Goal: Task Accomplishment & Management: Use online tool/utility

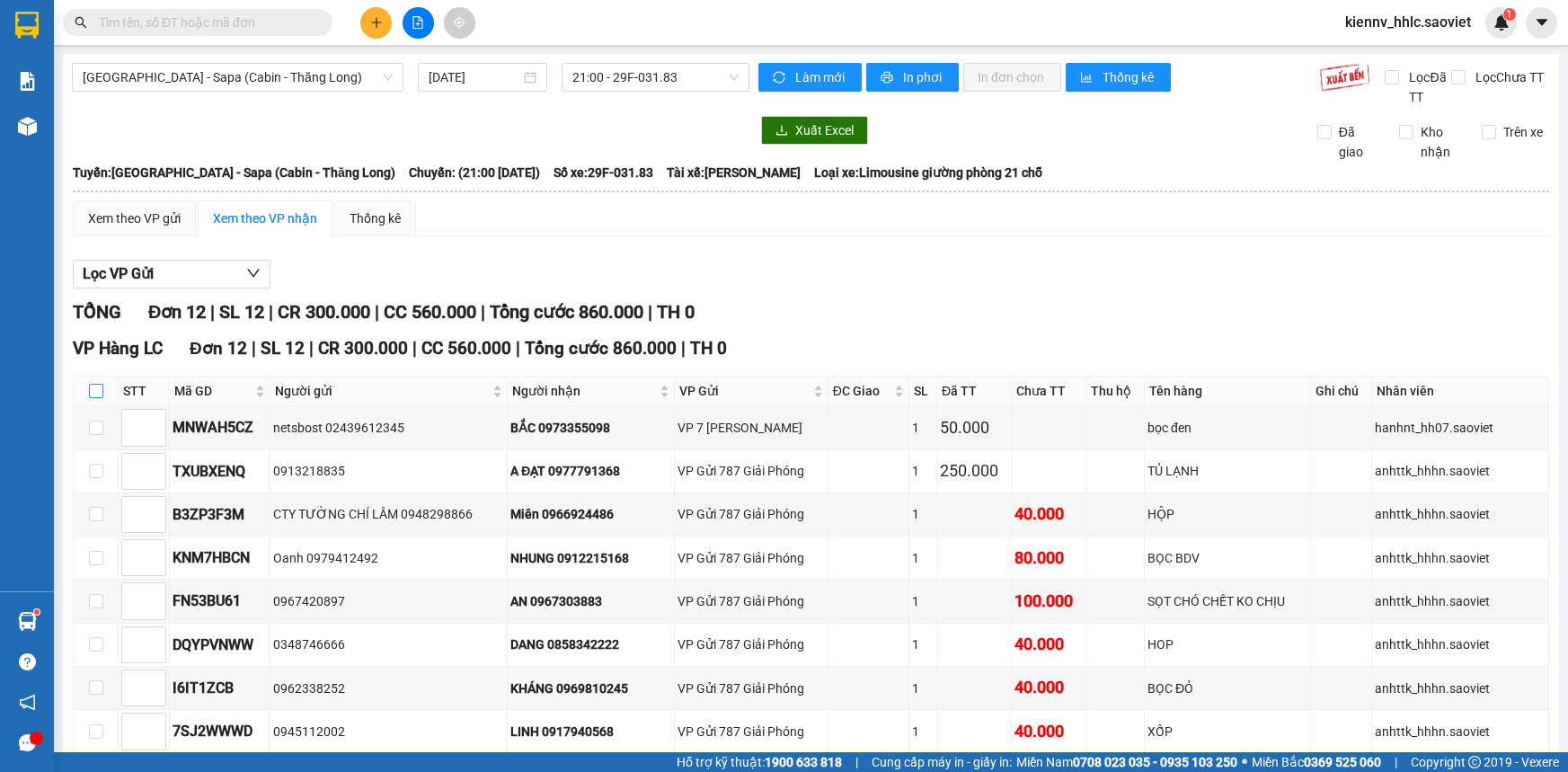
click at [97, 389] on input "checkbox" at bounding box center [97, 391] width 14 height 14
checkbox input "true"
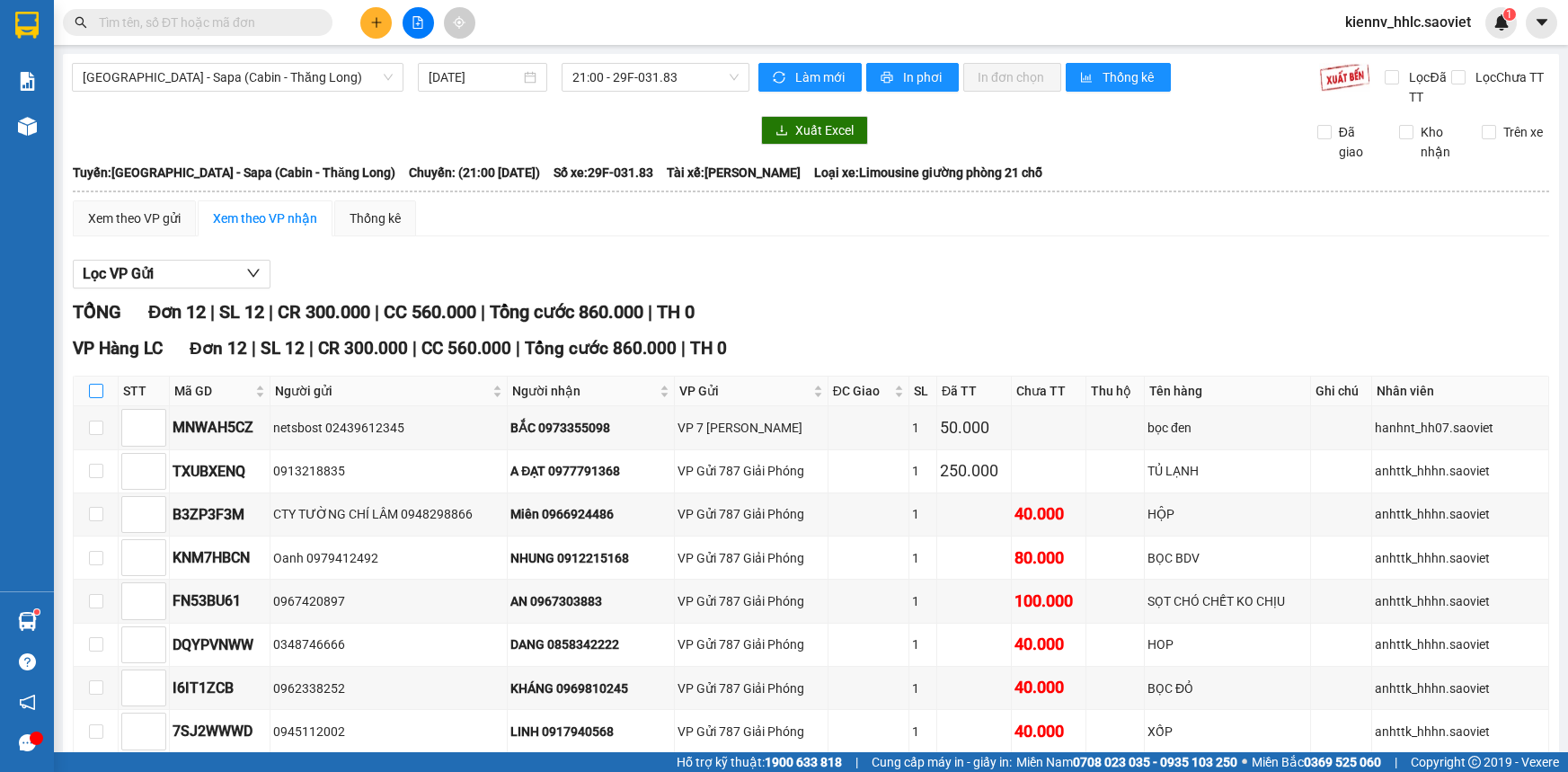
checkbox input "true"
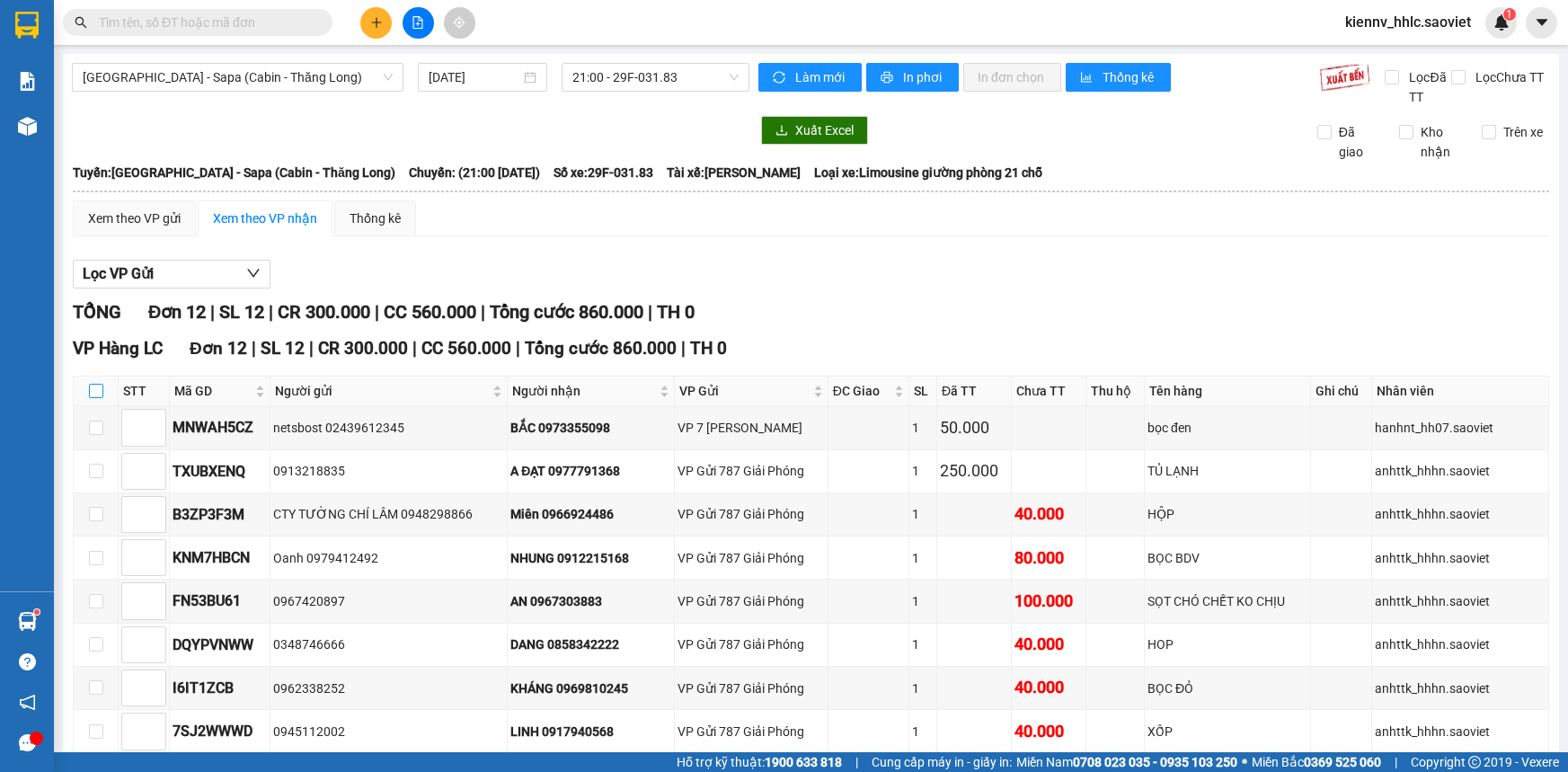
checkbox input "true"
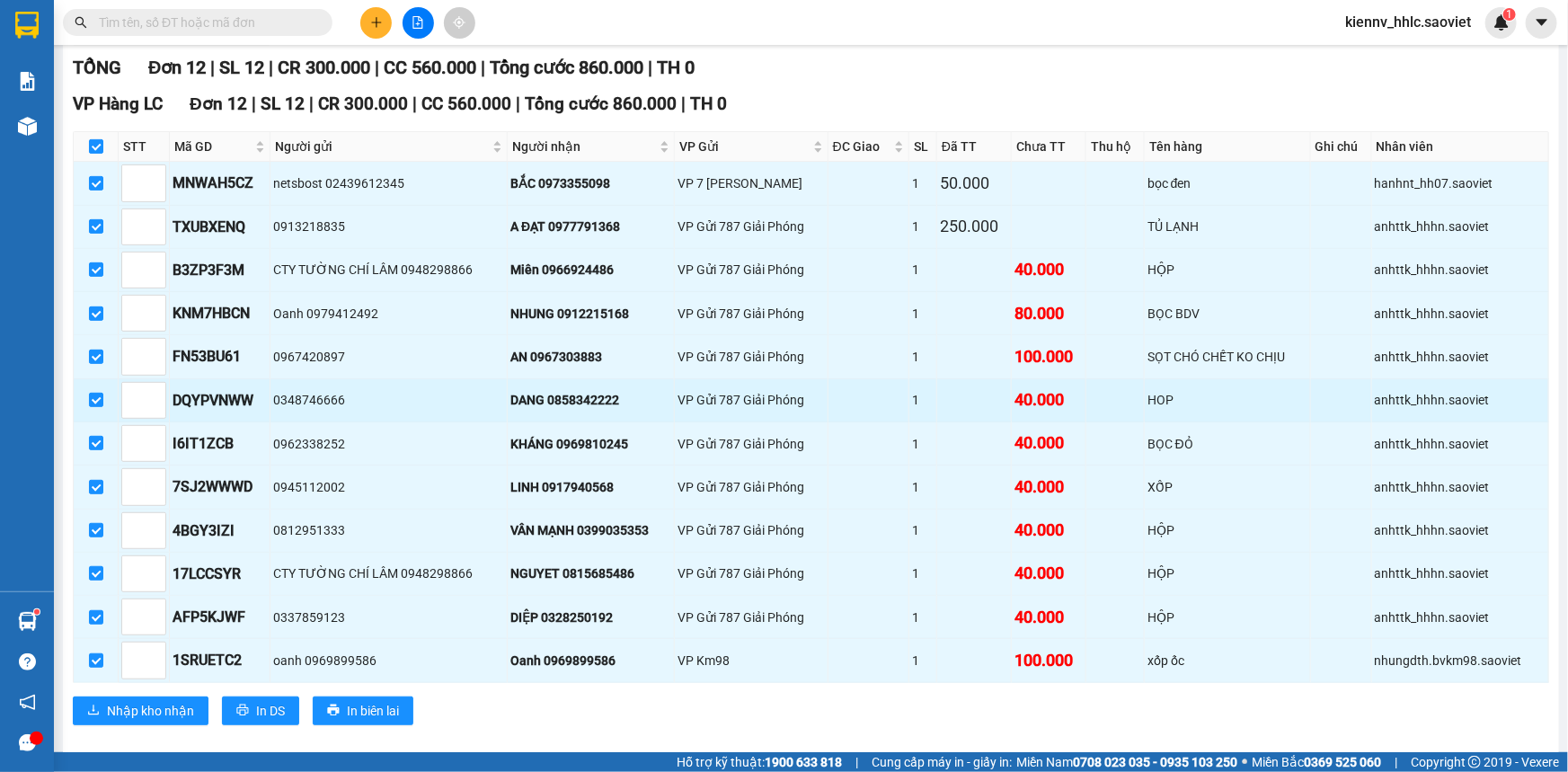
scroll to position [264, 0]
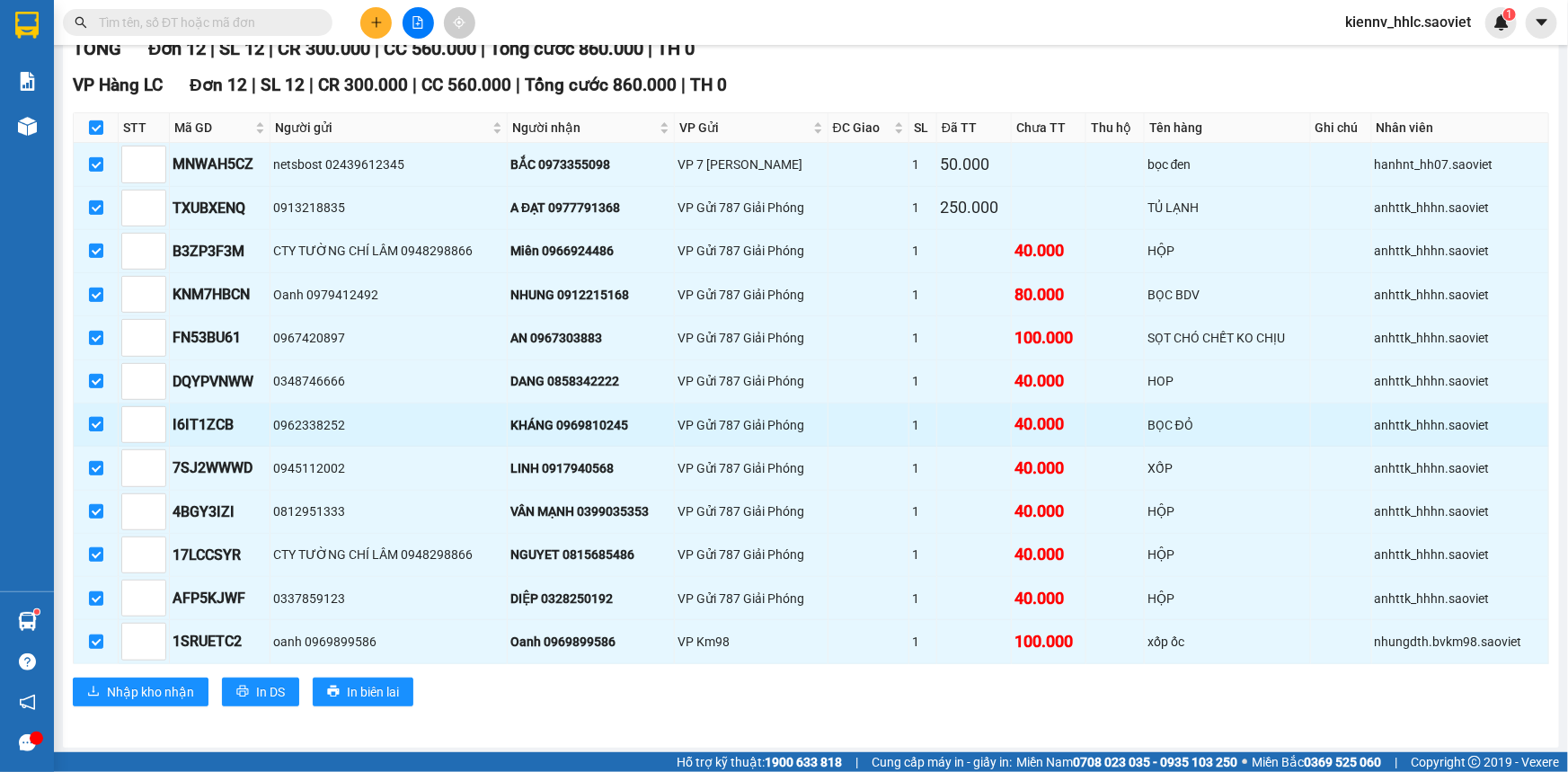
click at [95, 420] on input "checkbox" at bounding box center [97, 424] width 14 height 14
checkbox input "false"
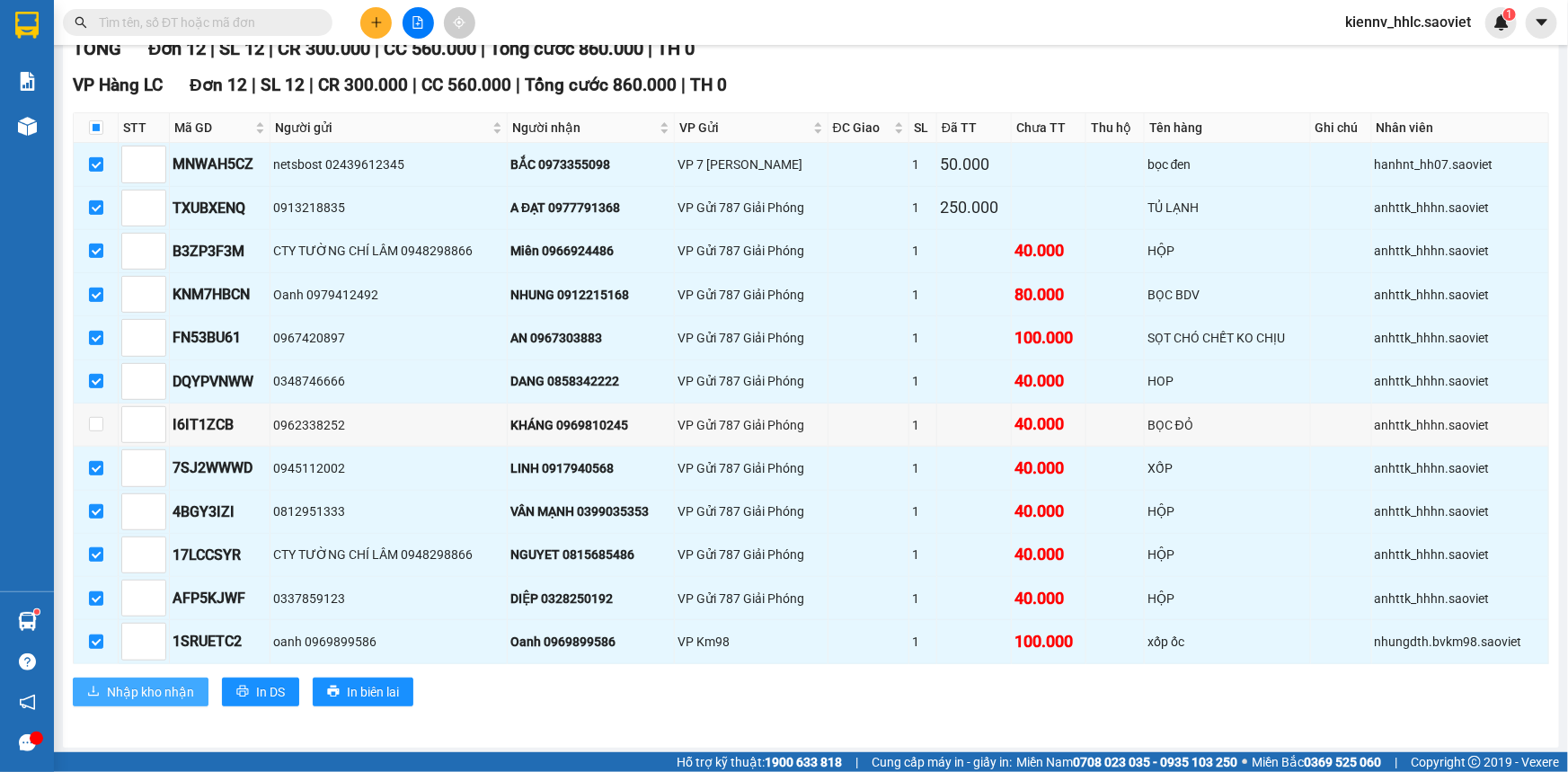
click at [147, 684] on span "Nhập kho nhận" at bounding box center [150, 692] width 88 height 20
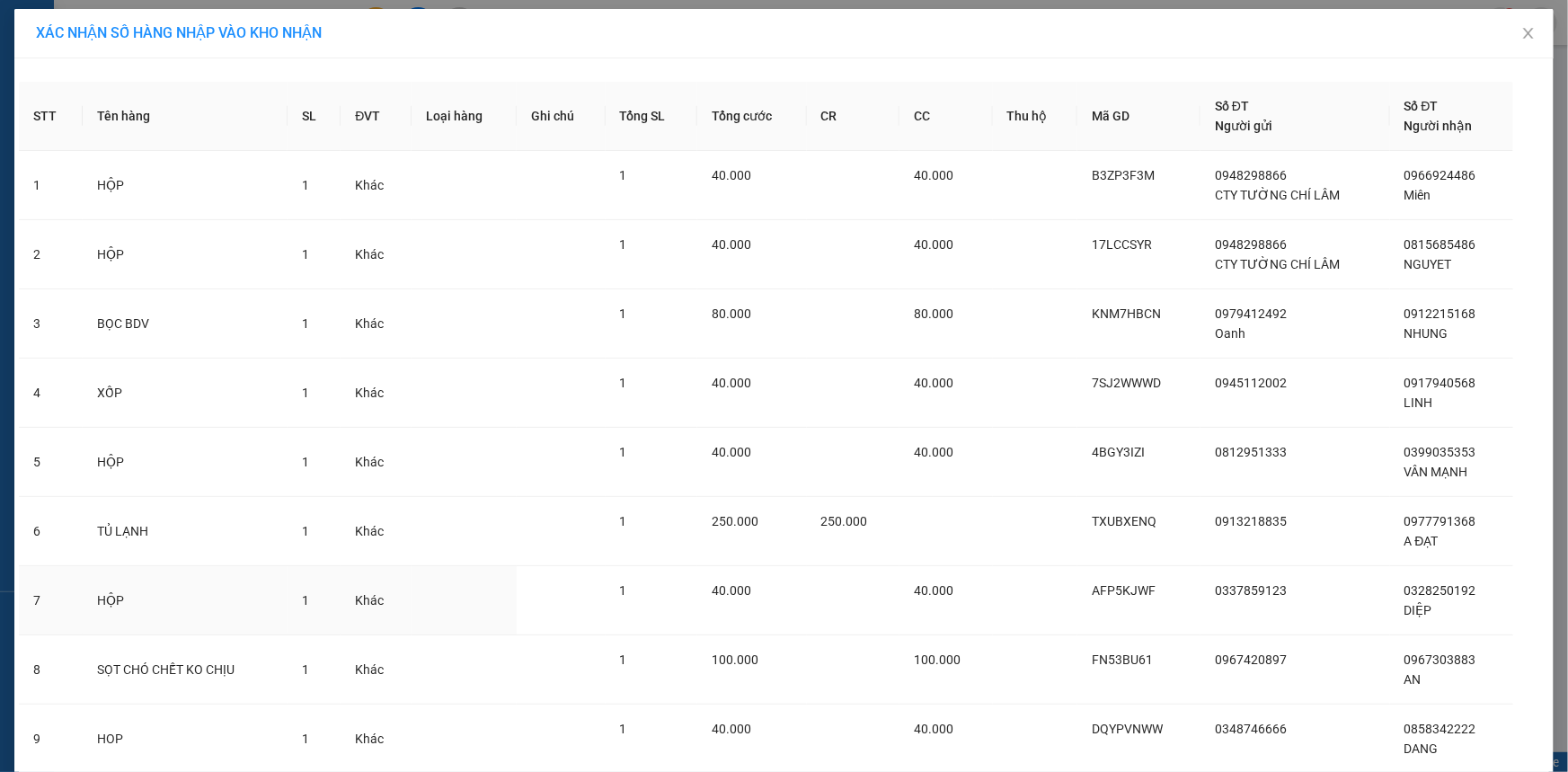
scroll to position [270, 0]
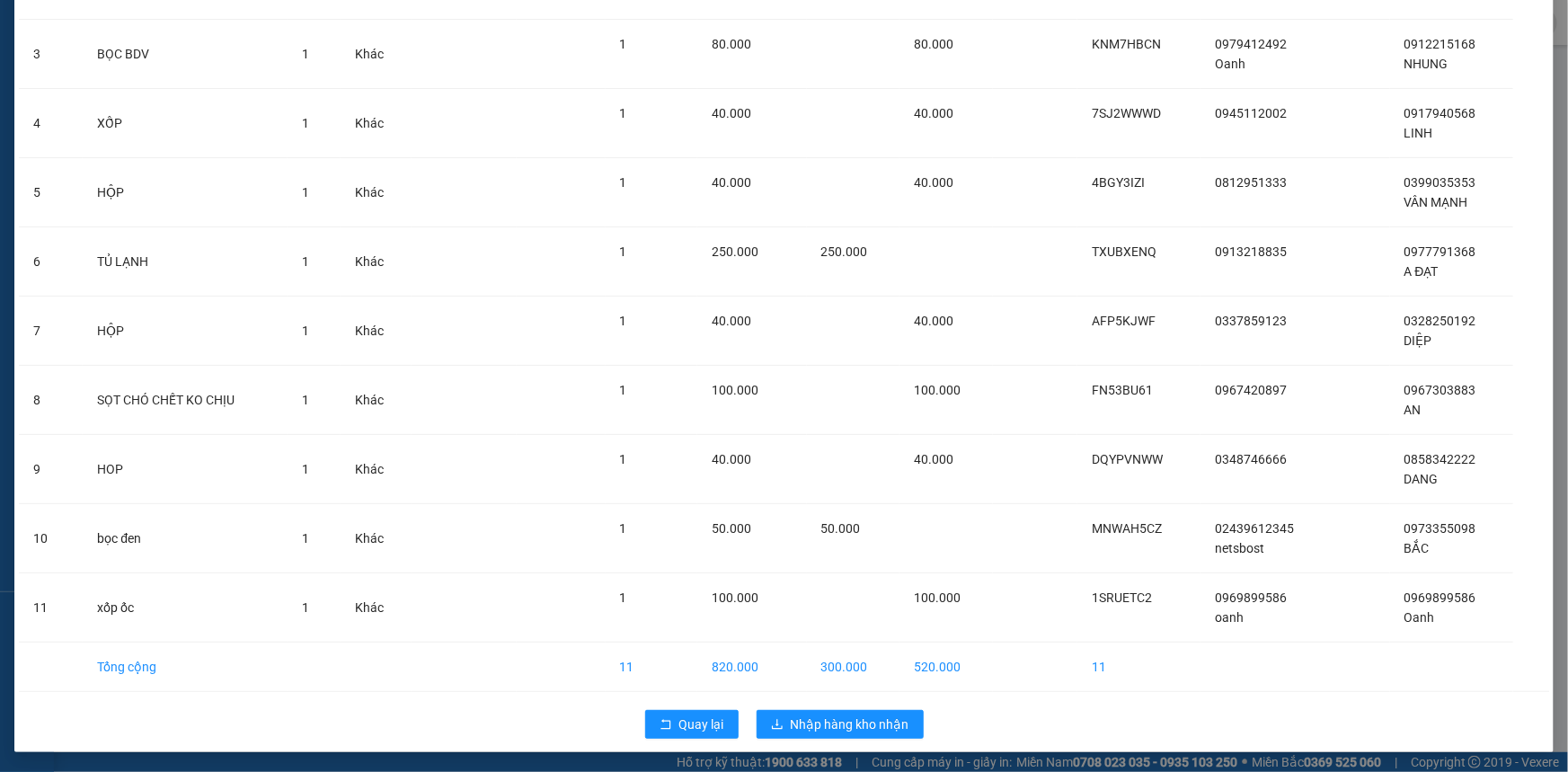
click at [773, 704] on div "Quay lại Nhập hàng kho nhận" at bounding box center [784, 724] width 1530 height 47
click at [776, 725] on icon "download" at bounding box center [777, 724] width 13 height 13
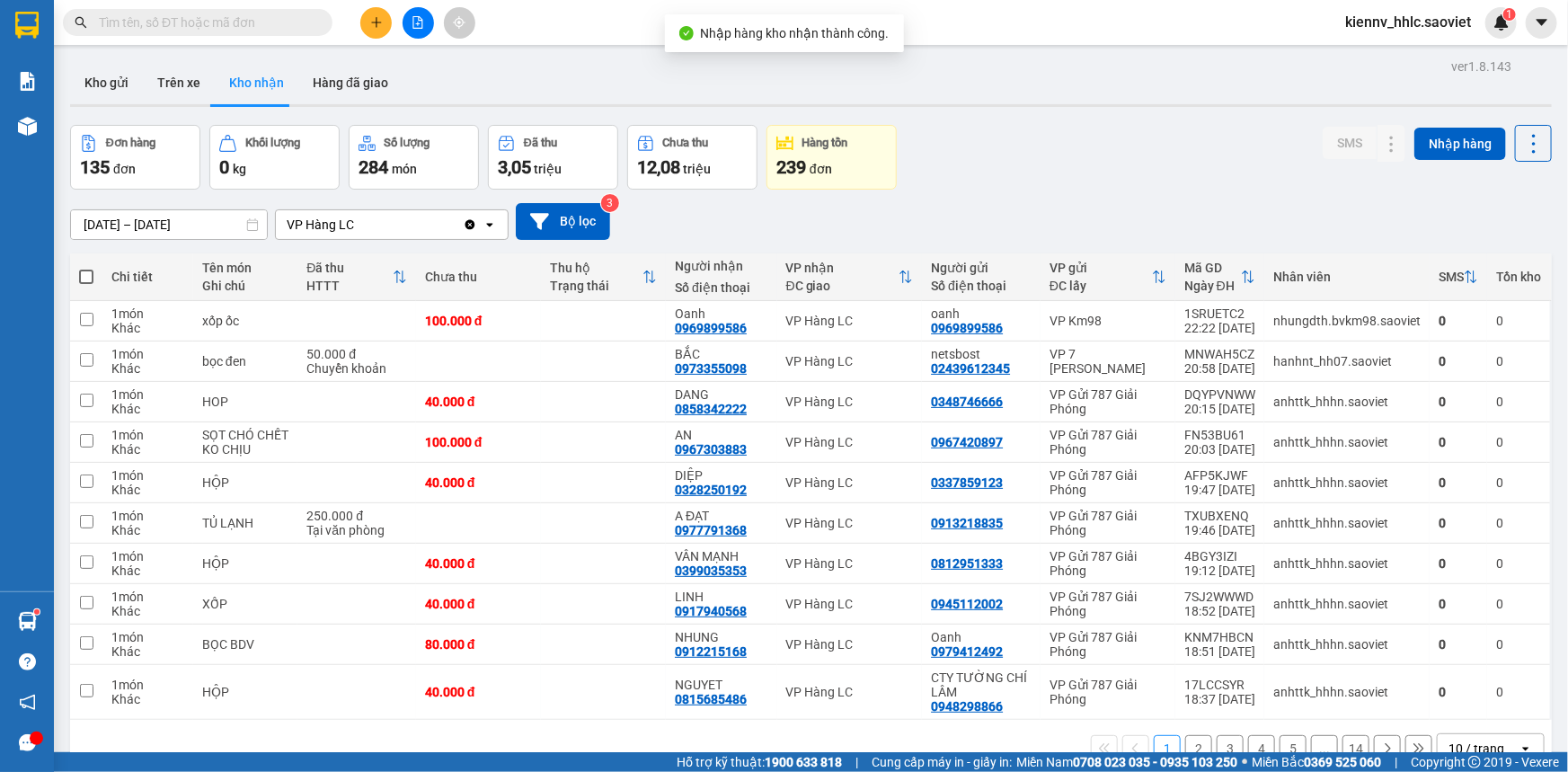
click at [86, 278] on span at bounding box center [87, 277] width 14 height 14
click at [87, 268] on input "checkbox" at bounding box center [87, 268] width 0 height 0
checkbox input "true"
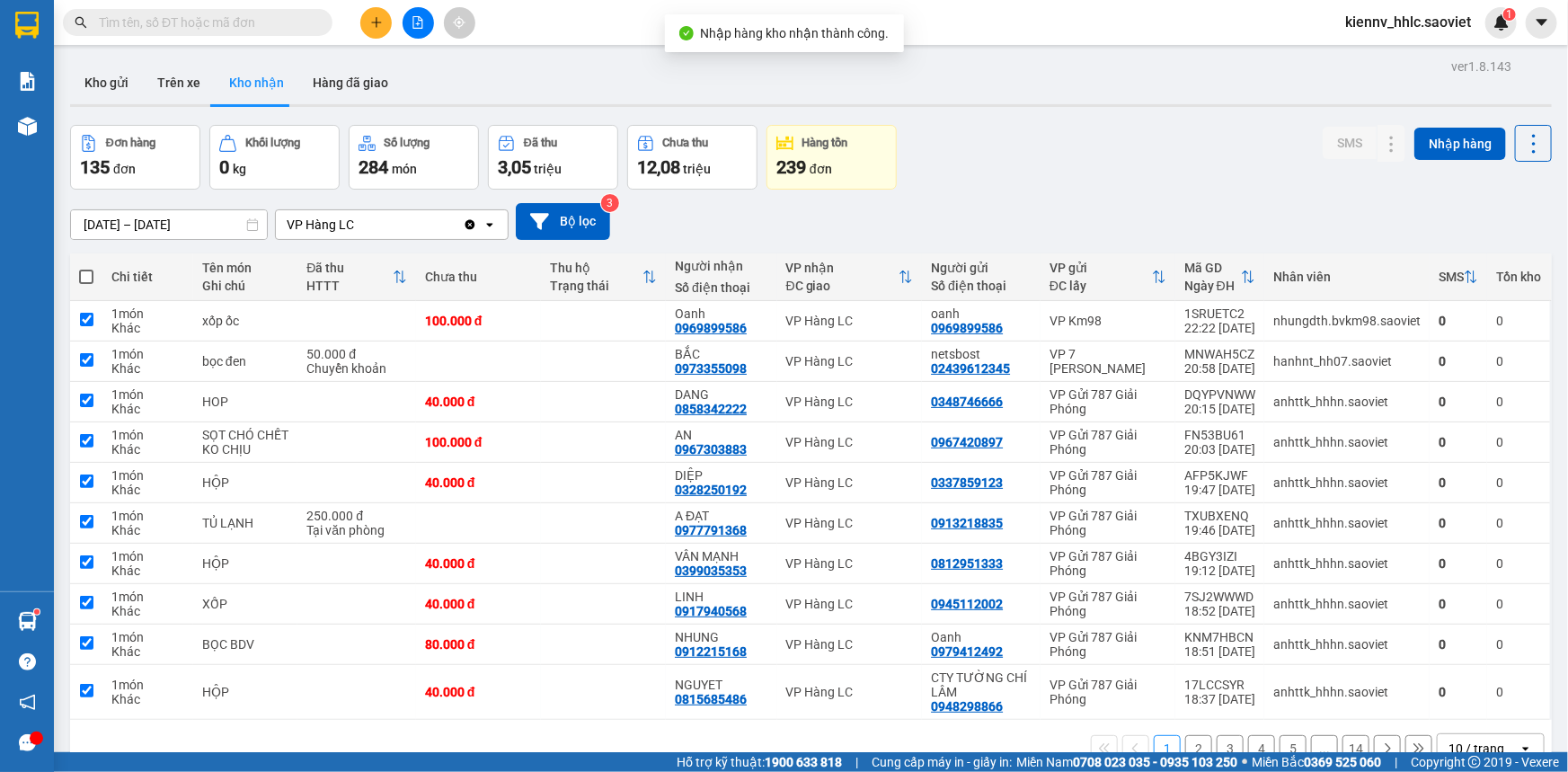
checkbox input "true"
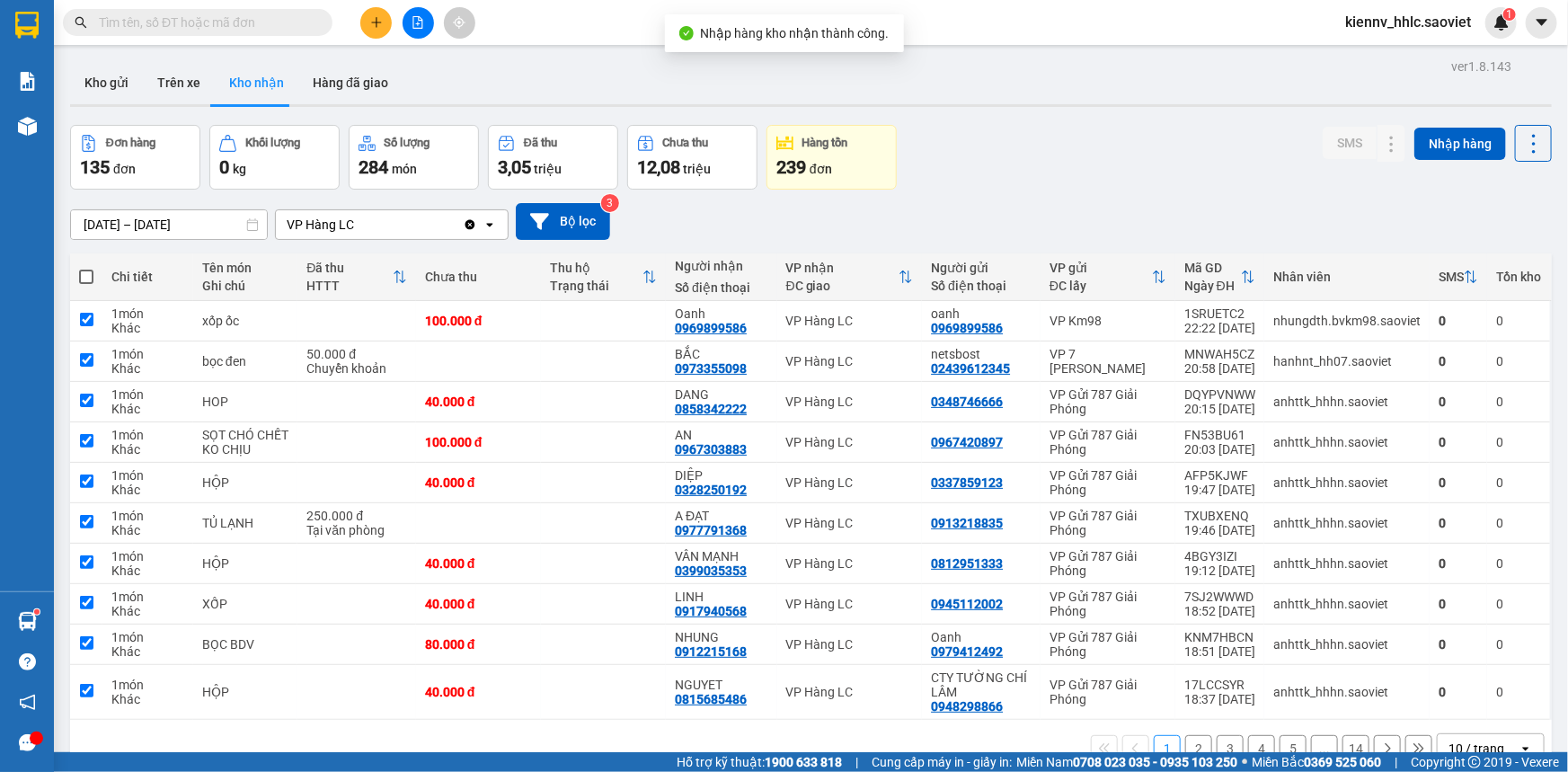
checkbox input "true"
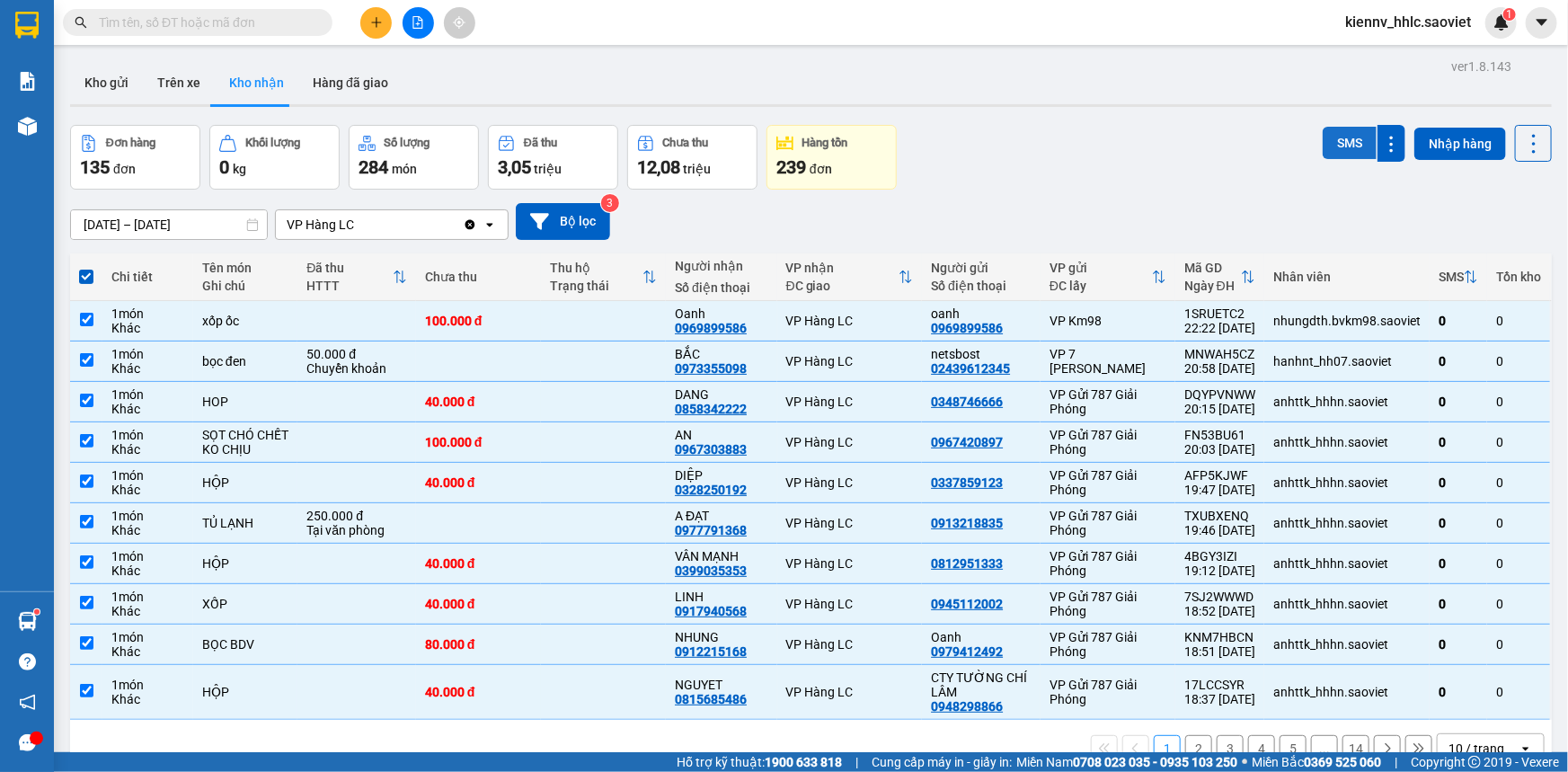
click at [1338, 153] on button "SMS" at bounding box center [1350, 143] width 54 height 33
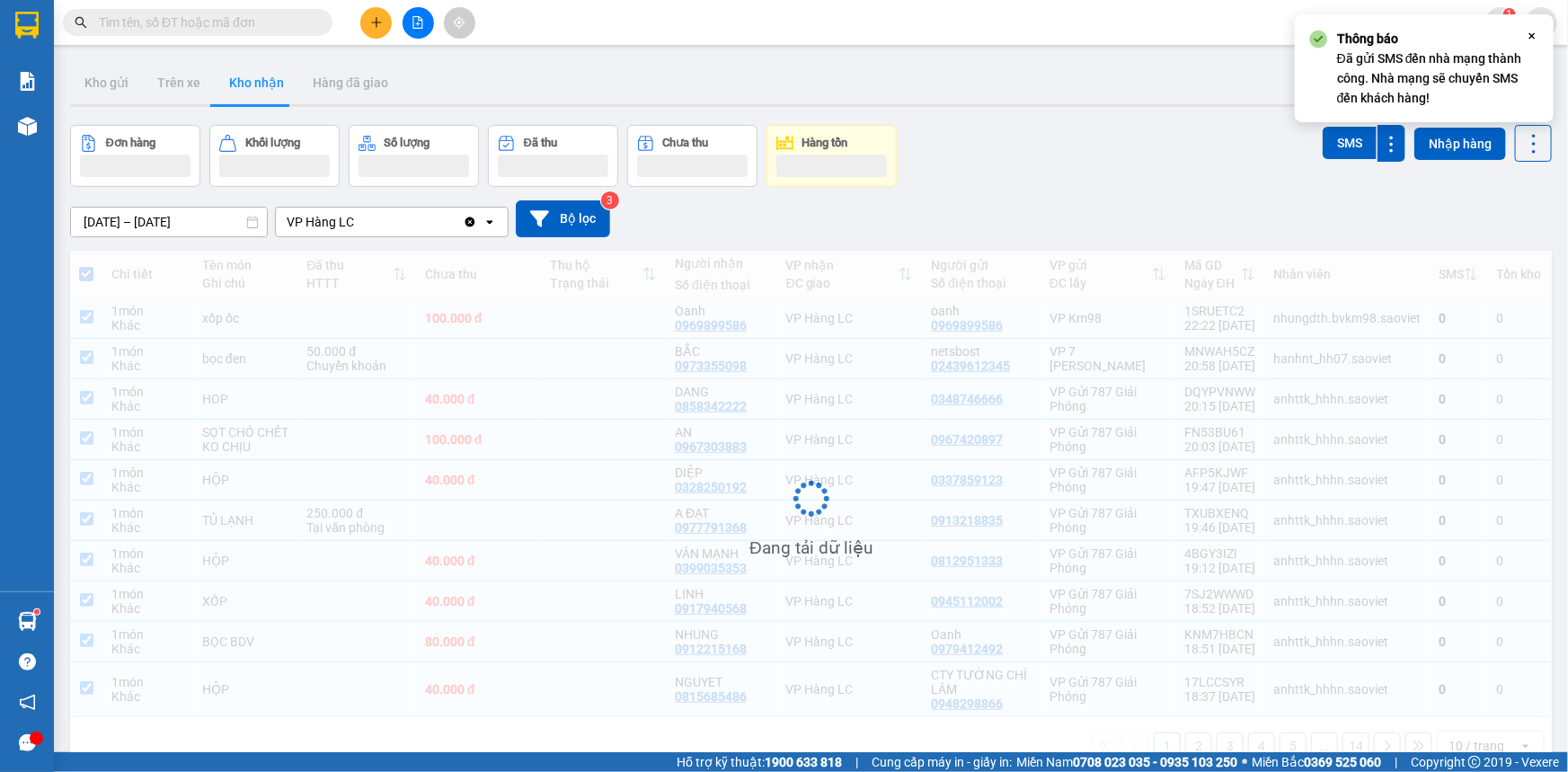
scroll to position [82, 0]
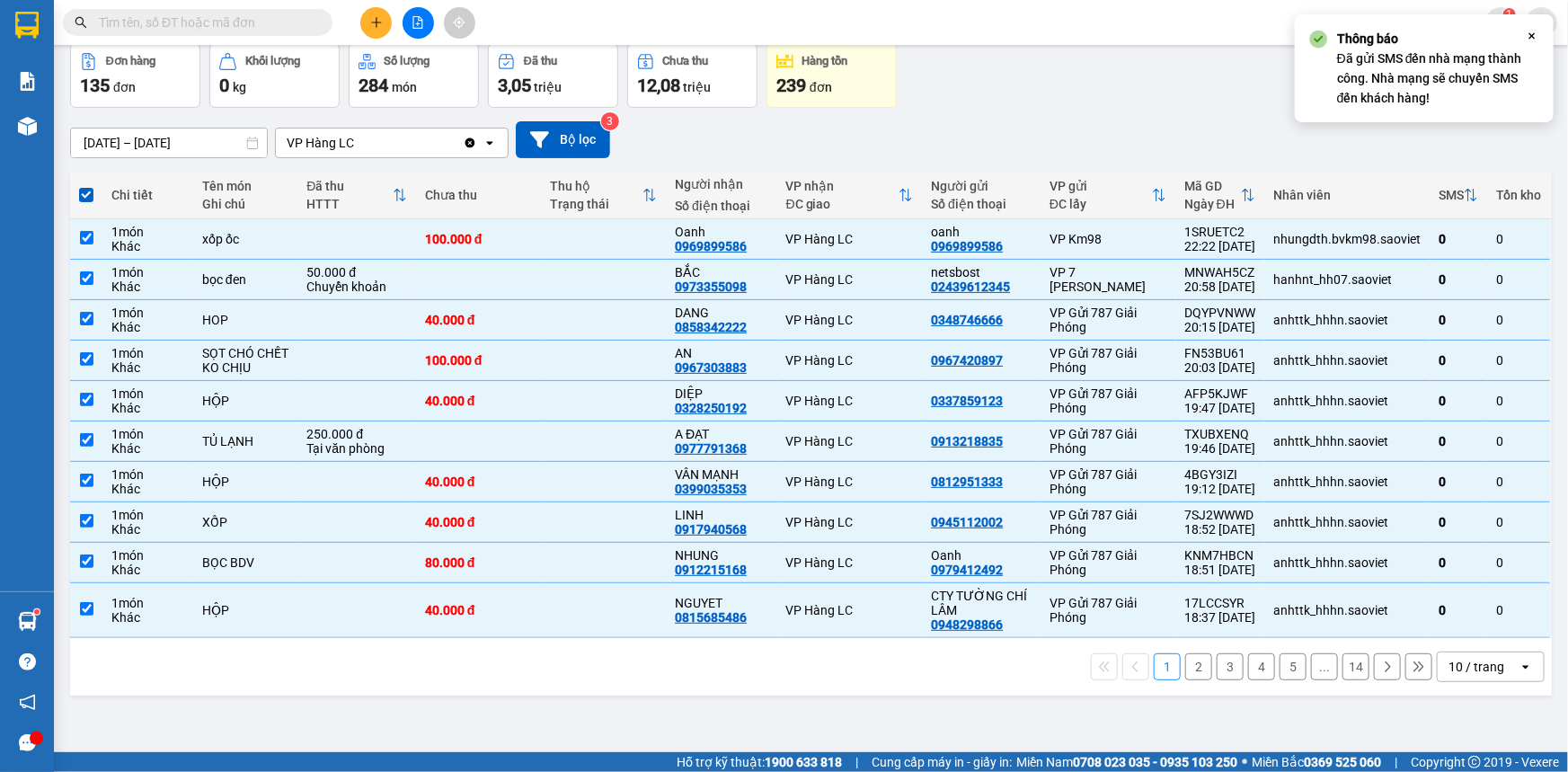
click at [1185, 658] on button "2" at bounding box center [1199, 667] width 27 height 27
checkbox input "false"
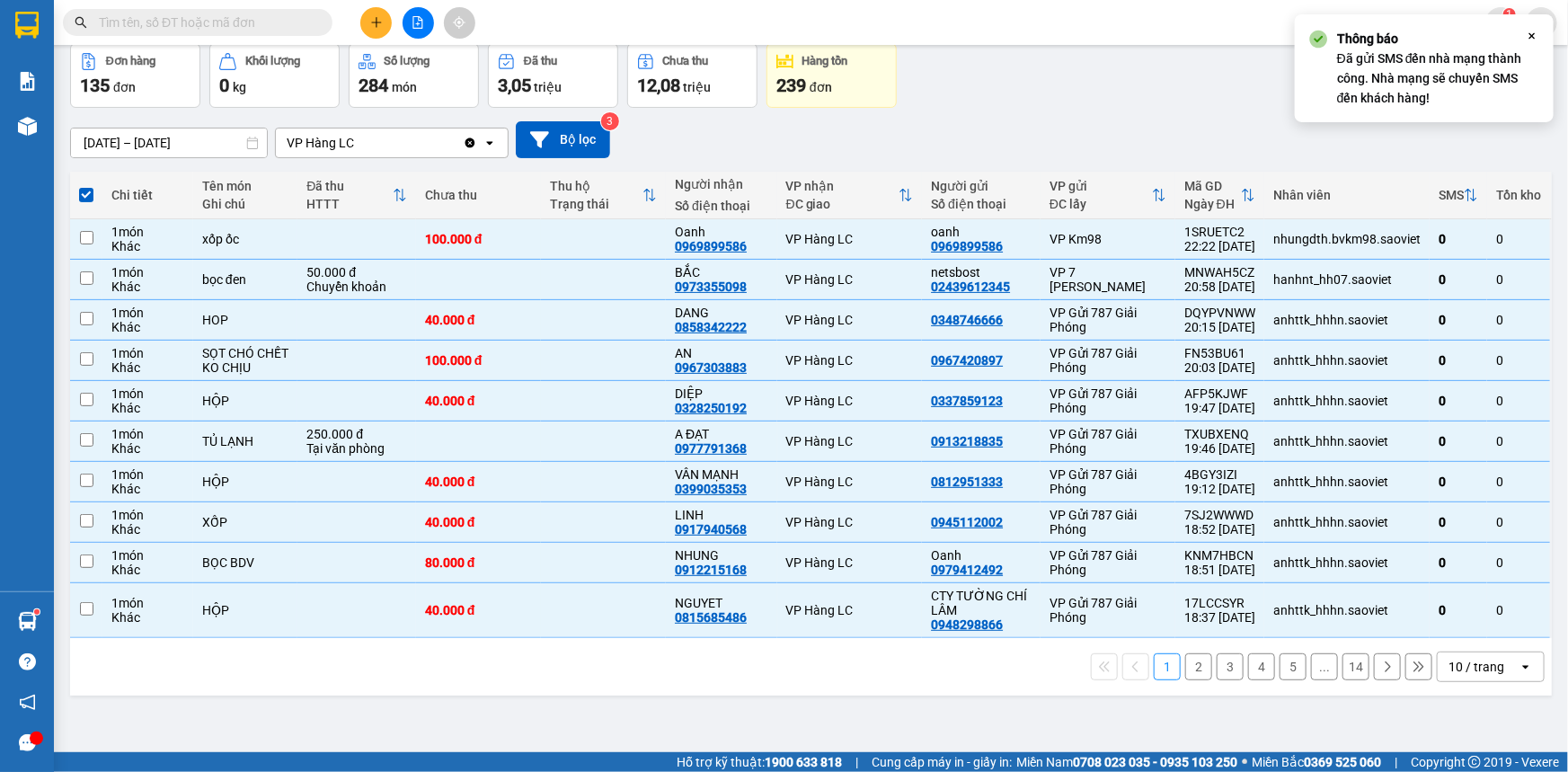
checkbox input "false"
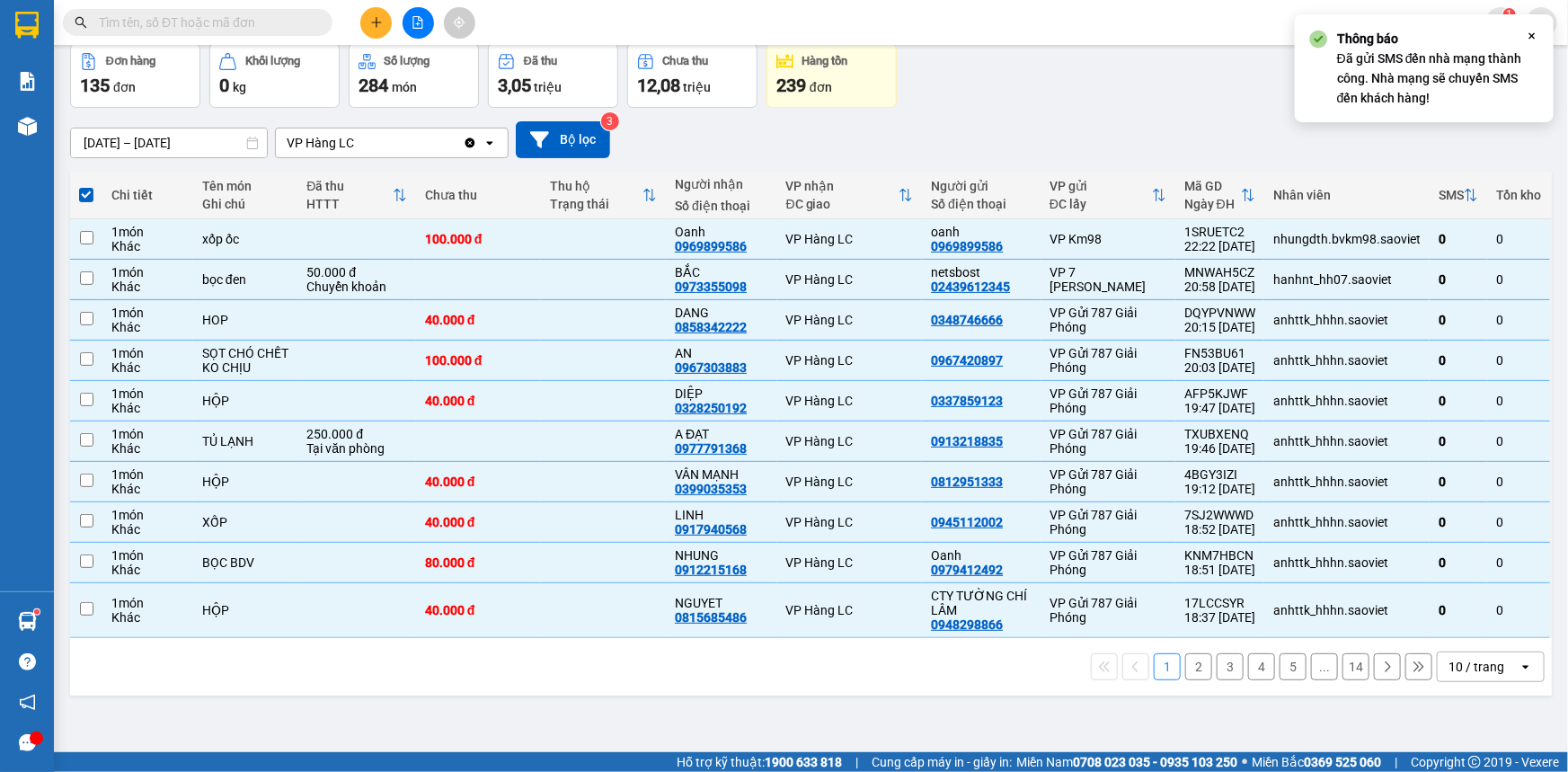
checkbox input "false"
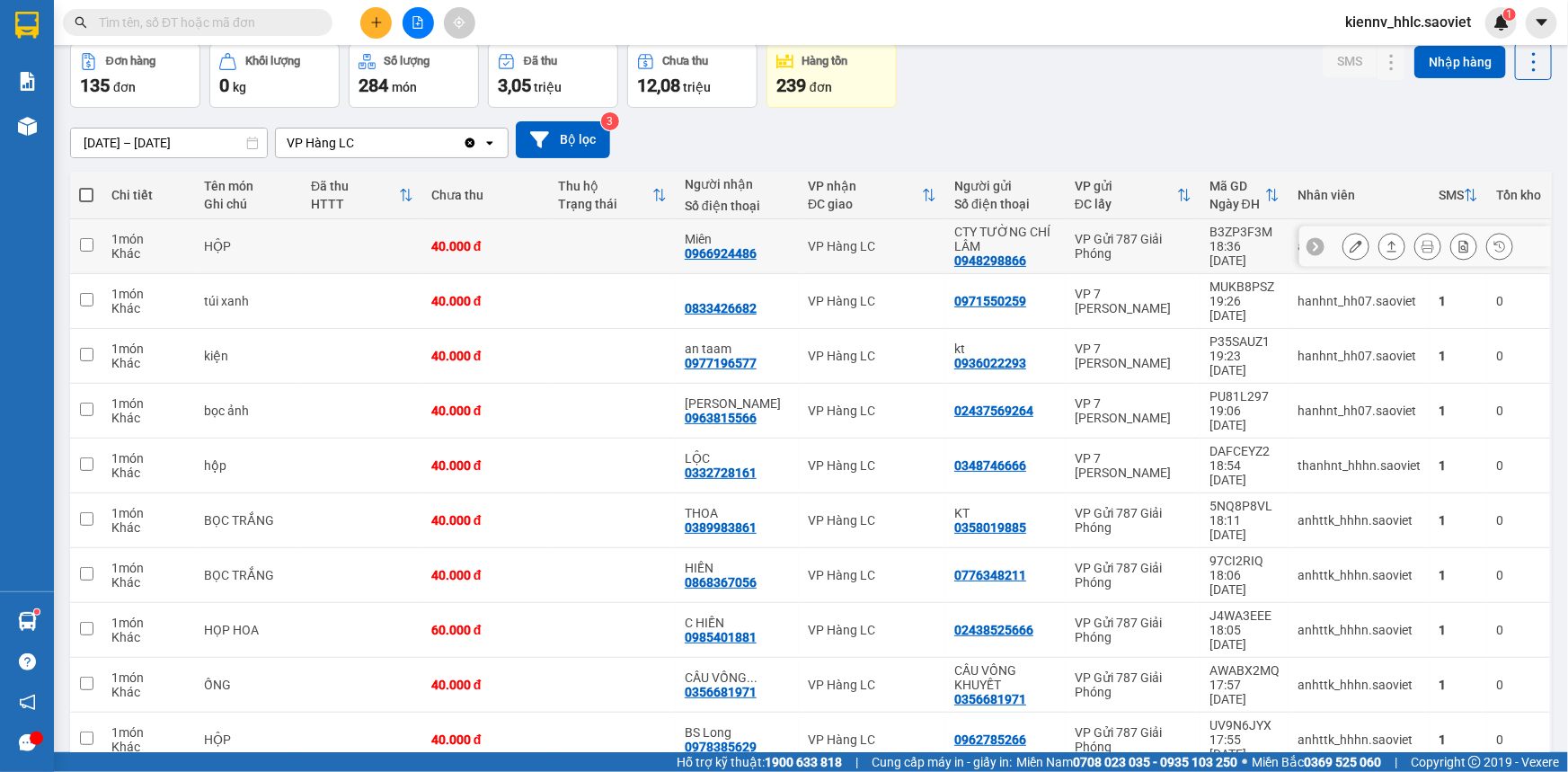
click at [627, 253] on td at bounding box center [612, 246] width 126 height 55
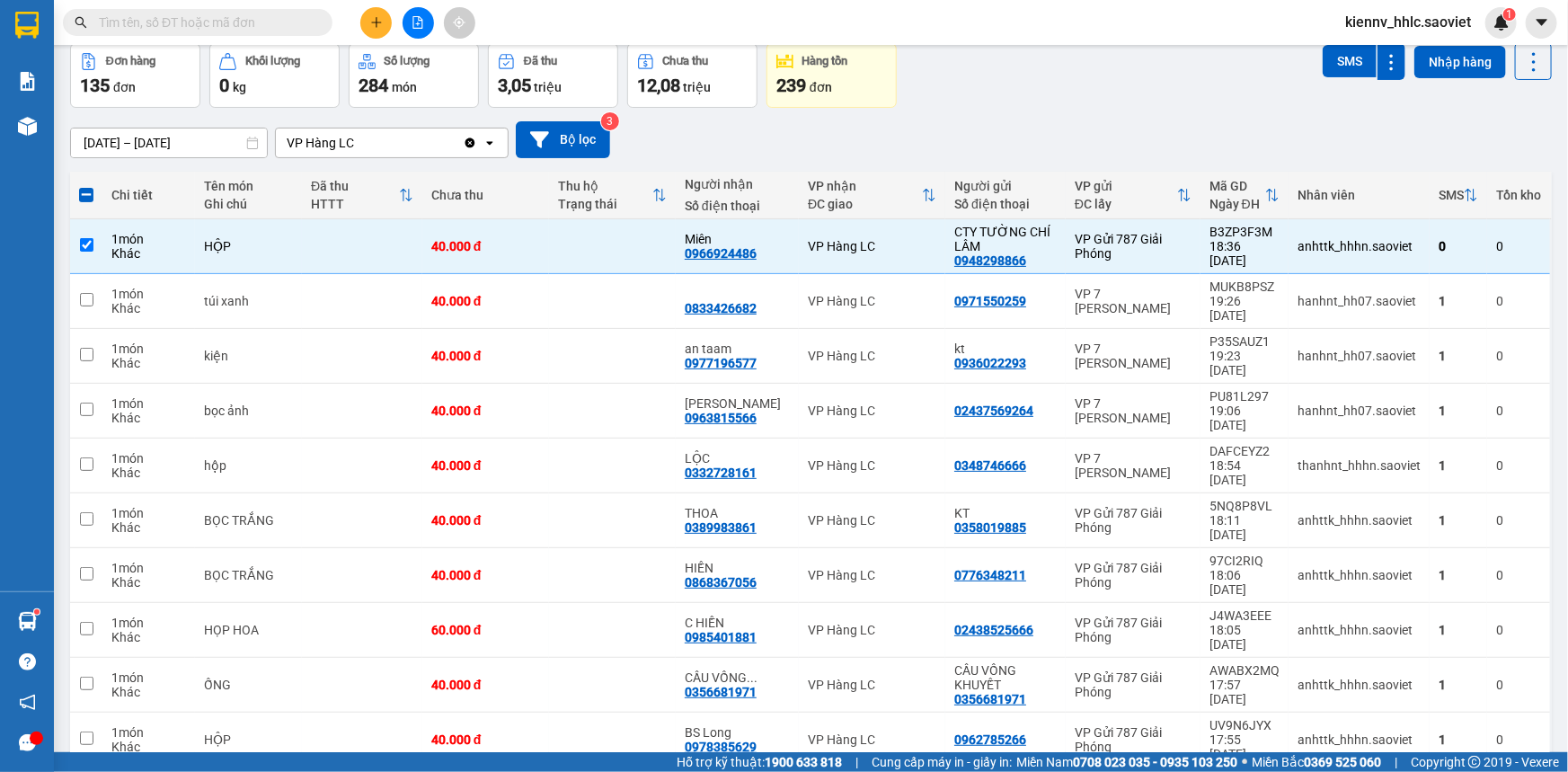
scroll to position [0, 0]
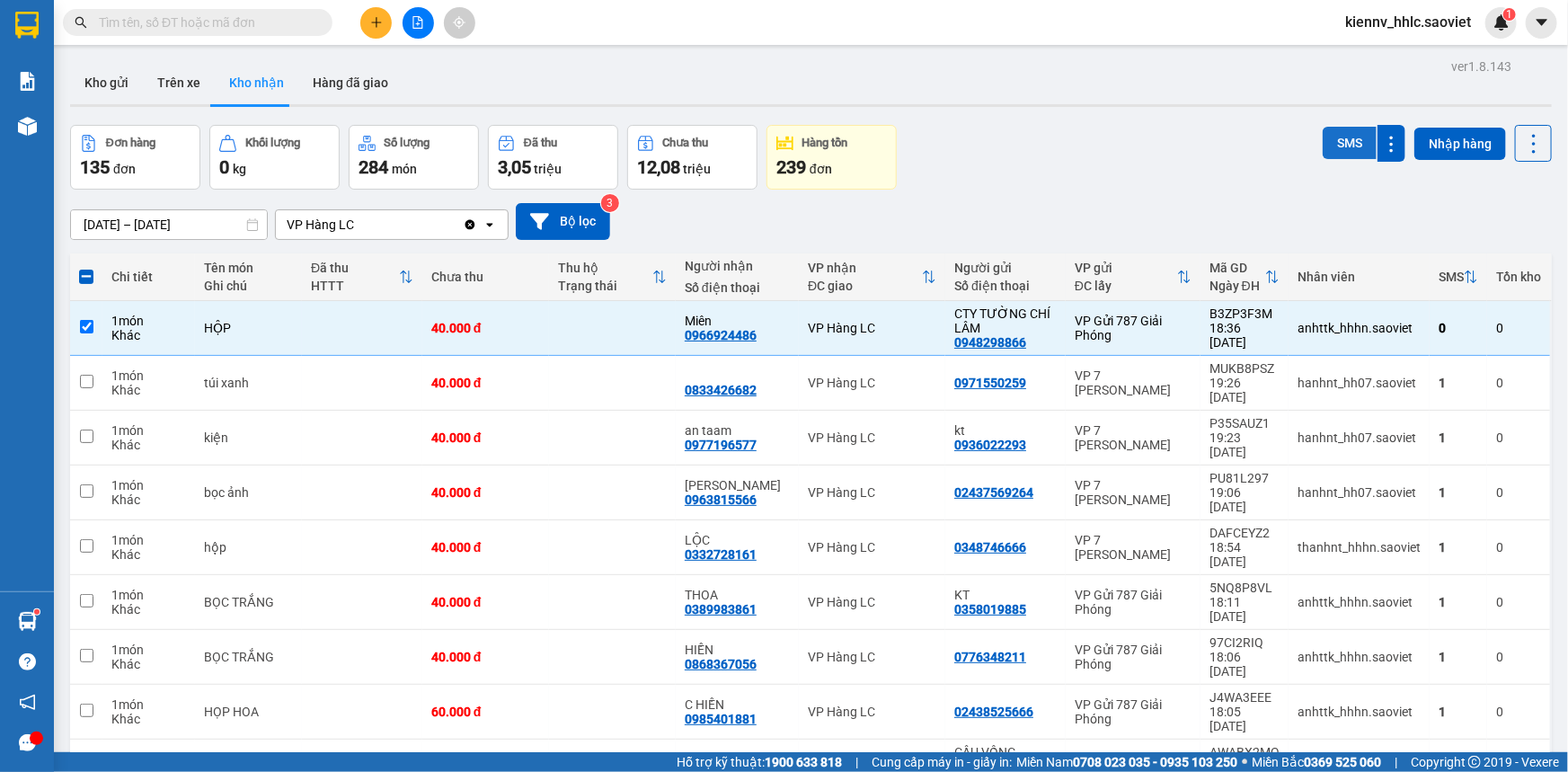
click at [1336, 148] on button "SMS" at bounding box center [1350, 143] width 54 height 33
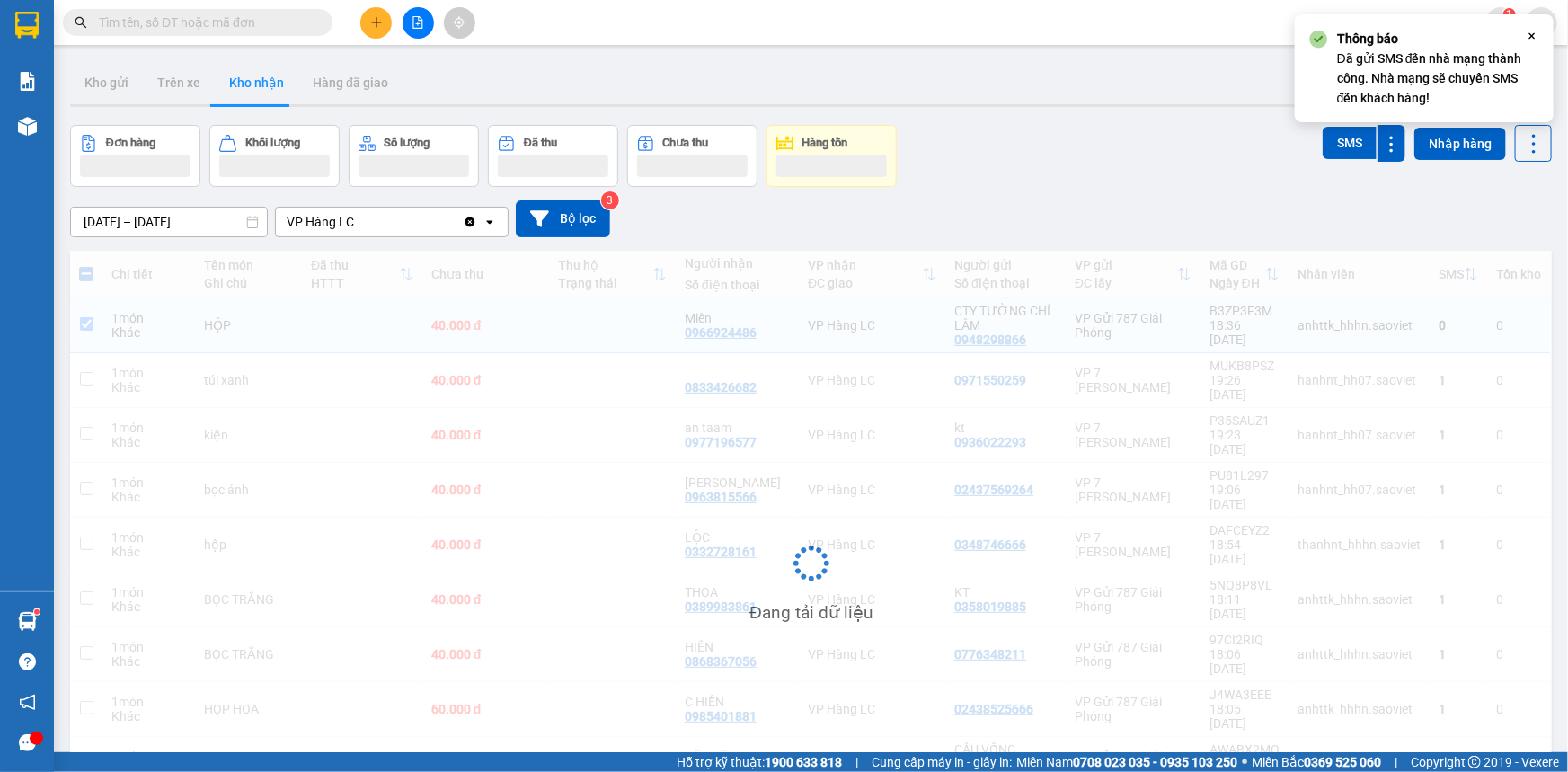
scroll to position [82, 0]
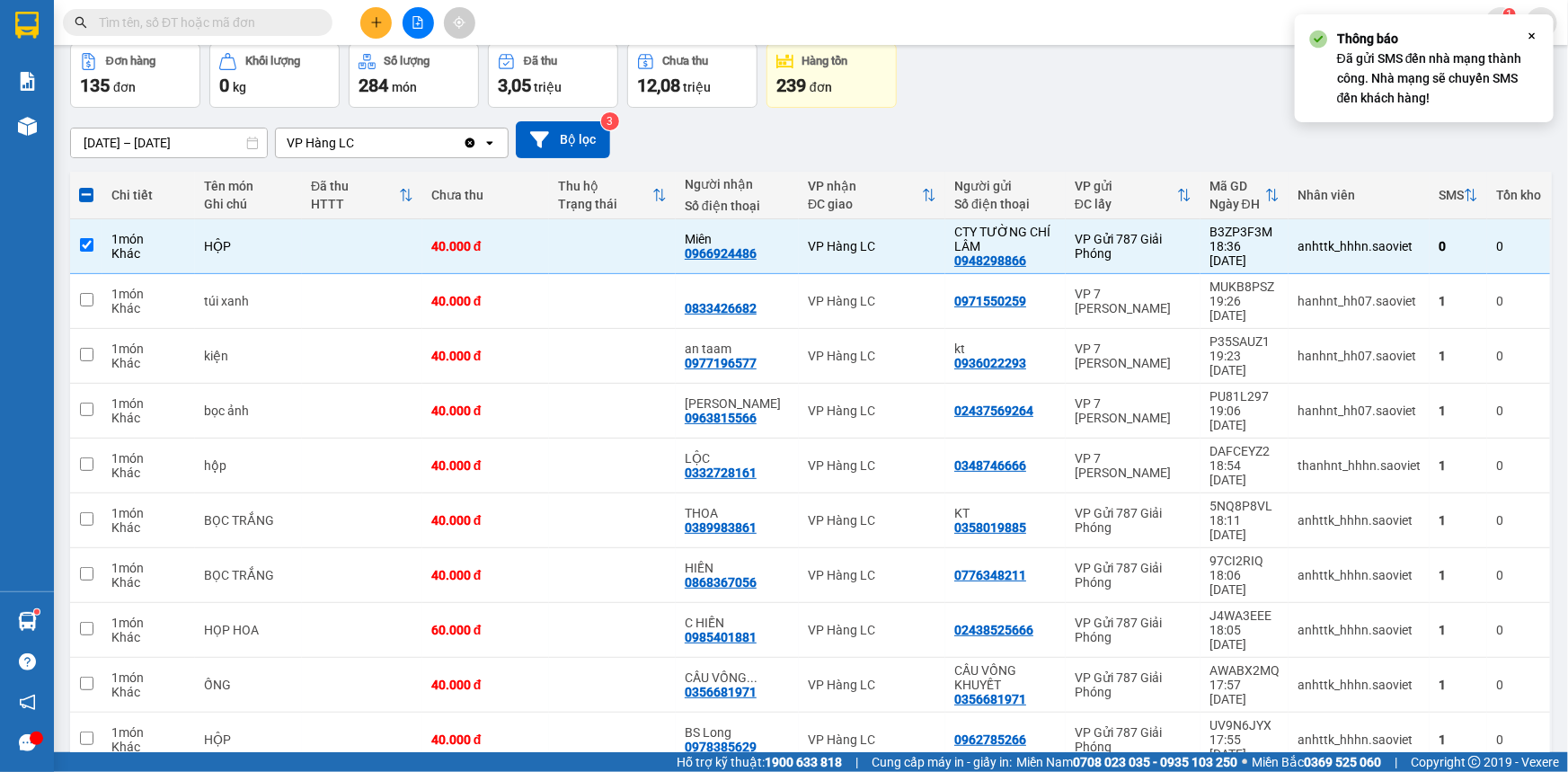
checkbox input "false"
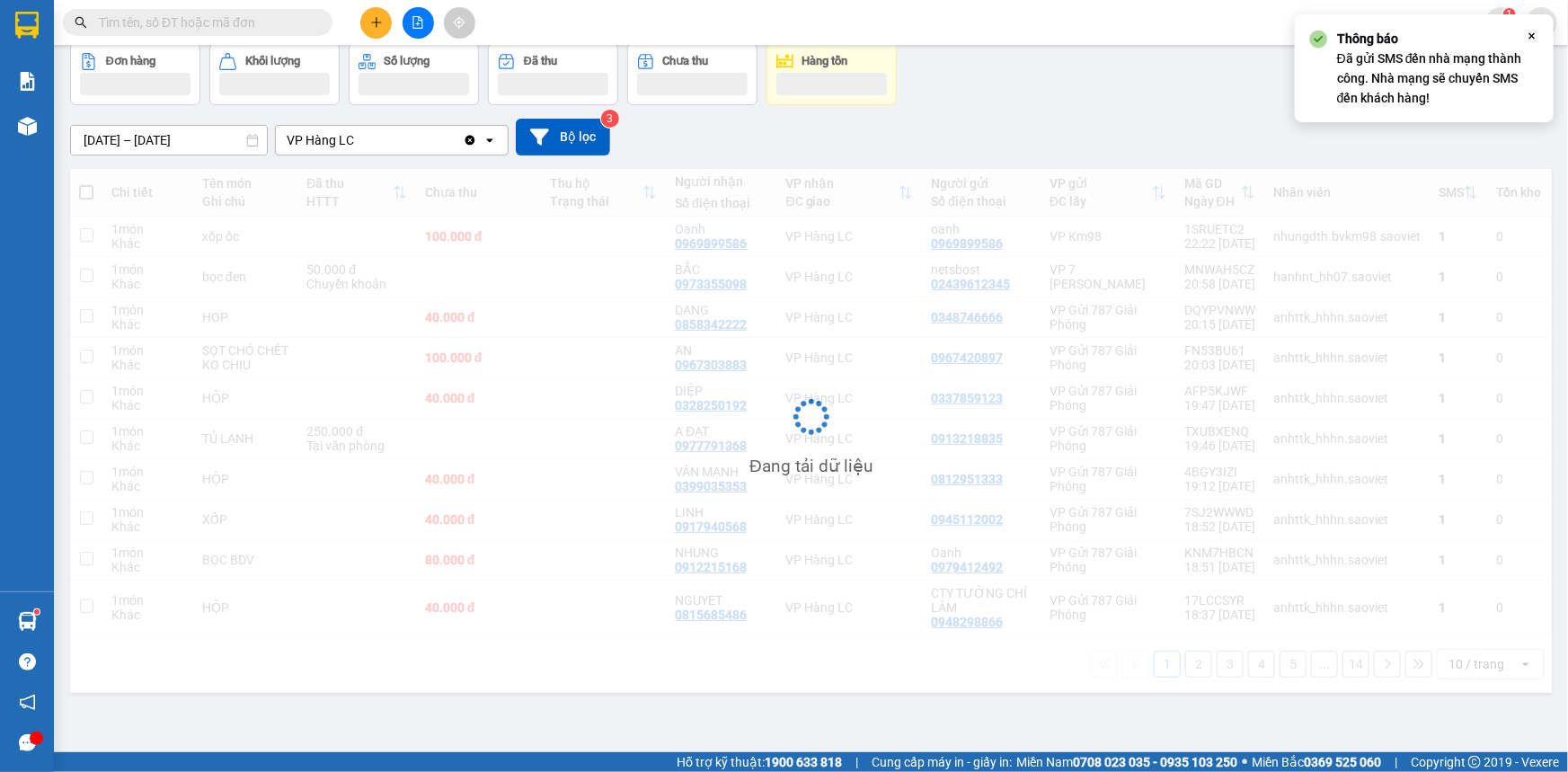
scroll to position [0, 0]
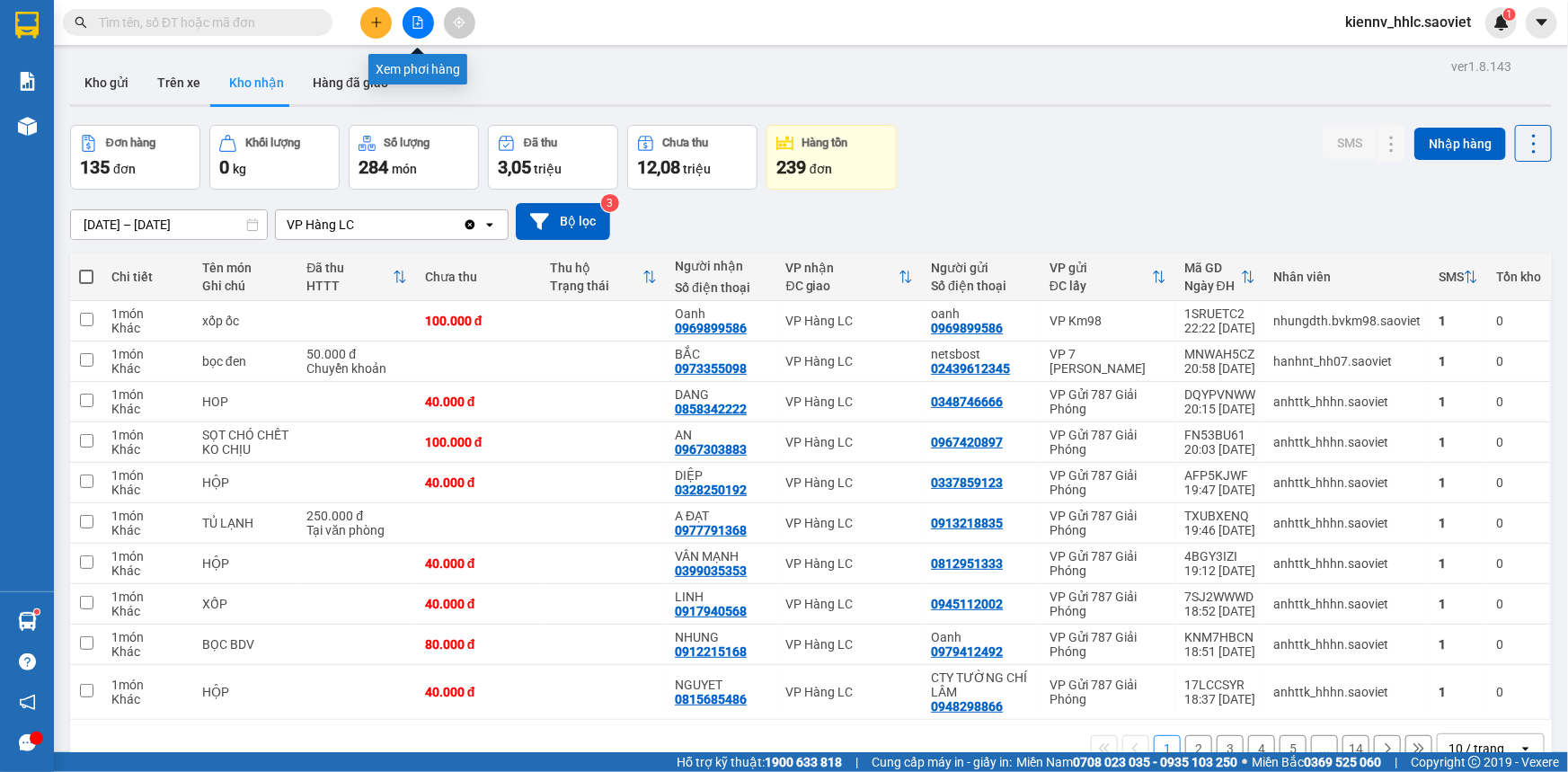
click at [414, 28] on icon "file-add" at bounding box center [418, 23] width 10 height 13
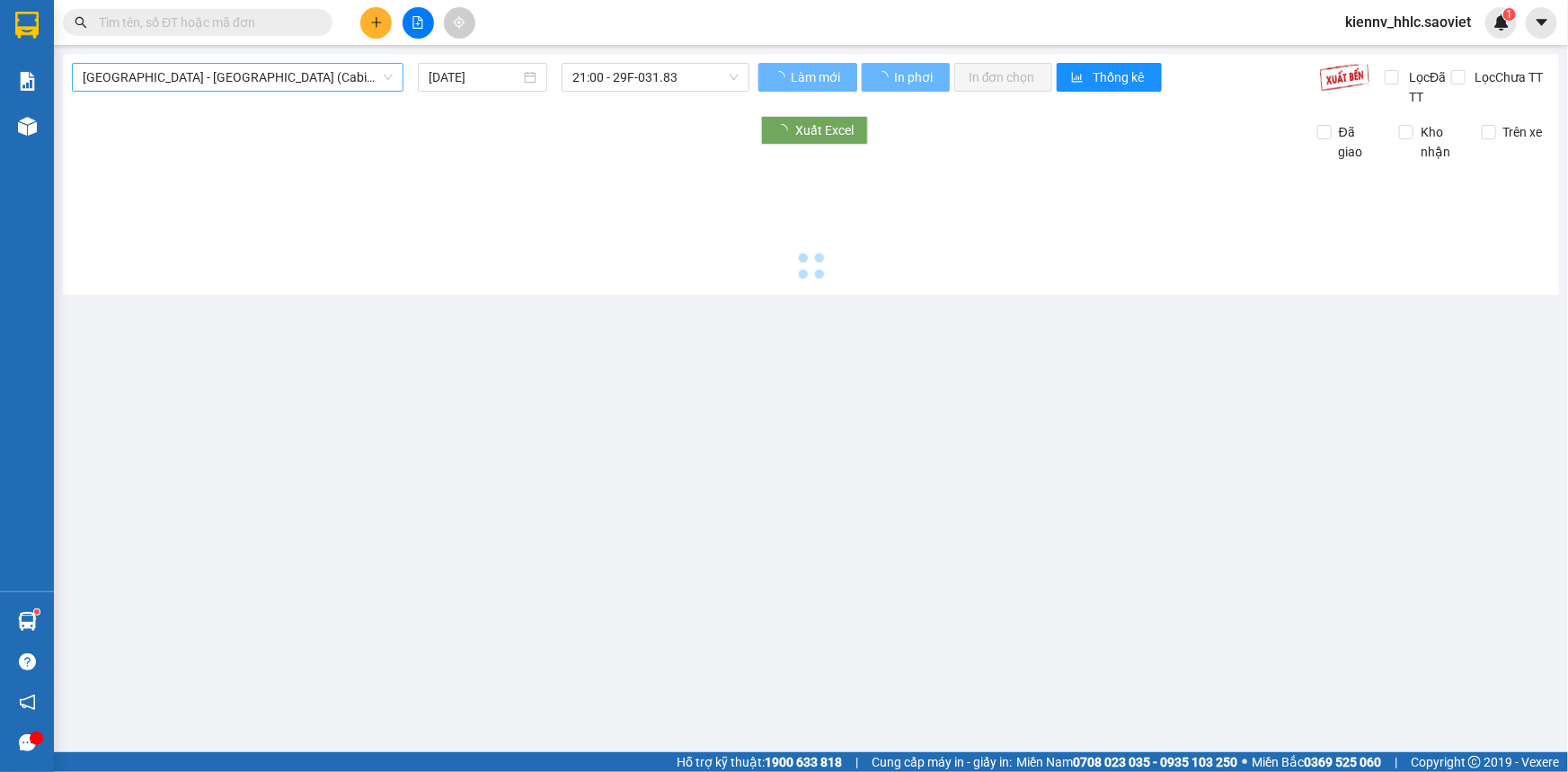
type input "[DATE]"
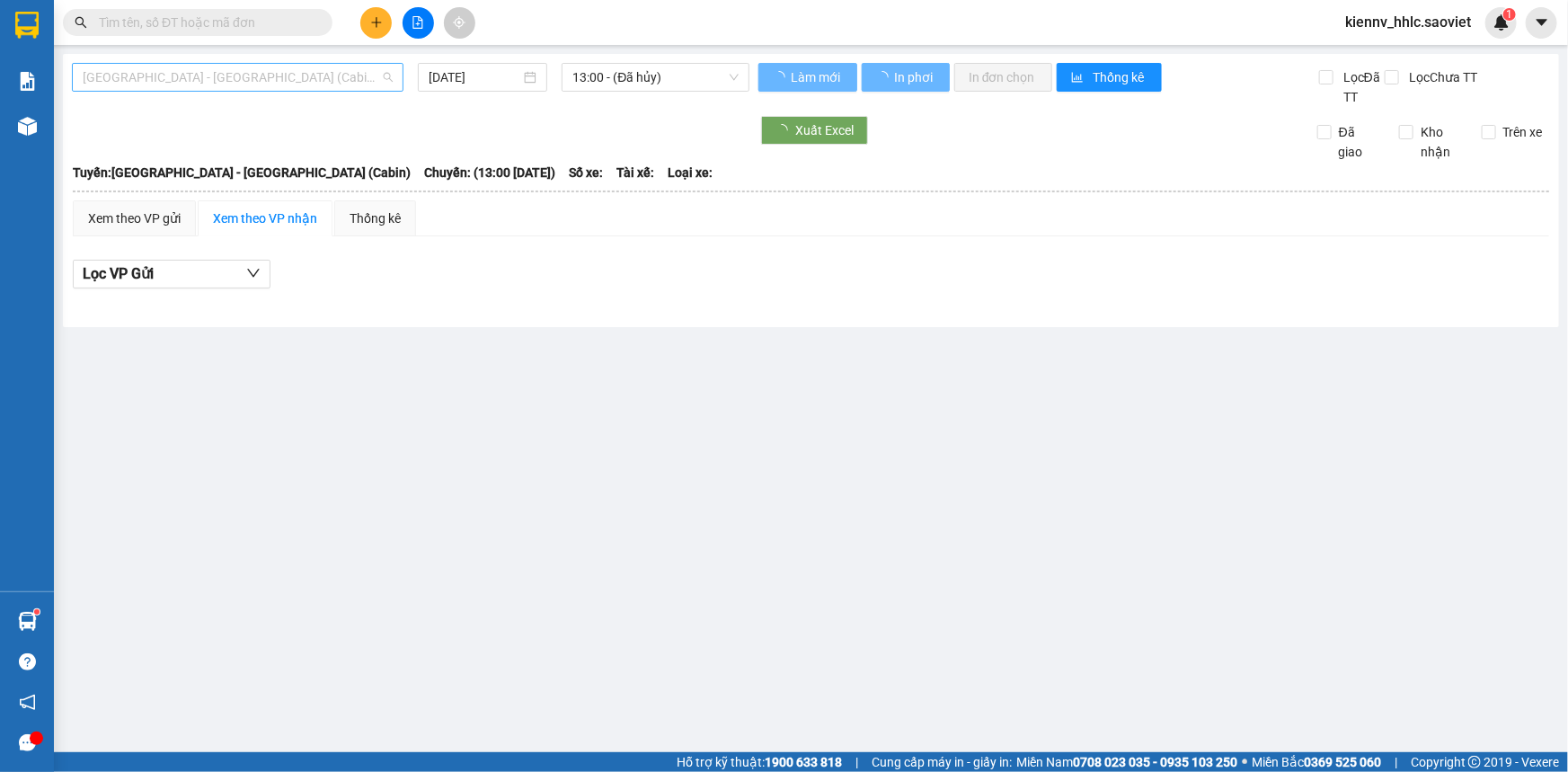
click at [259, 81] on span "[GEOGRAPHIC_DATA] - [GEOGRAPHIC_DATA] (Cabin)" at bounding box center [237, 78] width 310 height 27
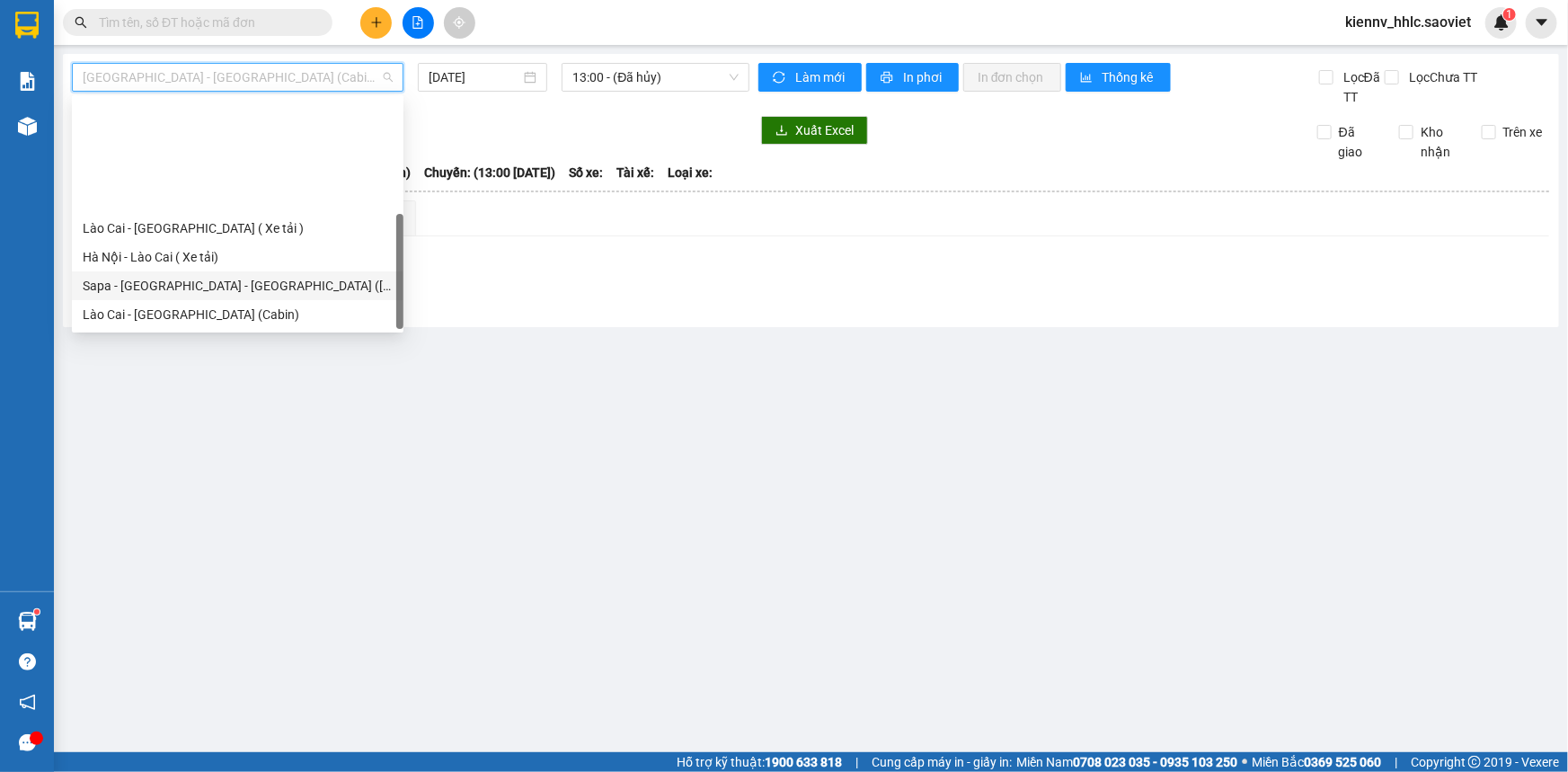
scroll to position [144, 0]
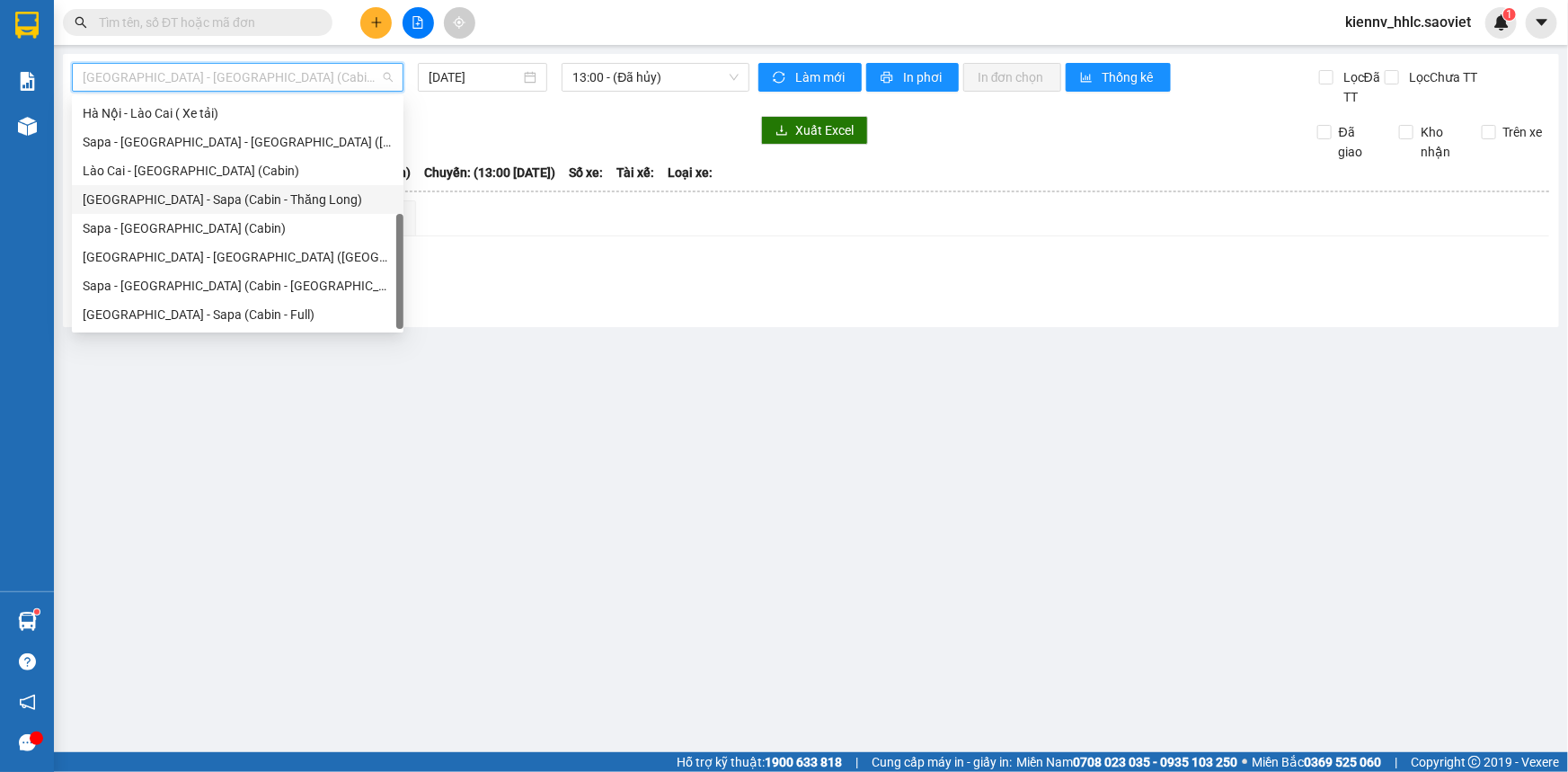
click at [257, 205] on div "[GEOGRAPHIC_DATA] - Sapa (Cabin - Thăng Long)" at bounding box center [237, 200] width 310 height 20
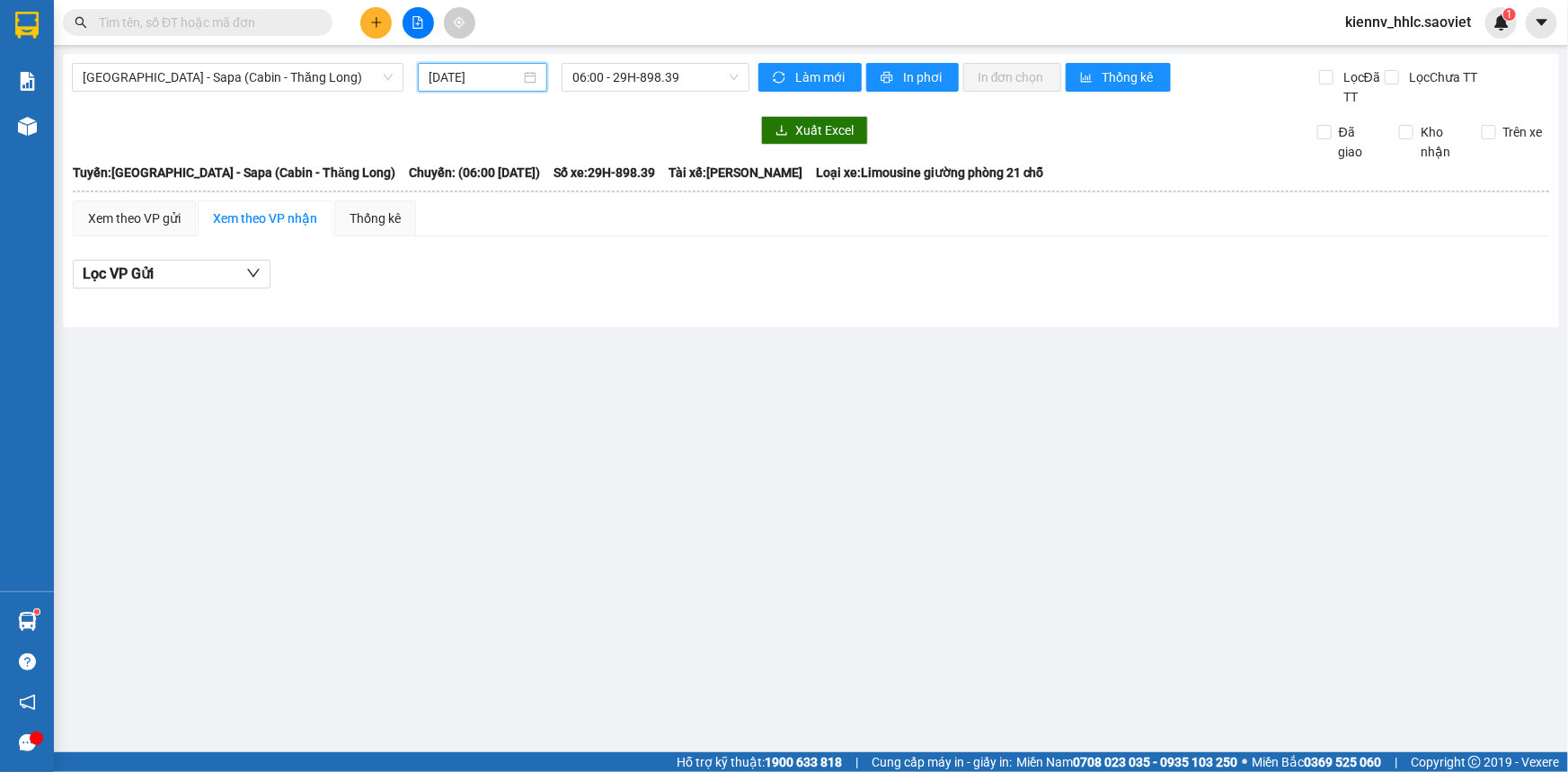
click at [450, 79] on input "[DATE]" at bounding box center [475, 78] width 92 height 20
click at [443, 234] on div "14" at bounding box center [445, 236] width 22 height 22
type input "[DATE]"
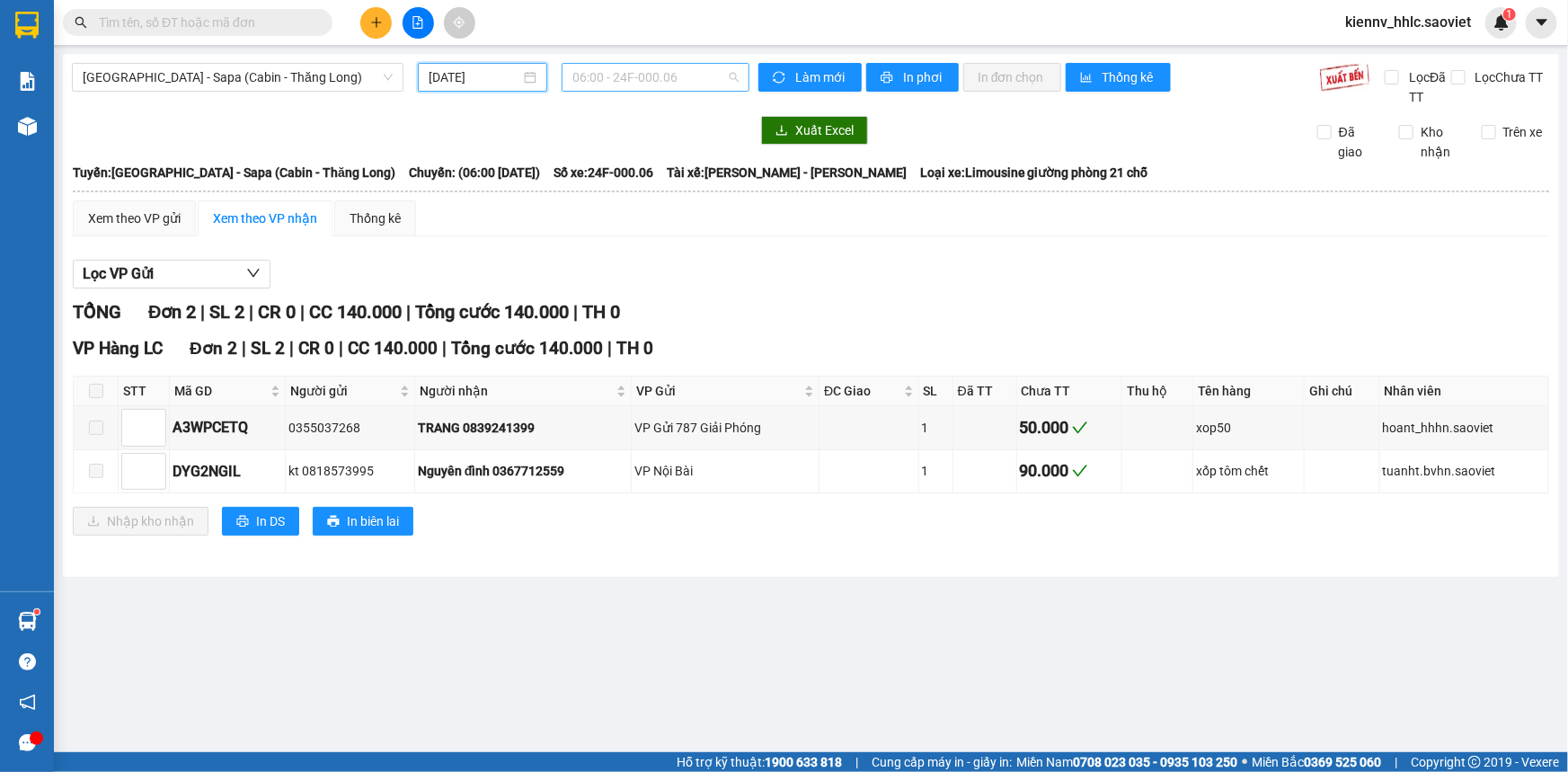
click at [613, 73] on span "06:00 - 24F-000.06" at bounding box center [655, 78] width 166 height 27
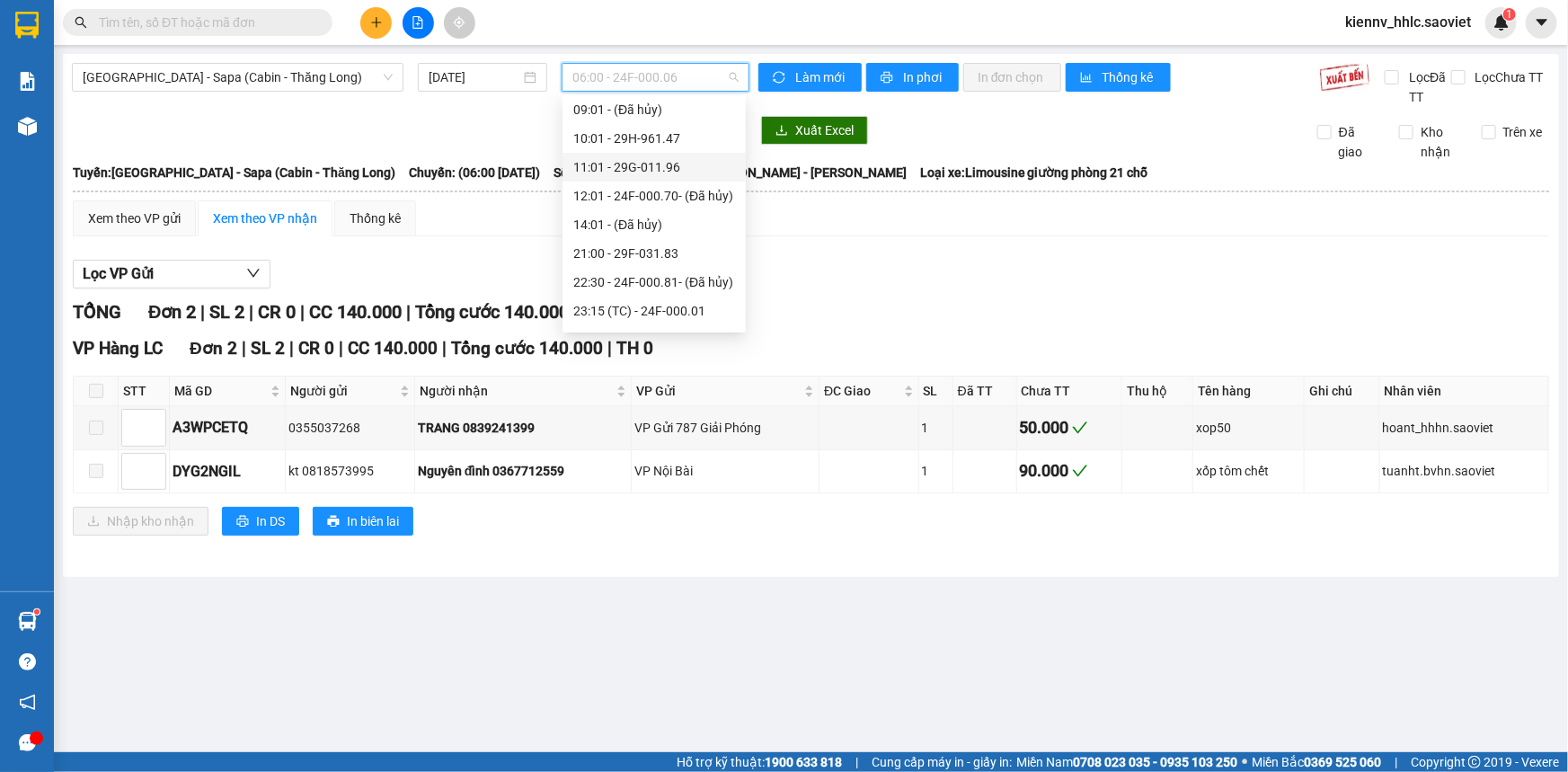
scroll to position [172, 0]
click at [710, 172] on div "21:00 - 29F-031.83" at bounding box center [654, 172] width 162 height 20
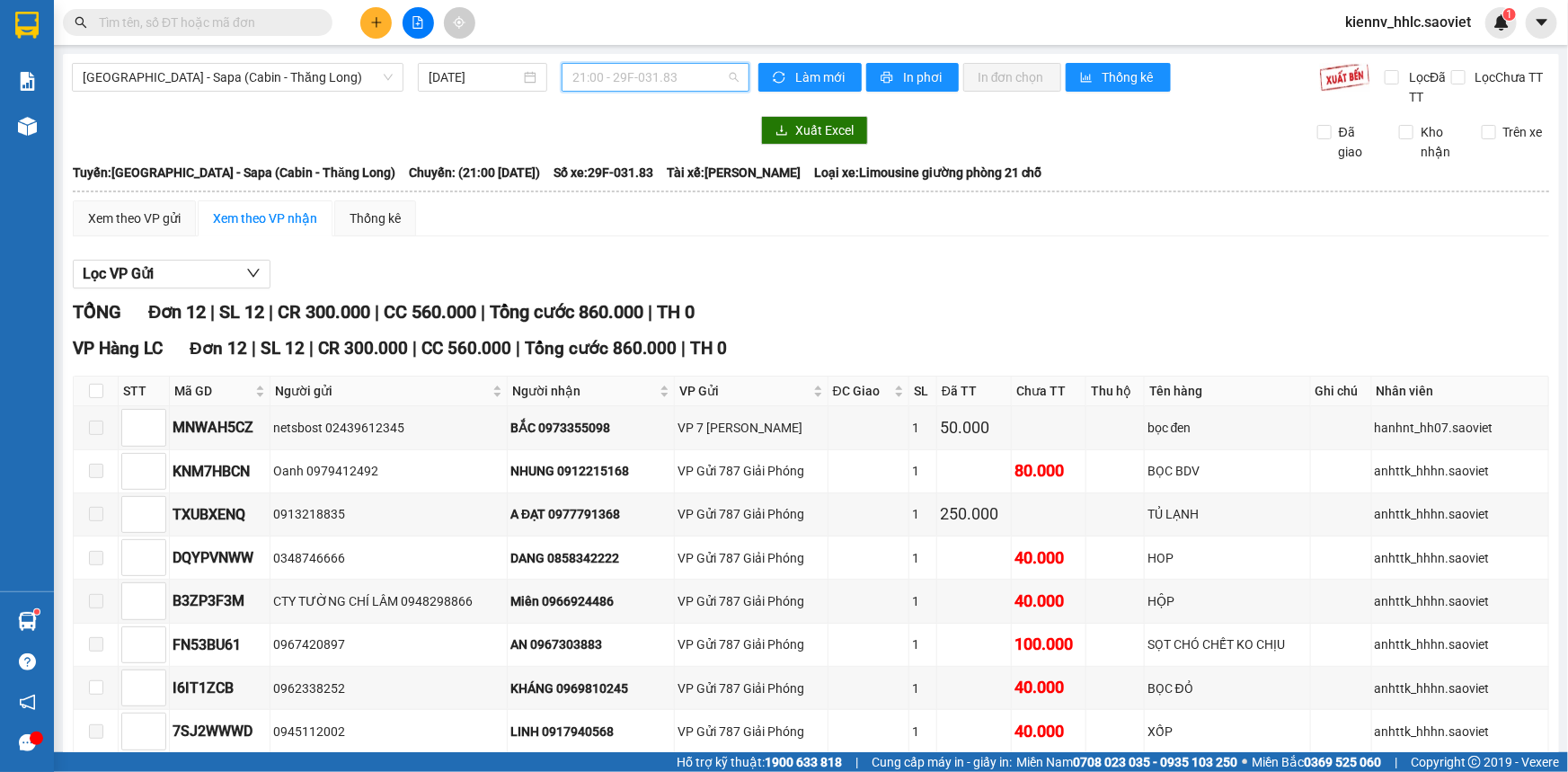
click at [673, 88] on span "21:00 - 29F-031.83" at bounding box center [655, 78] width 166 height 27
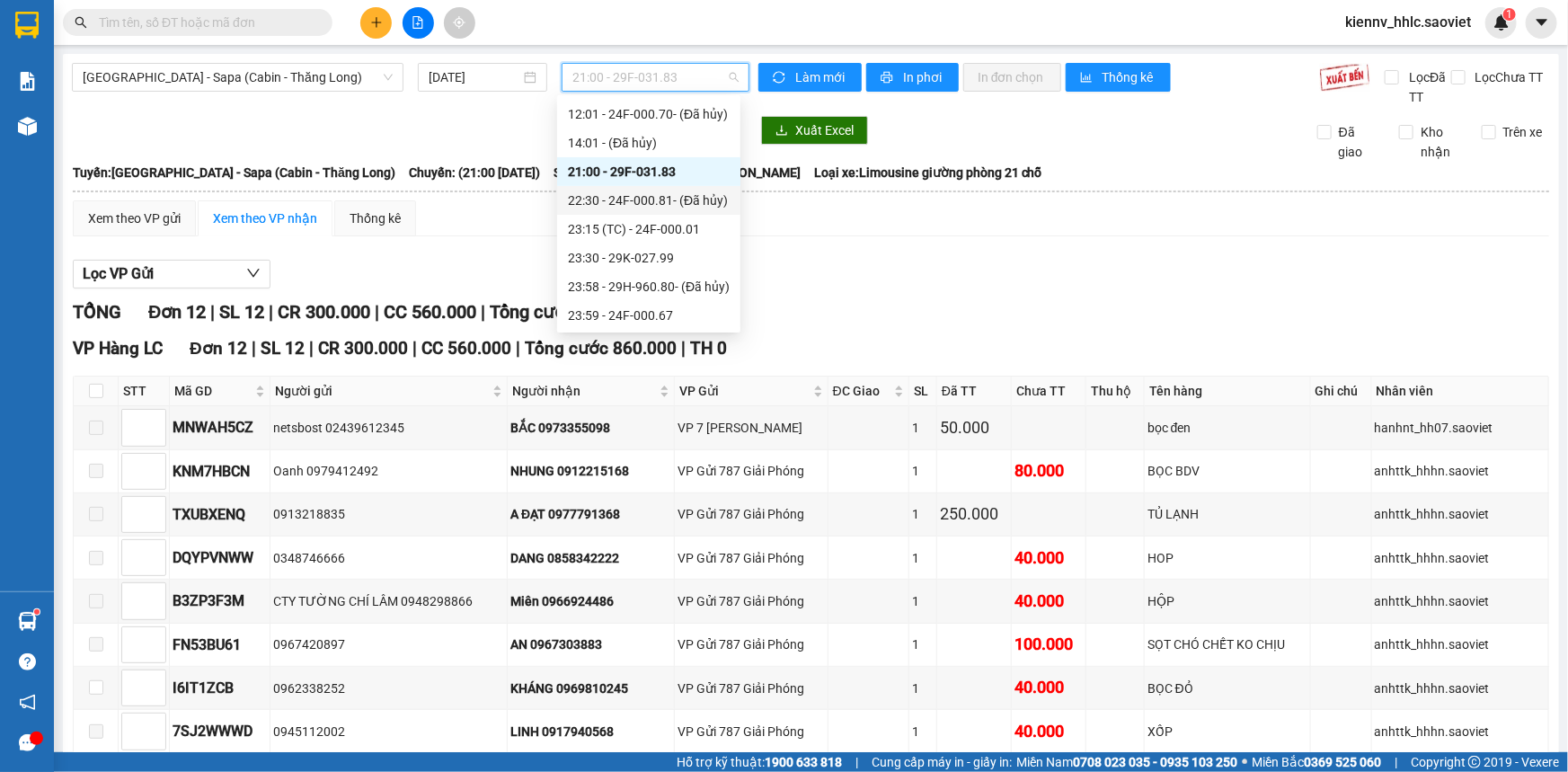
scroll to position [172, 0]
click at [687, 223] on div "23:15 (TC) - 24F-000.01" at bounding box center [648, 229] width 162 height 20
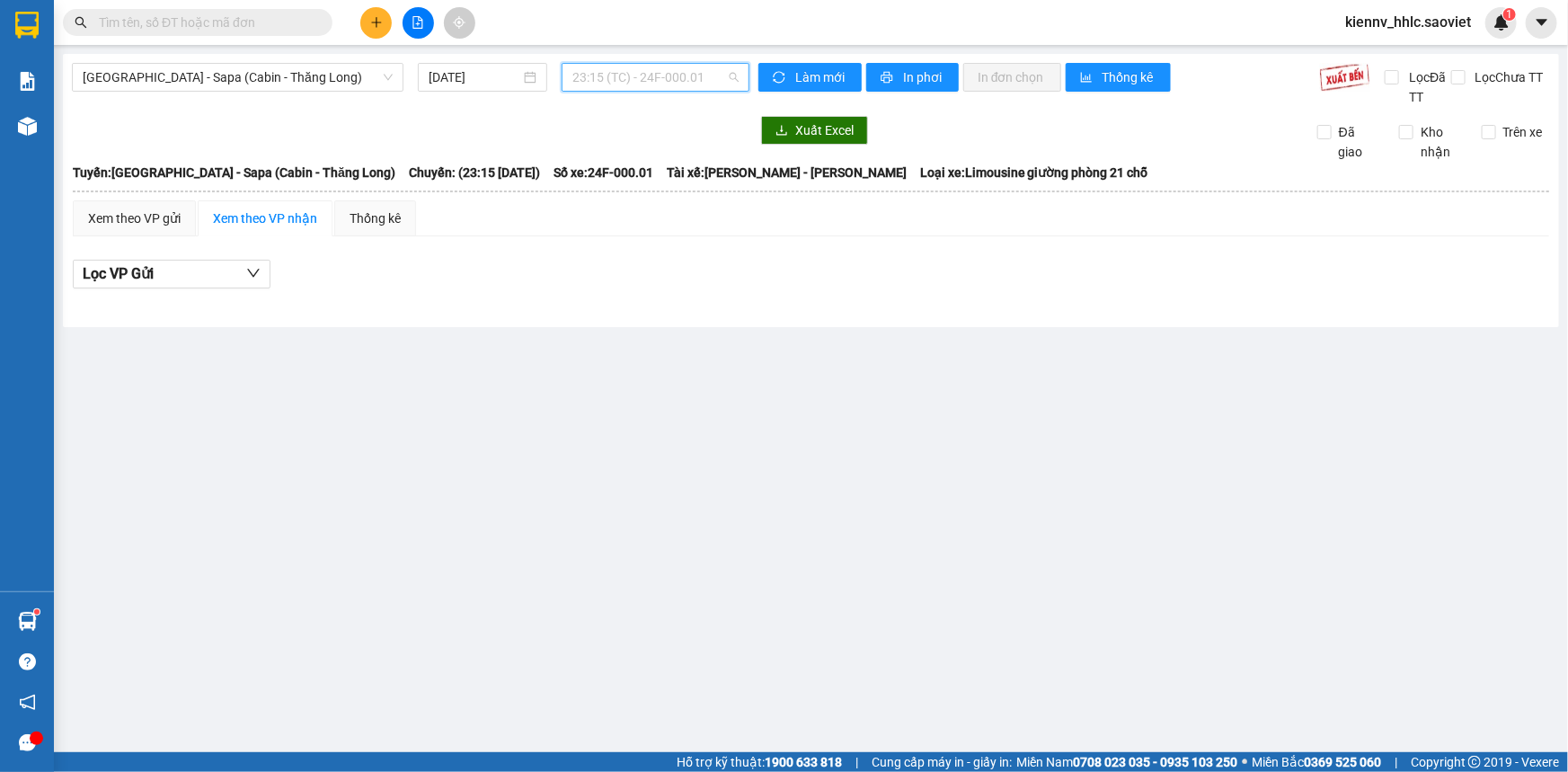
click at [642, 75] on span "23:15 (TC) - 24F-000.01" at bounding box center [655, 78] width 166 height 27
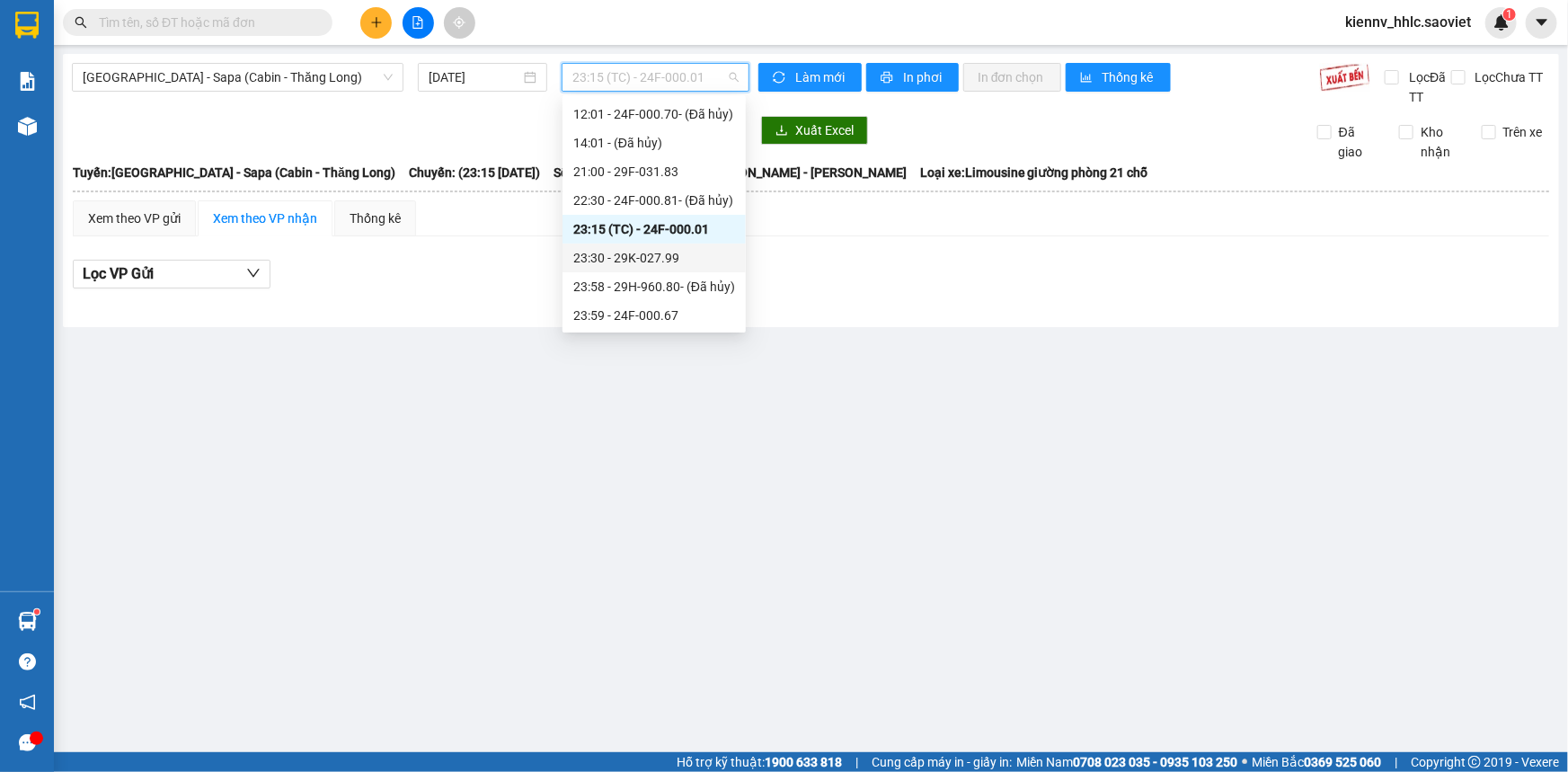
click at [685, 256] on div "23:30 - 29K-027.99" at bounding box center [654, 258] width 162 height 20
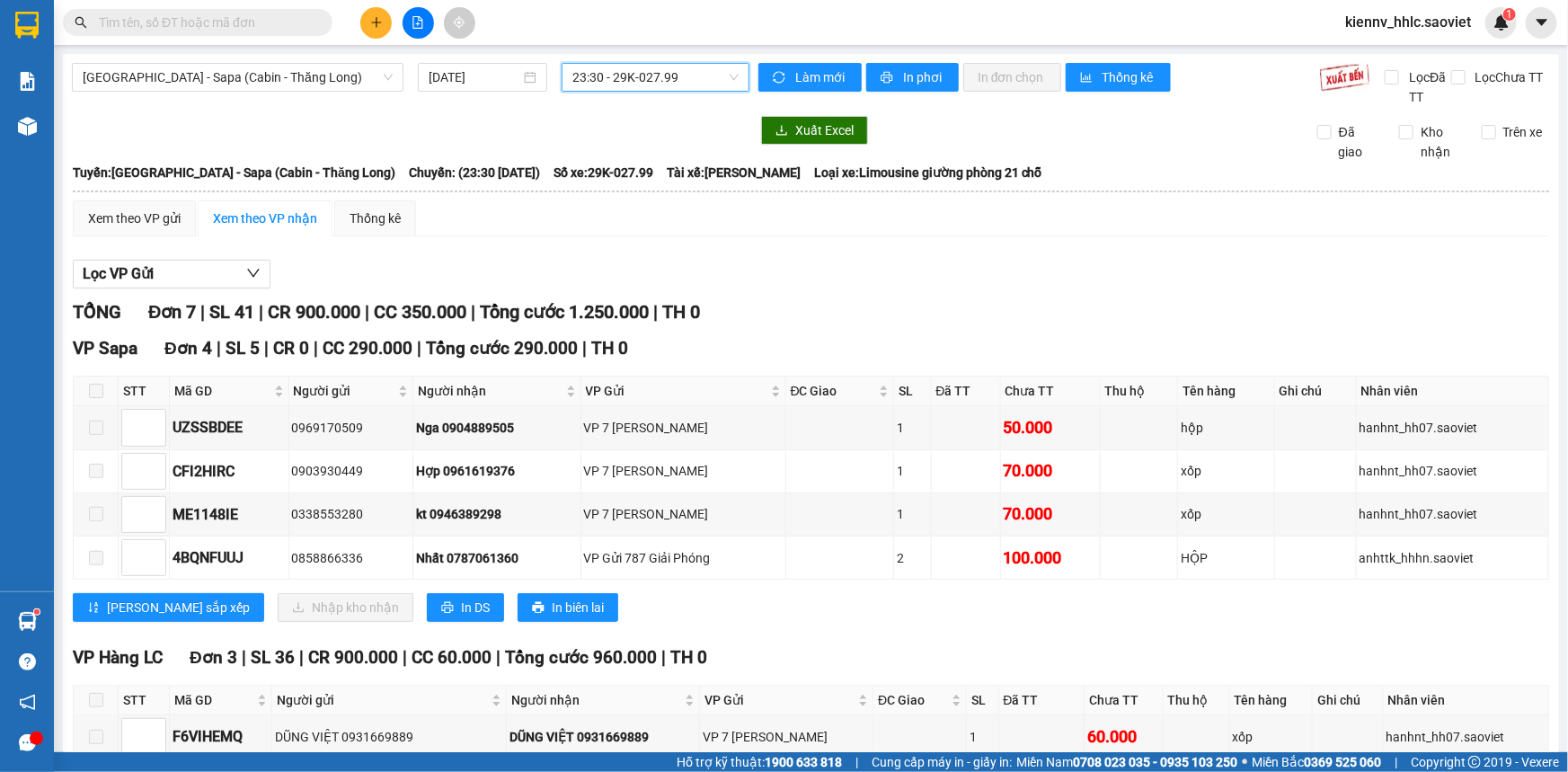
scroll to position [182, 0]
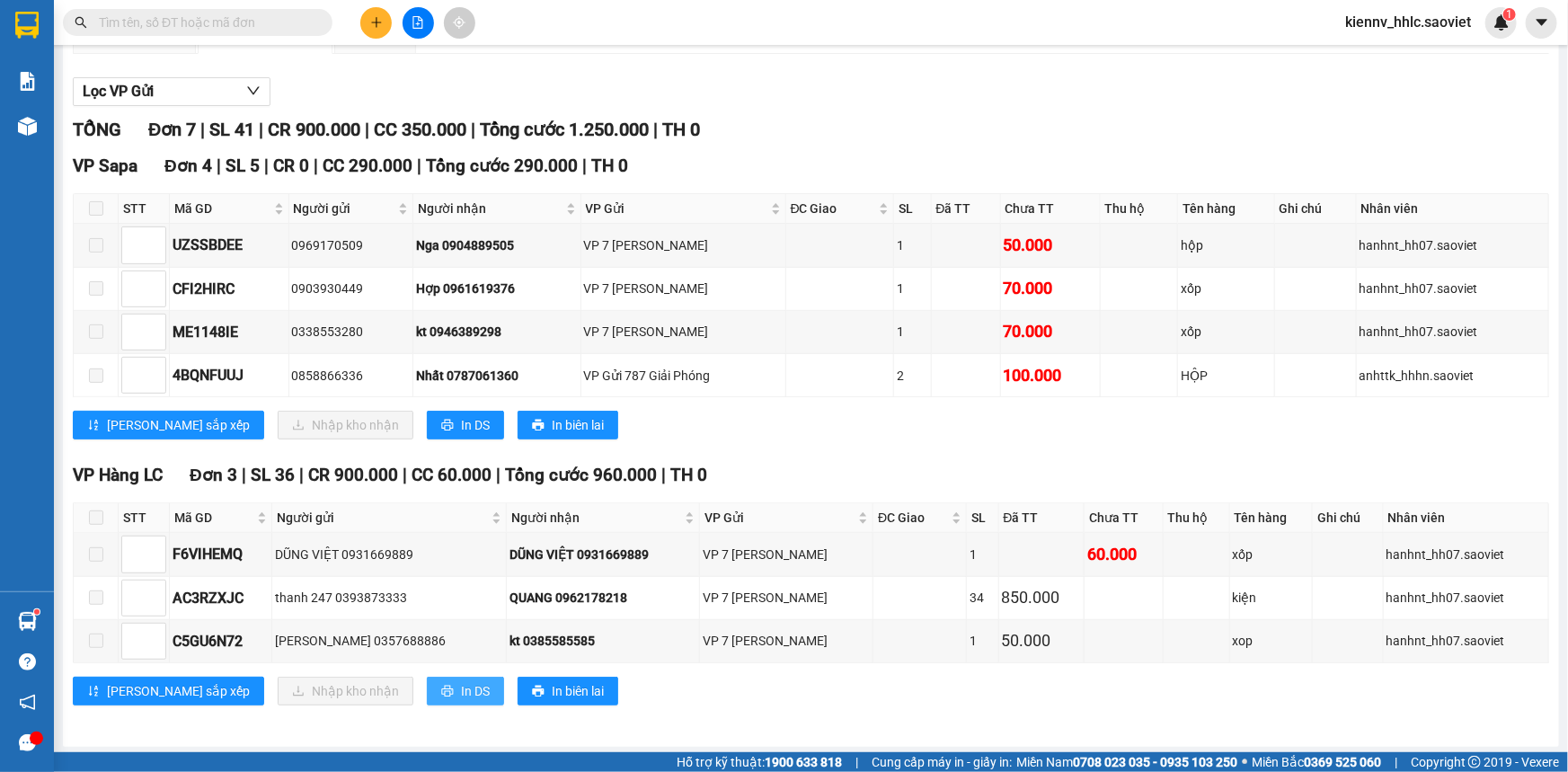
click at [461, 685] on span "In DS" at bounding box center [476, 691] width 29 height 20
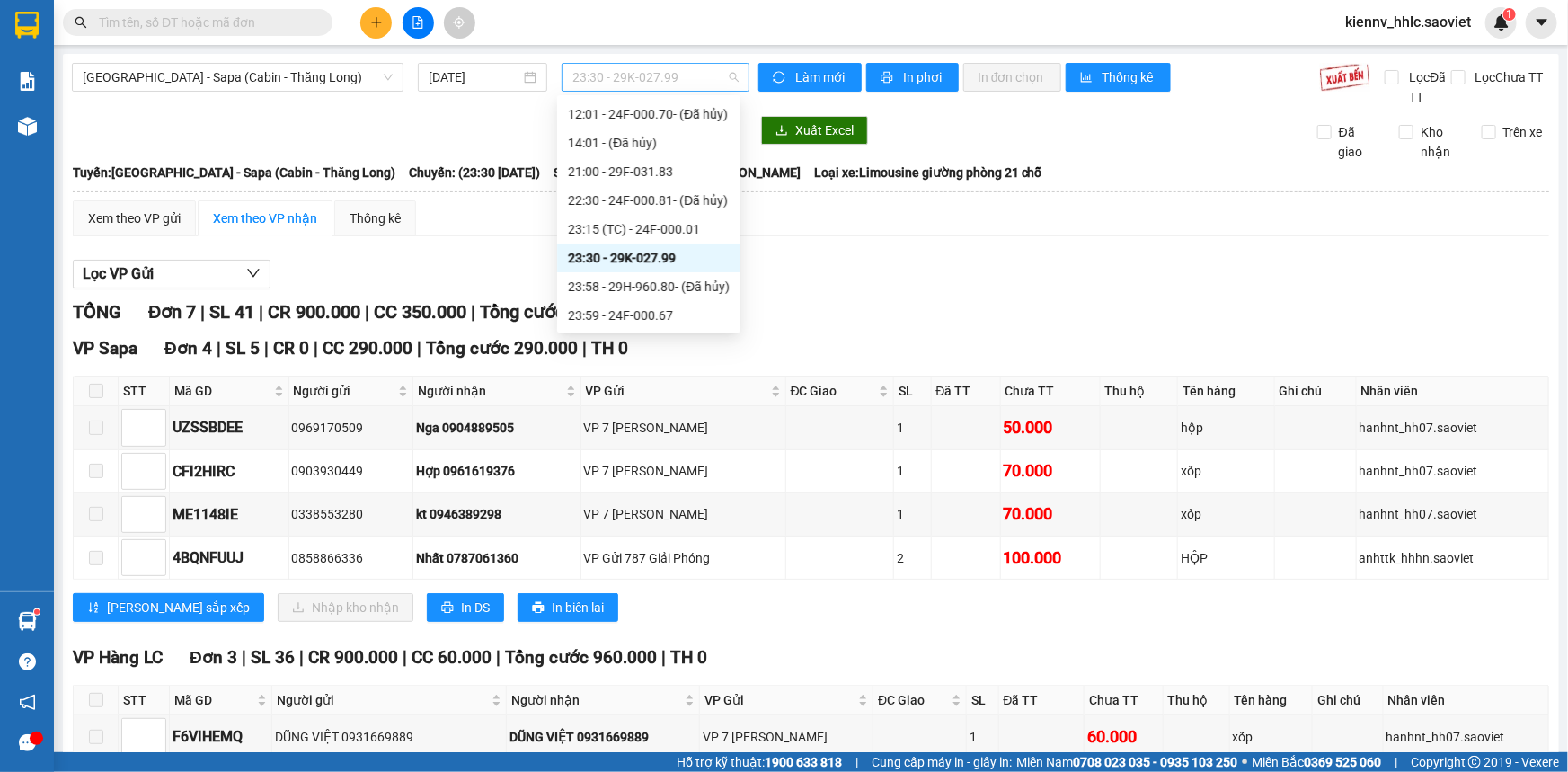
click at [690, 76] on span "23:30 - 29K-027.99" at bounding box center [655, 78] width 166 height 27
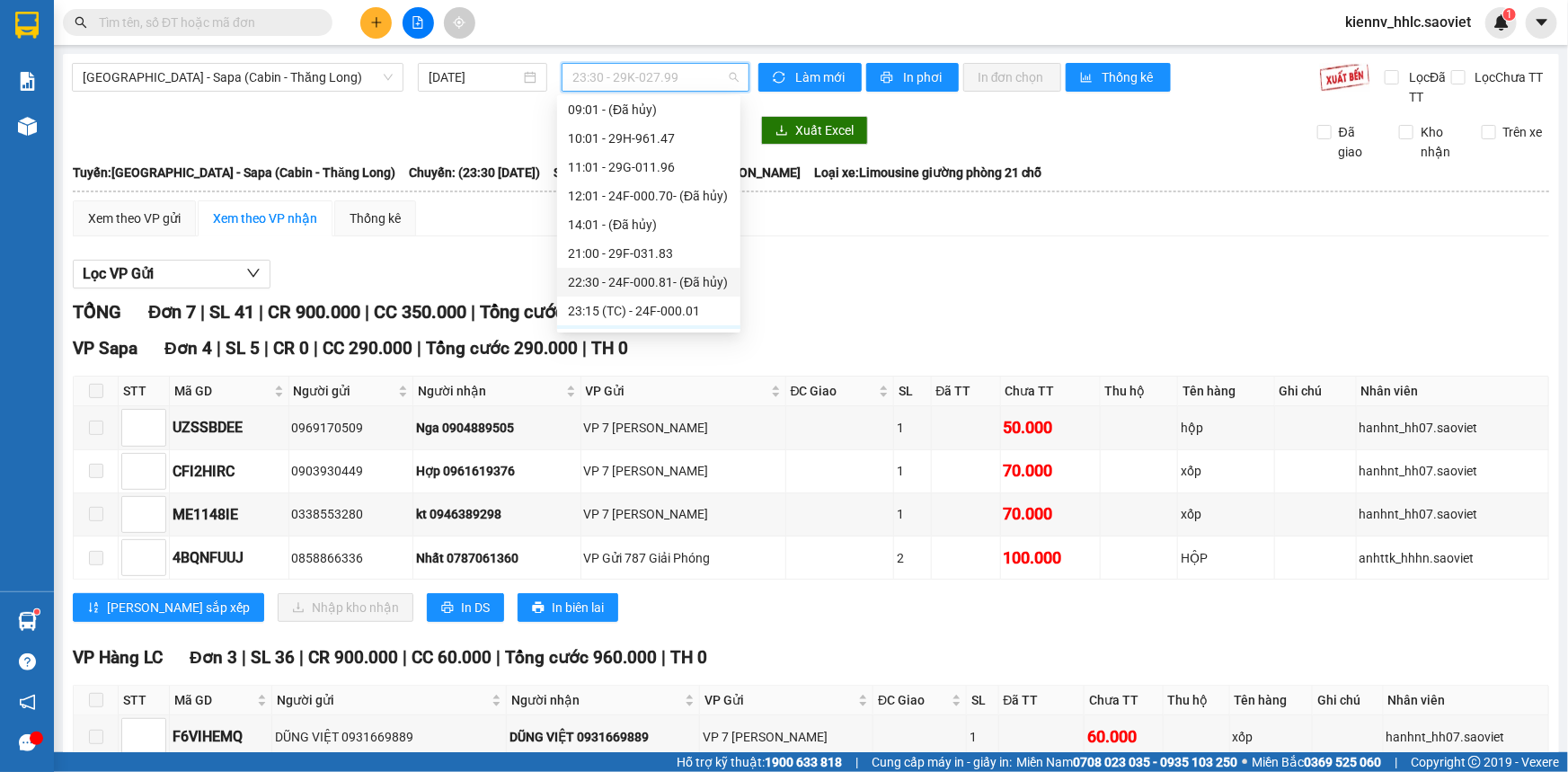
scroll to position [172, 0]
click at [689, 311] on div "23:59 - 24F-000.67" at bounding box center [648, 315] width 162 height 20
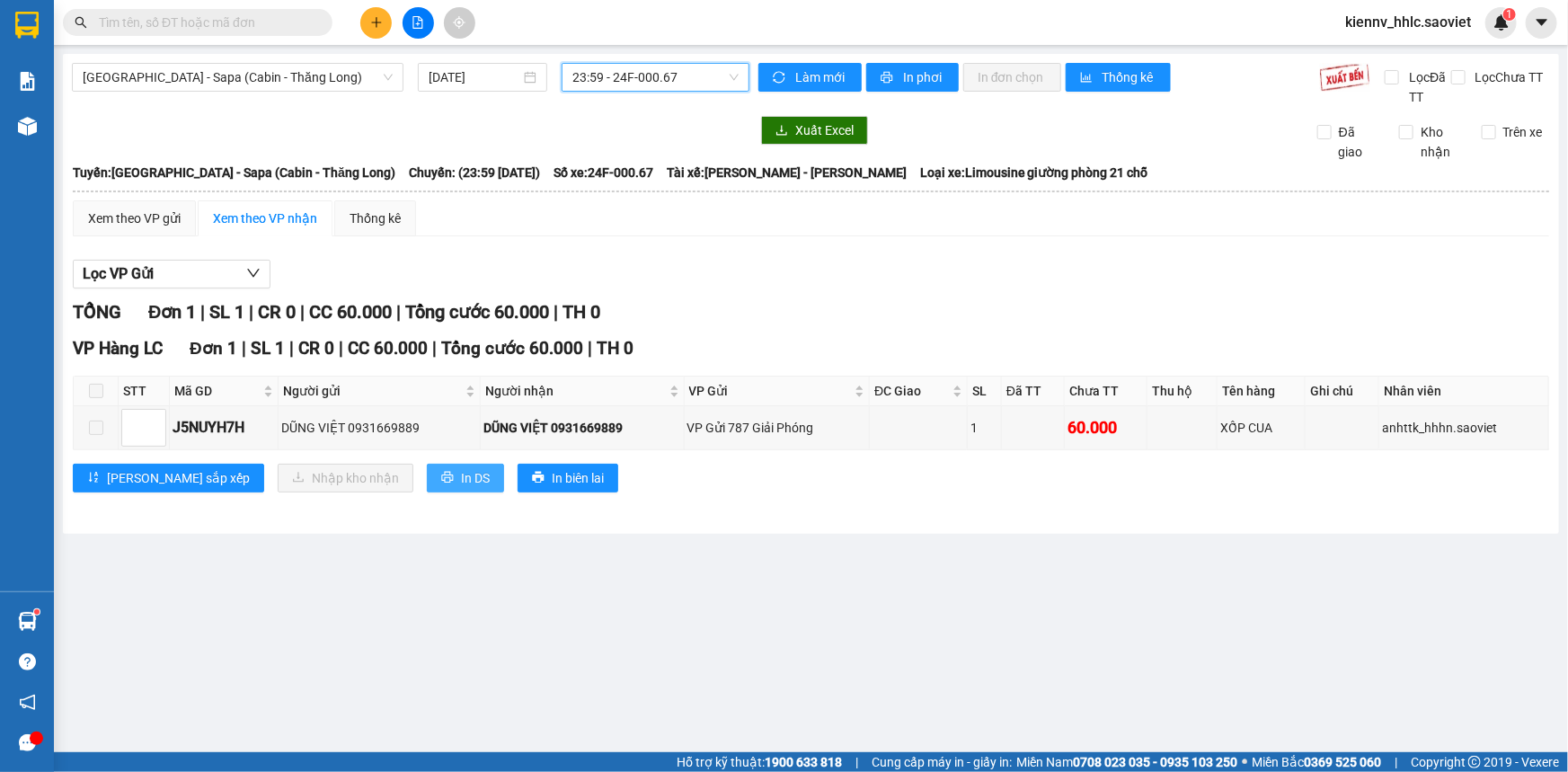
click at [461, 480] on span "In DS" at bounding box center [476, 479] width 29 height 20
click at [343, 84] on span "[GEOGRAPHIC_DATA] - Sapa (Cabin - Thăng Long)" at bounding box center [237, 78] width 310 height 27
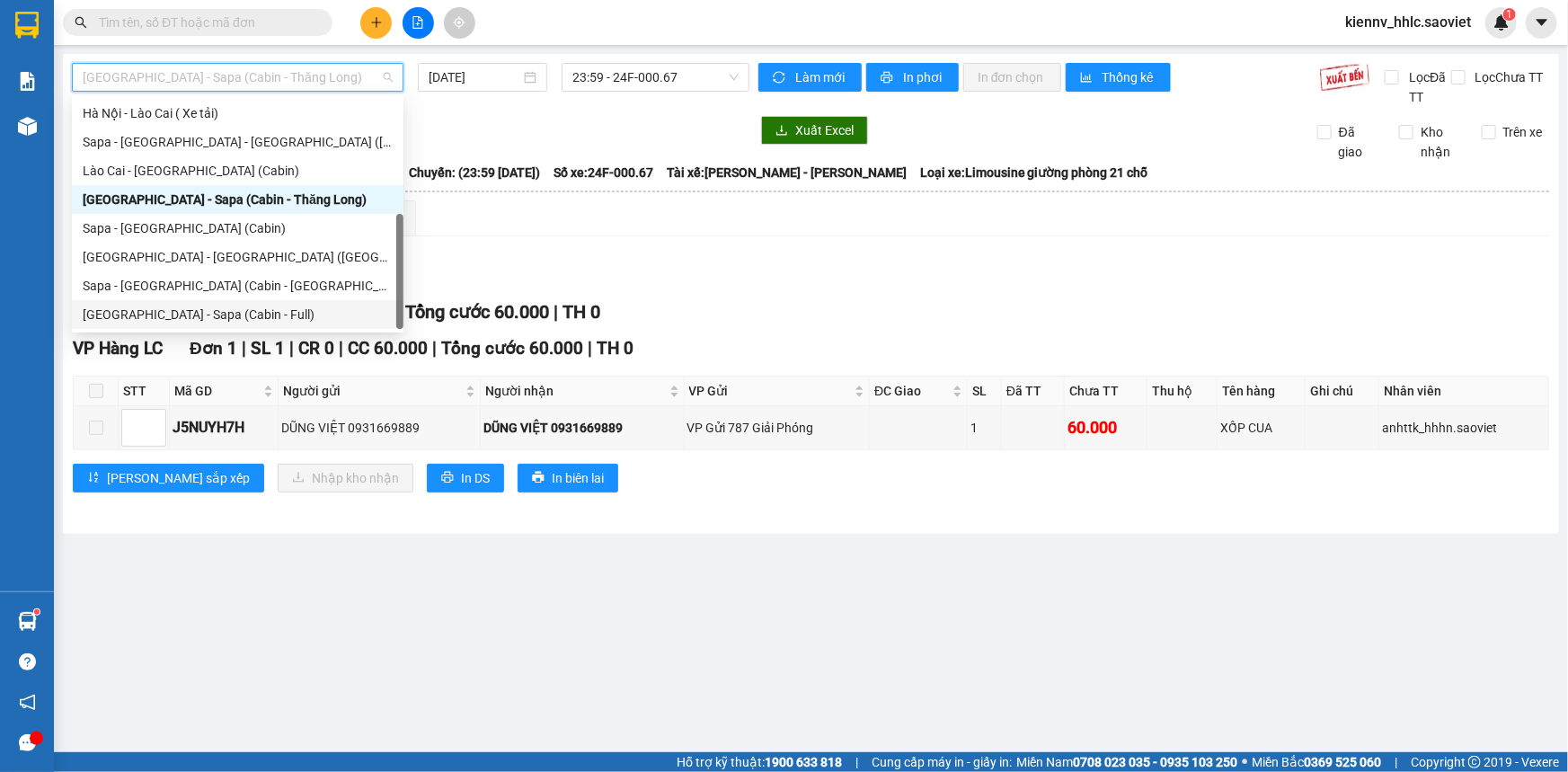
click at [285, 308] on div "[GEOGRAPHIC_DATA] - Sapa (Cabin - Full)" at bounding box center [237, 314] width 310 height 20
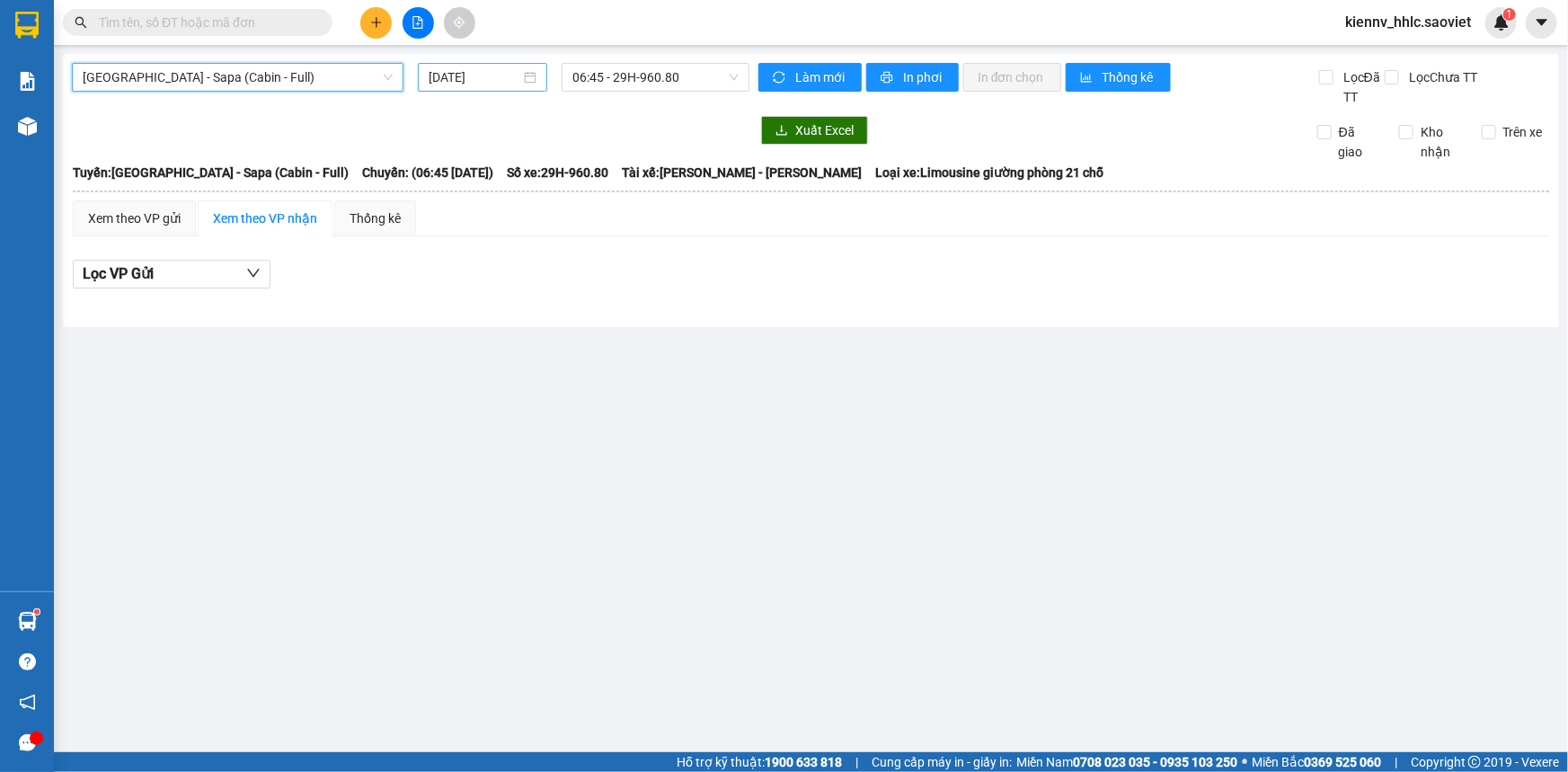
click at [493, 81] on input "[DATE]" at bounding box center [475, 78] width 92 height 20
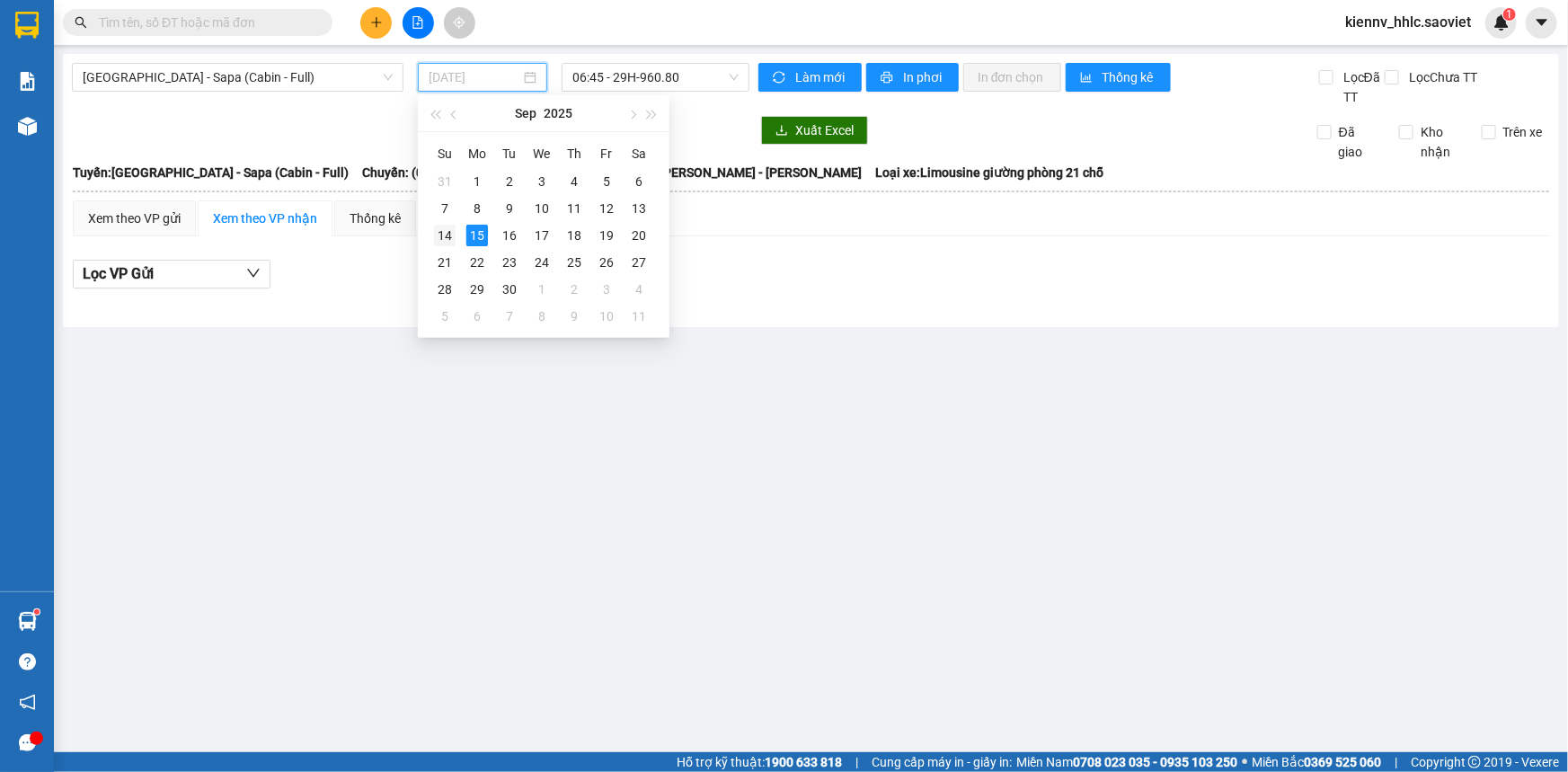
click at [442, 234] on div "14" at bounding box center [445, 236] width 22 height 22
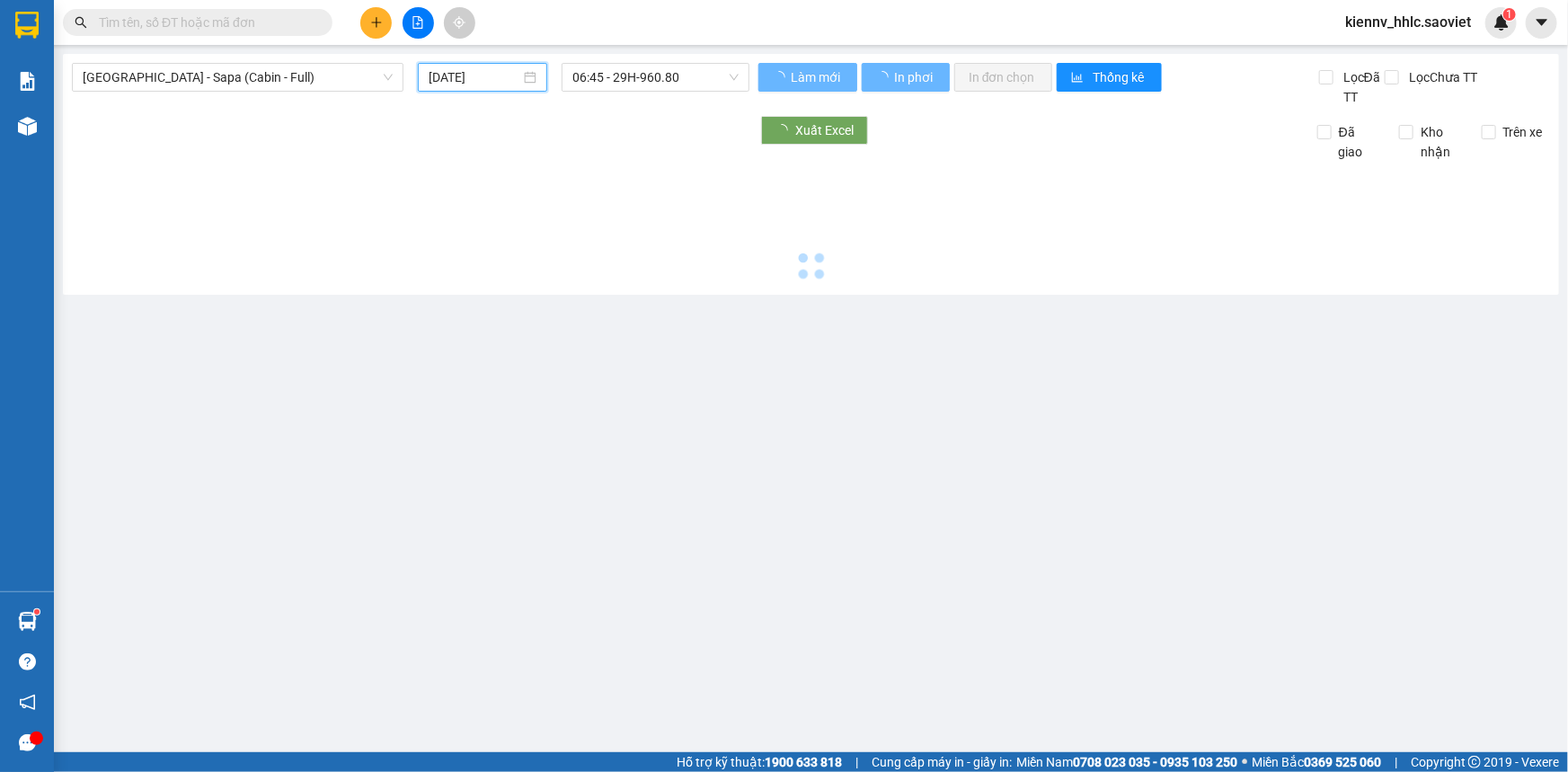
type input "[DATE]"
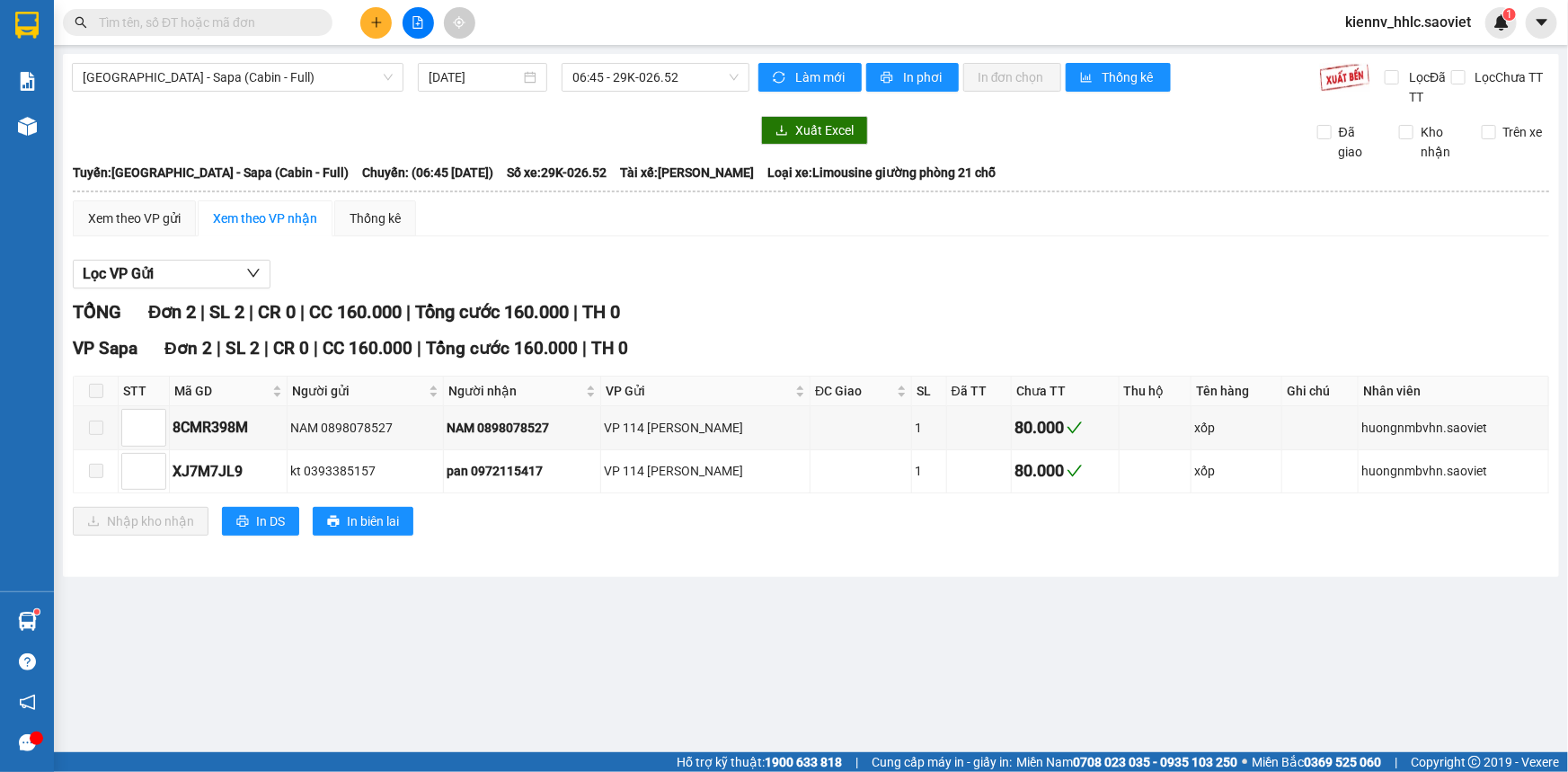
click at [587, 98] on div "[GEOGRAPHIC_DATA] - Sapa (Cabin - Full) [DATE] 06:45 - 29K-026.52" at bounding box center [411, 85] width 677 height 44
click at [589, 81] on span "06:45 - 29K-026.52" at bounding box center [655, 78] width 166 height 27
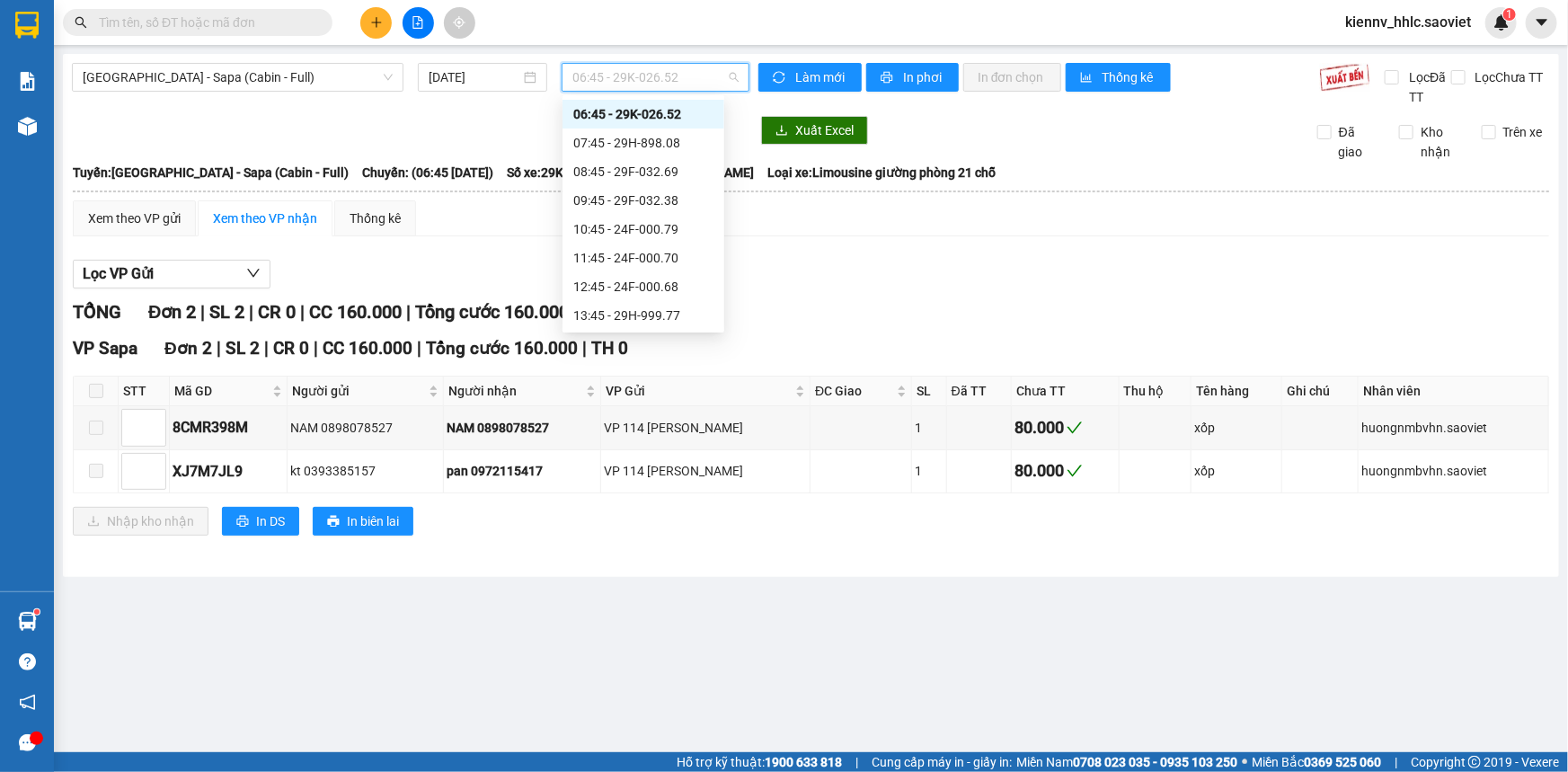
scroll to position [258, 0]
click at [653, 260] on div "22:15 - 24F-000.15" at bounding box center [643, 258] width 140 height 20
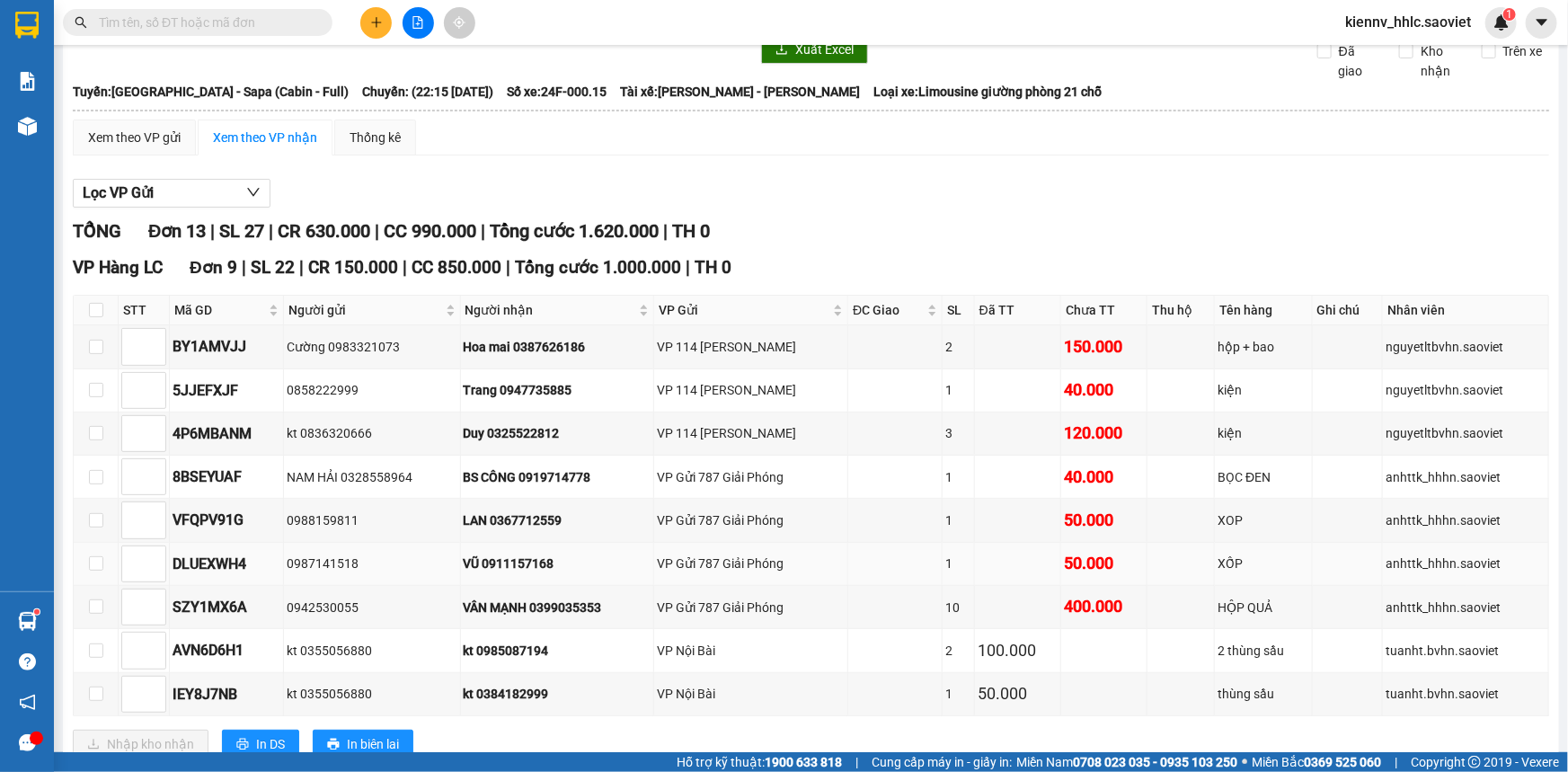
scroll to position [326, 0]
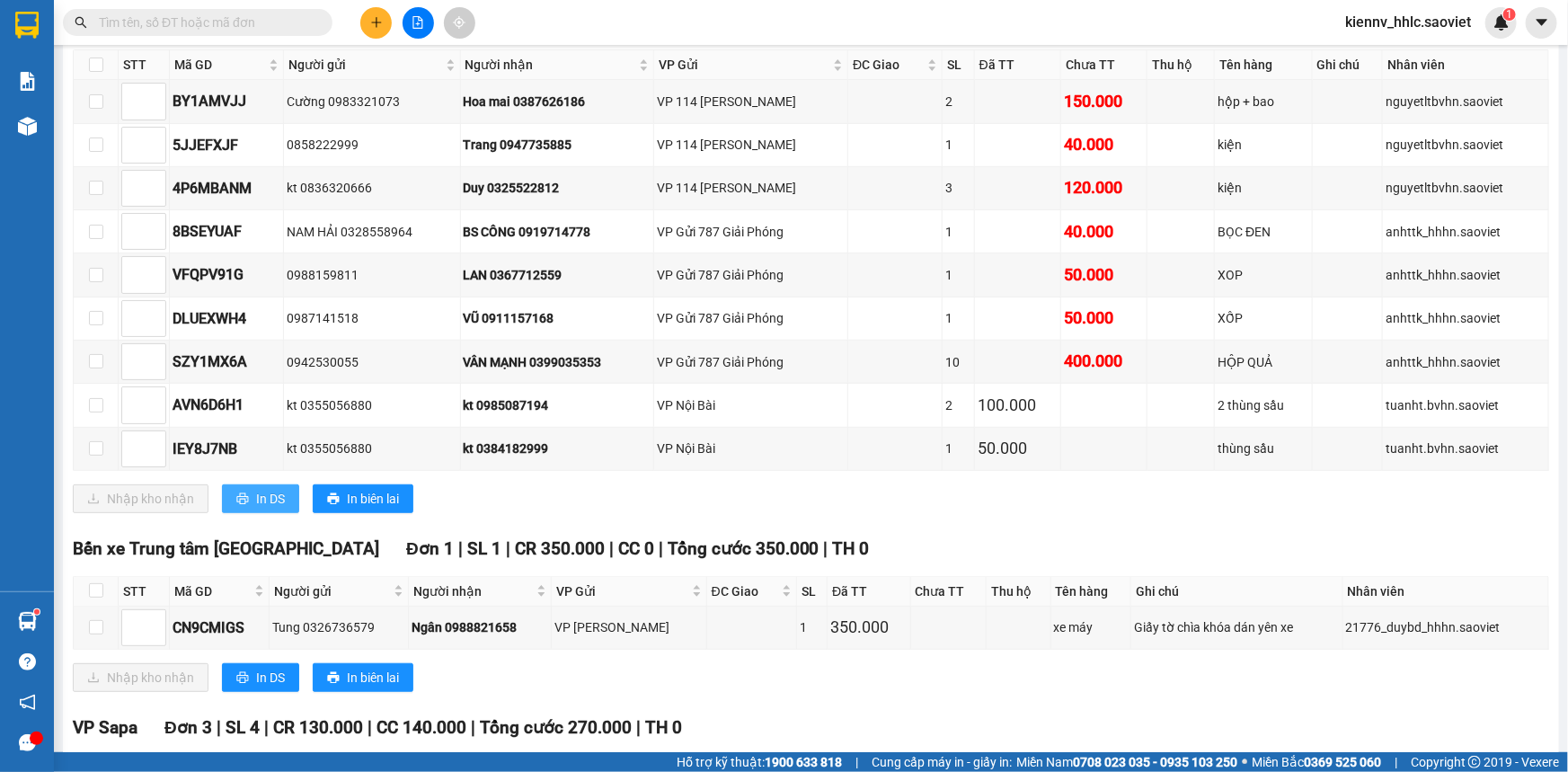
click at [285, 492] on button "In DS" at bounding box center [261, 498] width 78 height 29
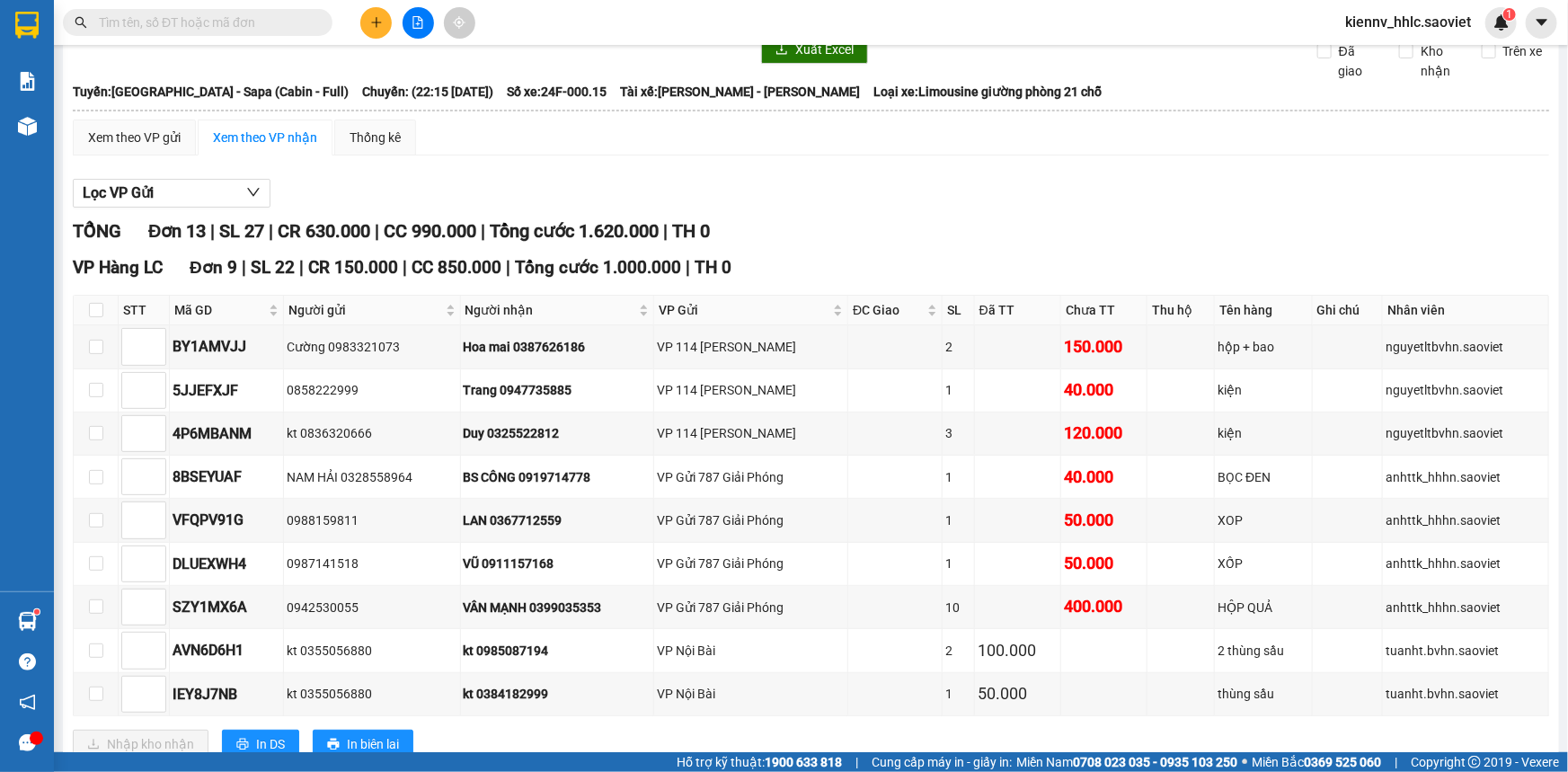
scroll to position [0, 0]
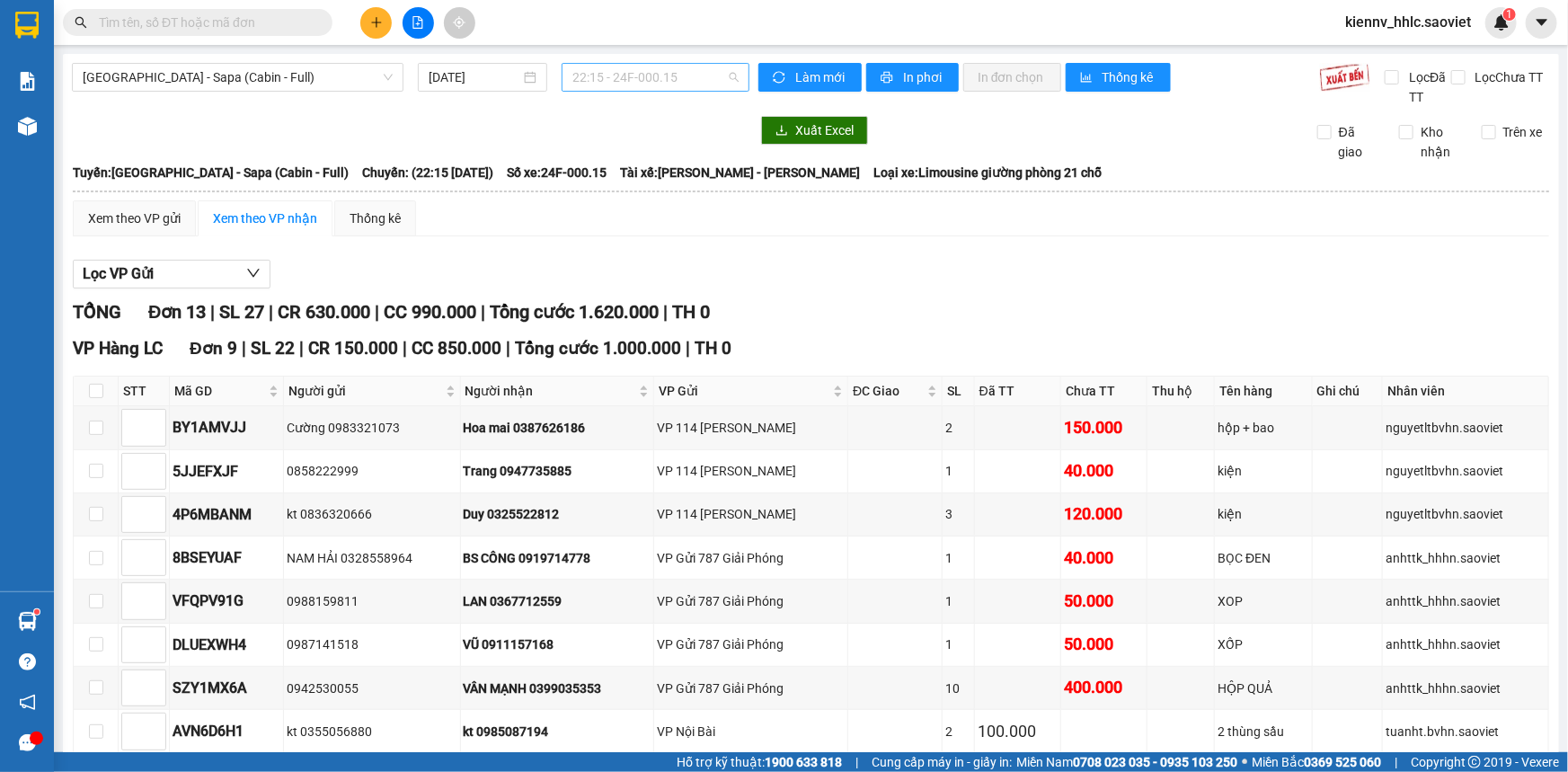
click at [656, 74] on span "22:15 - 24F-000.15" at bounding box center [655, 78] width 166 height 27
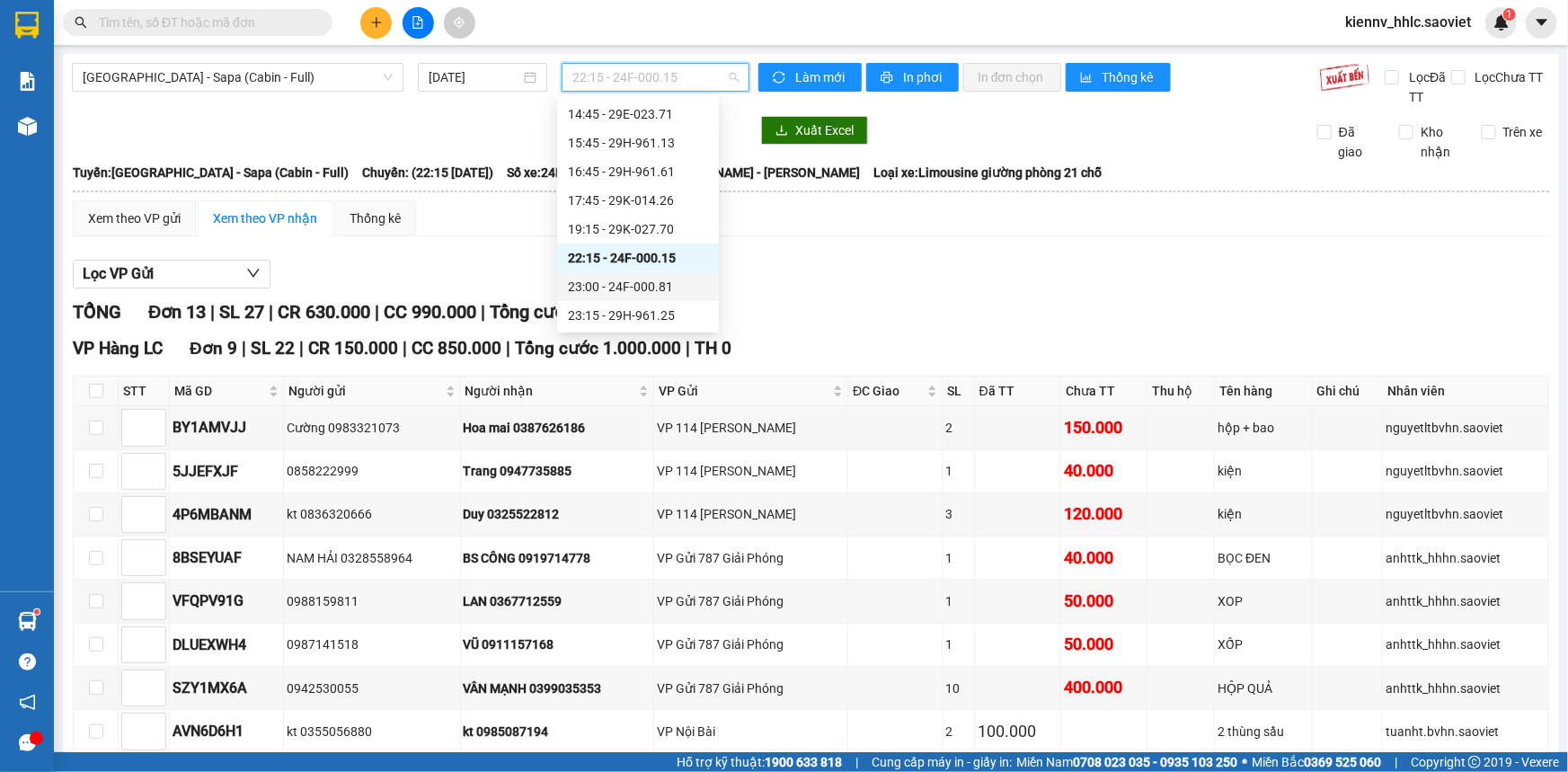
scroll to position [258, 0]
click at [638, 292] on div "23:00 - 24F-000.81" at bounding box center [637, 287] width 140 height 20
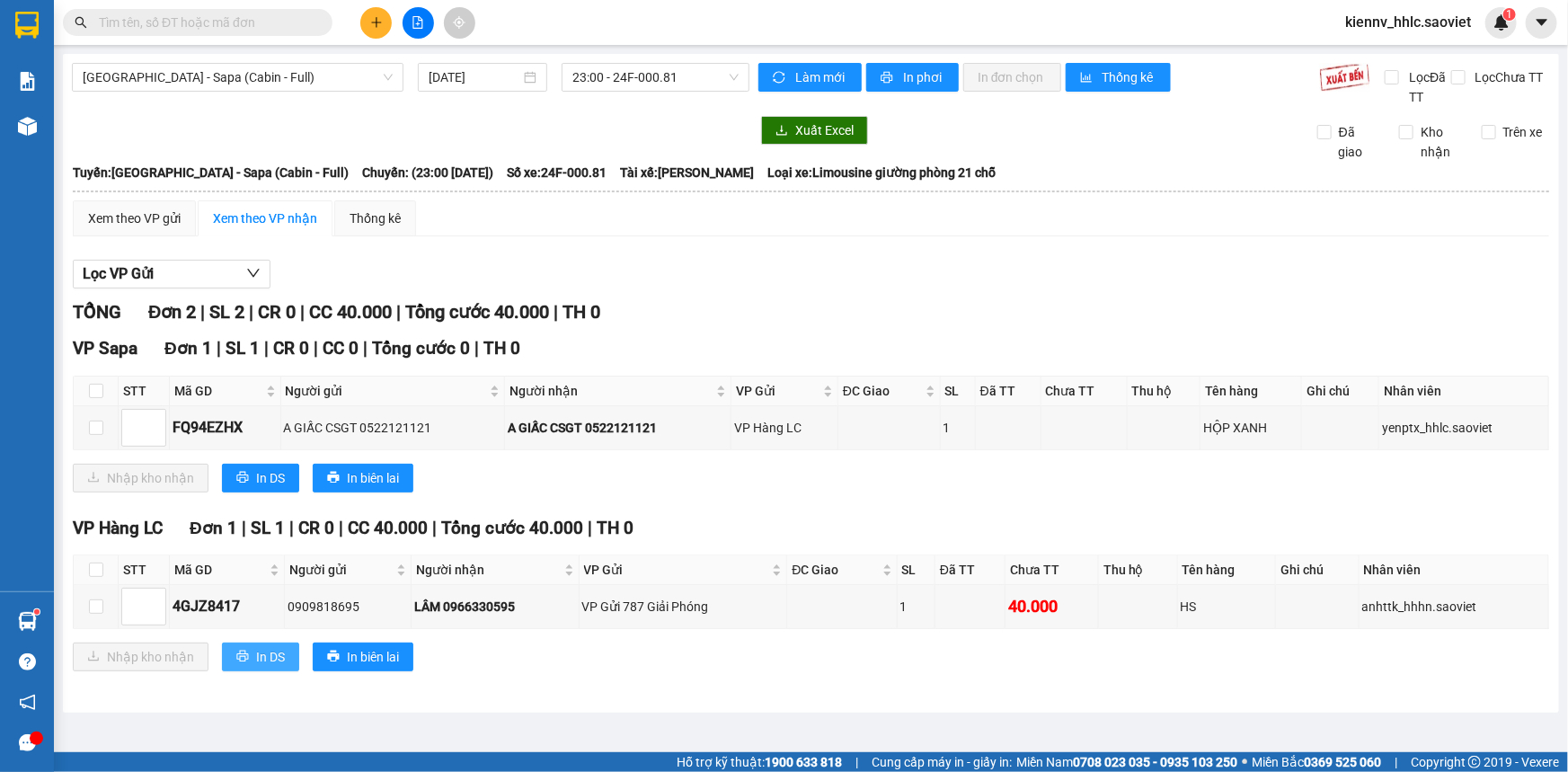
click at [270, 652] on span "In DS" at bounding box center [271, 657] width 29 height 20
click at [712, 71] on span "23:00 - 24F-000.81" at bounding box center [655, 78] width 166 height 27
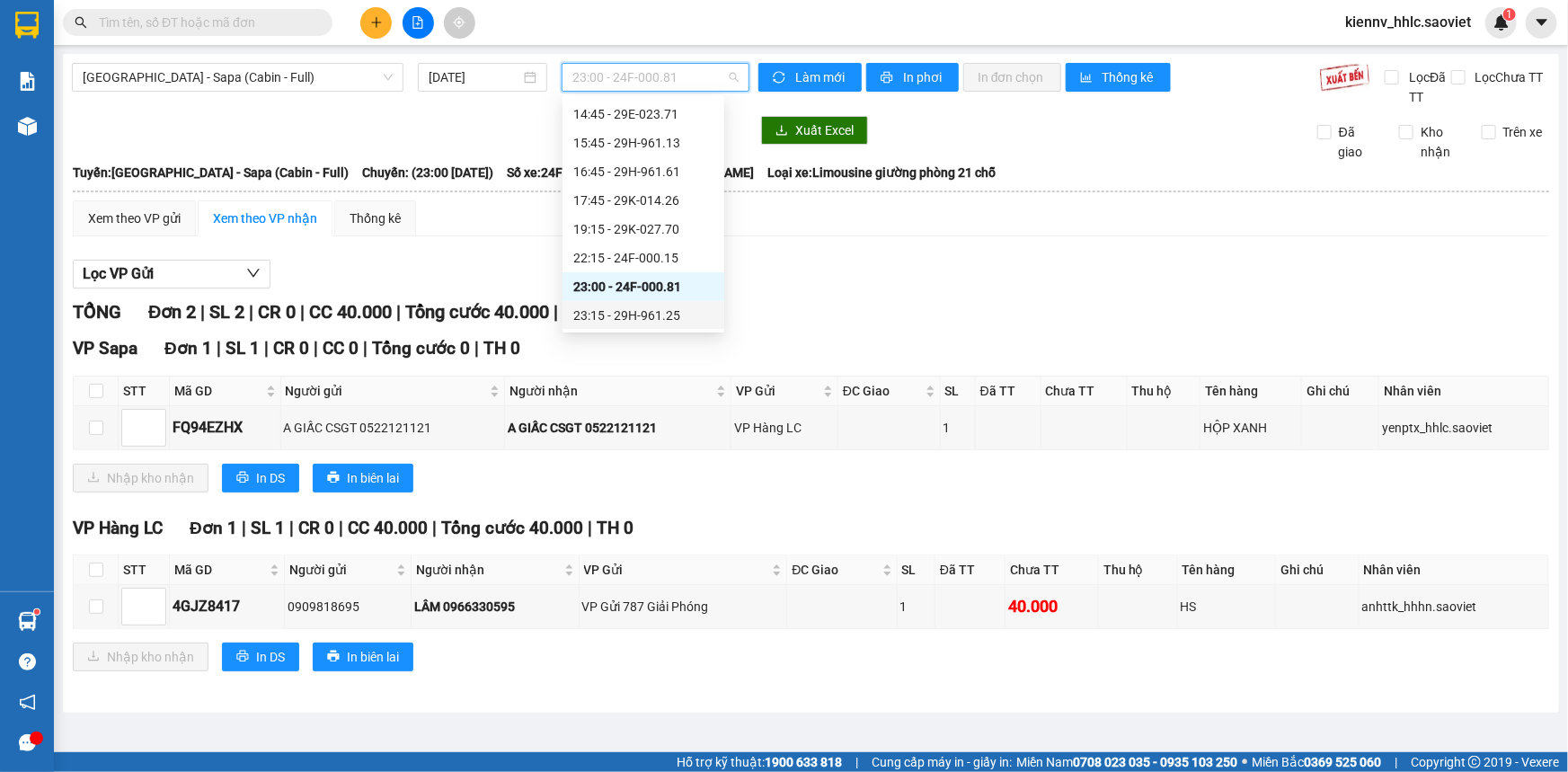
click at [664, 314] on div "23:15 - 29H-961.25" at bounding box center [643, 315] width 140 height 20
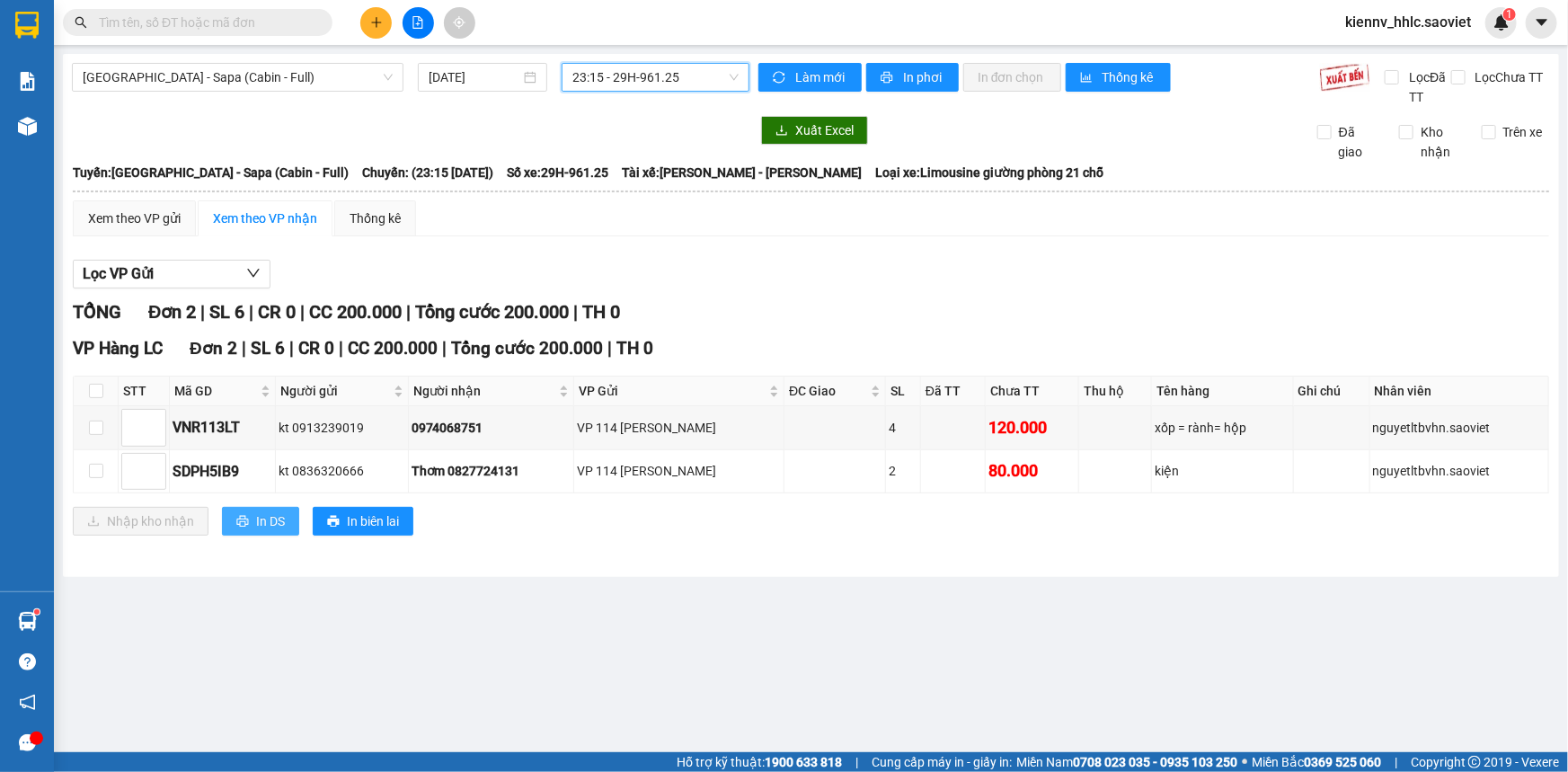
click at [246, 511] on button "In DS" at bounding box center [261, 521] width 78 height 29
click at [628, 67] on span "23:15 - 29H-961.25" at bounding box center [655, 78] width 166 height 27
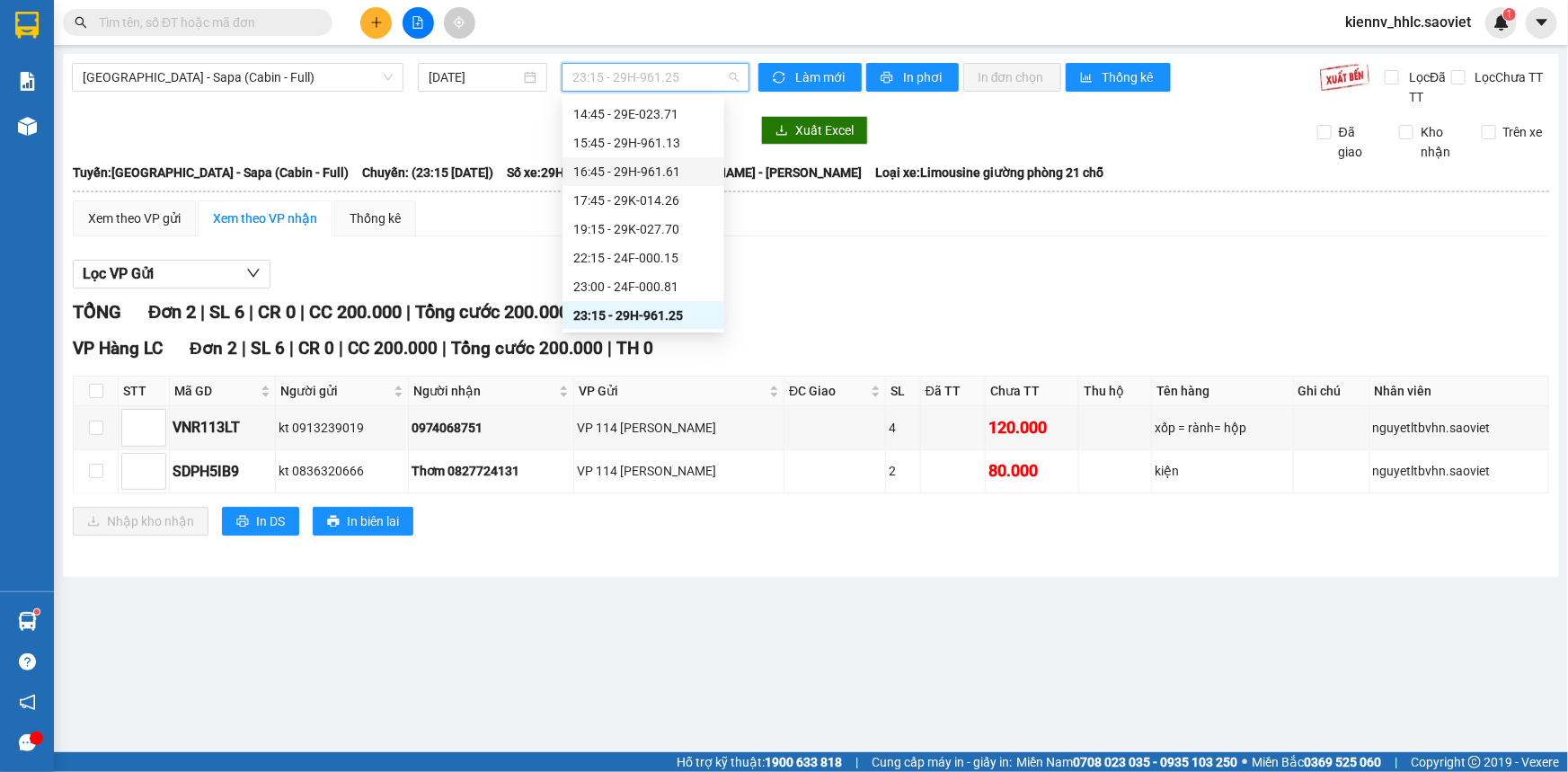
scroll to position [258, 0]
click at [314, 76] on span "[GEOGRAPHIC_DATA] - Sapa (Cabin - Full)" at bounding box center [237, 78] width 310 height 27
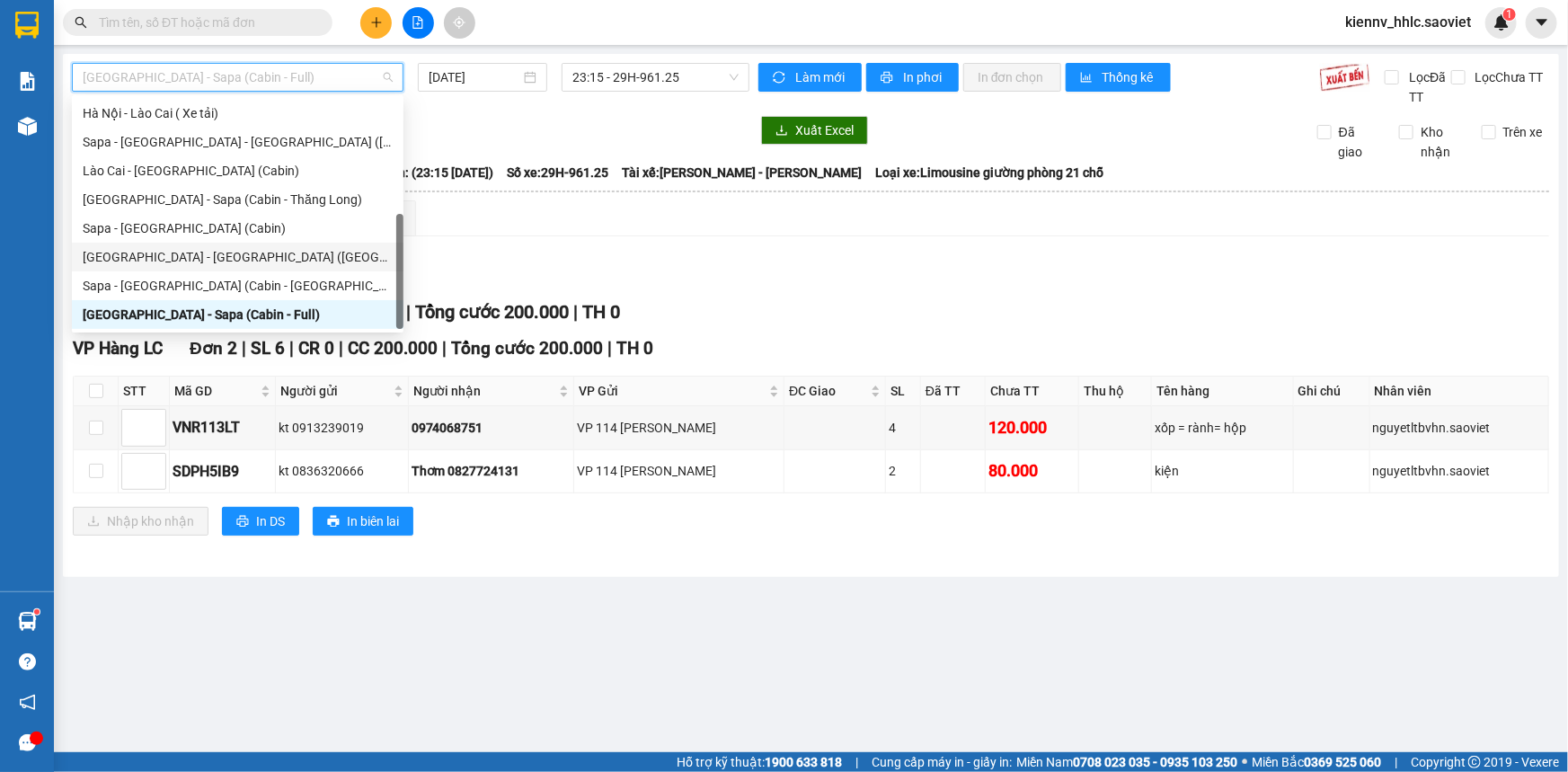
click at [268, 257] on div "[GEOGRAPHIC_DATA] - [GEOGRAPHIC_DATA] ([GEOGRAPHIC_DATA])" at bounding box center [237, 257] width 310 height 20
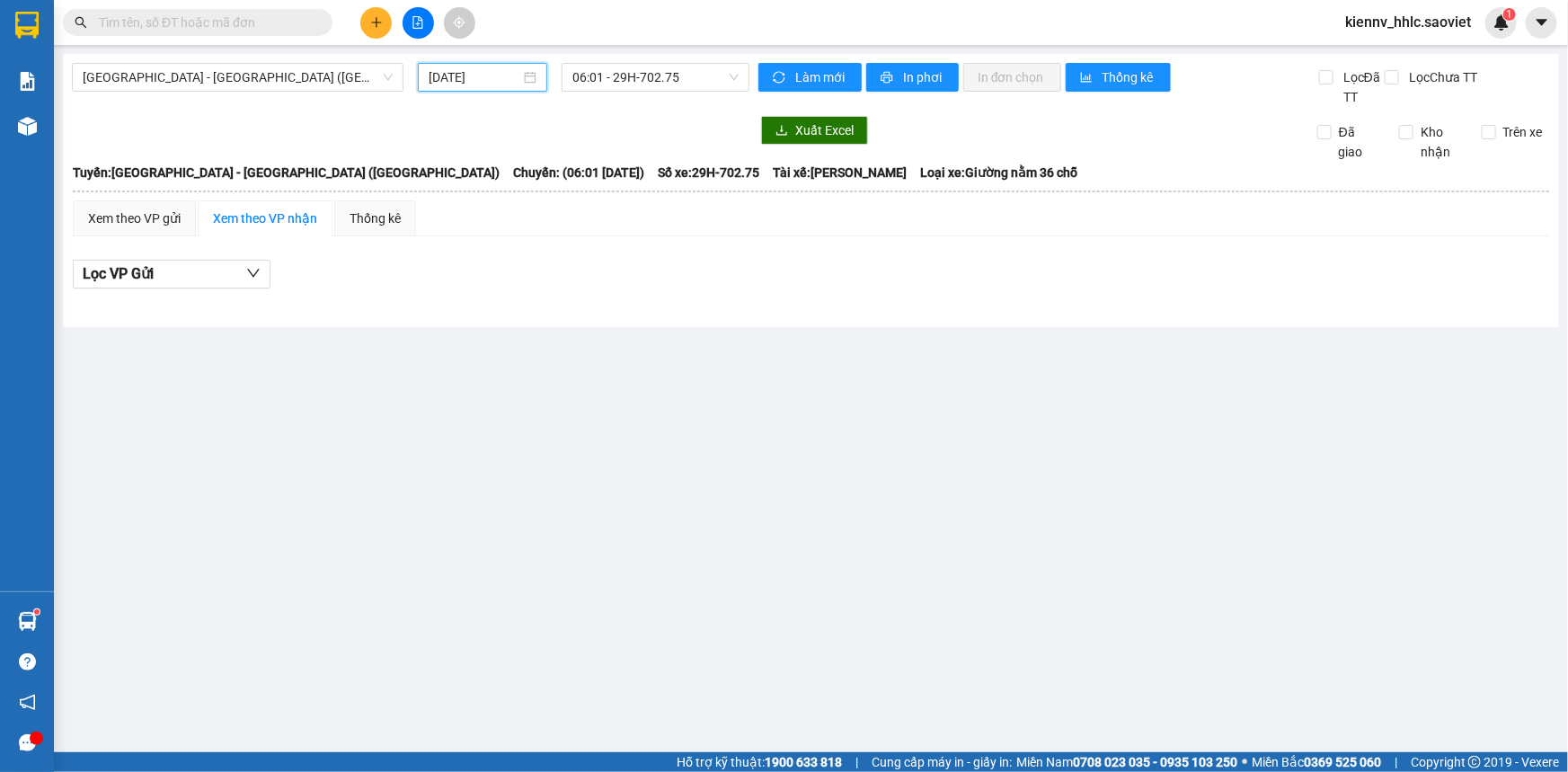
click at [487, 79] on input "[DATE]" at bounding box center [475, 78] width 92 height 20
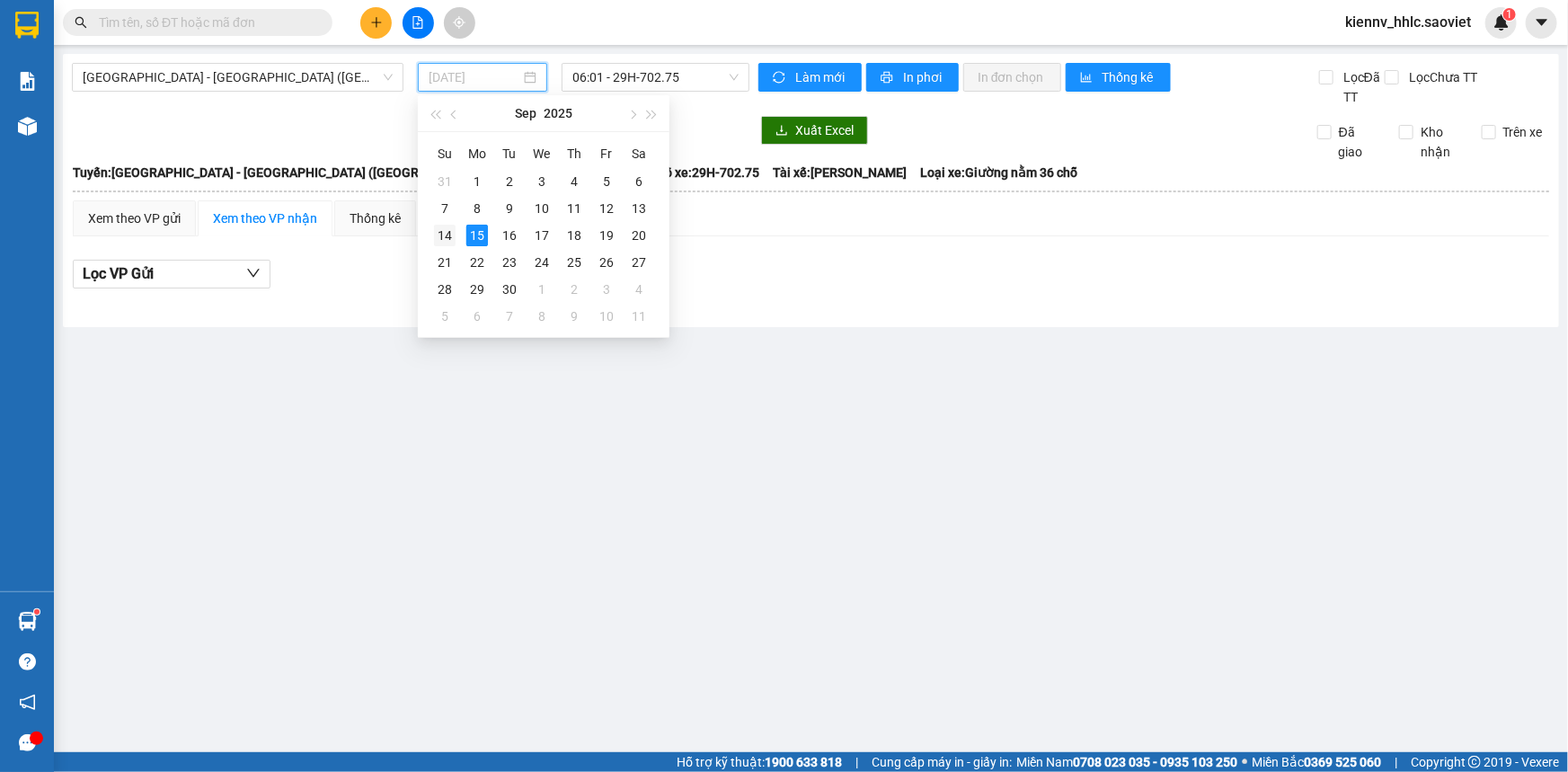
click at [450, 237] on div "14" at bounding box center [445, 236] width 22 height 22
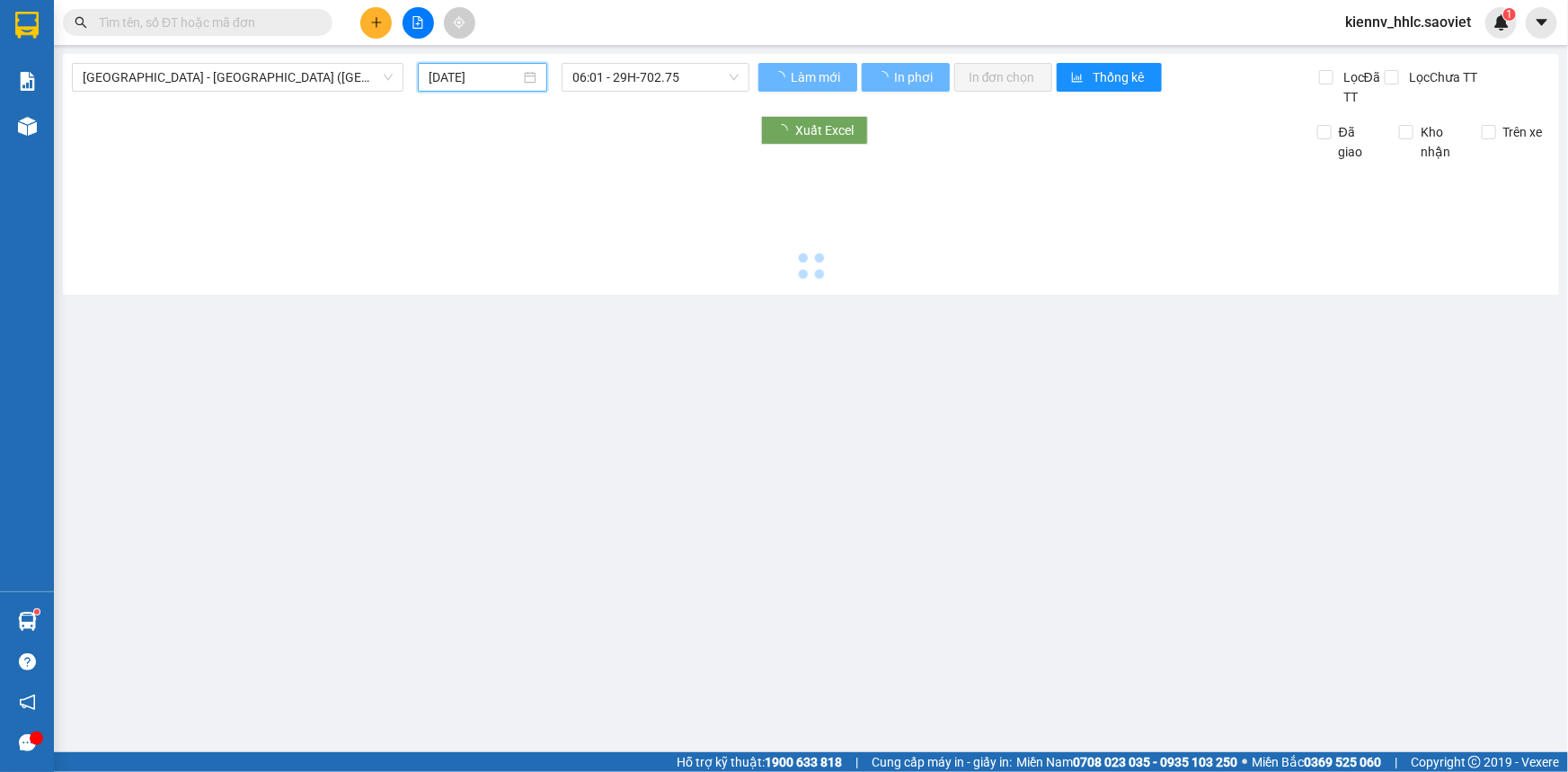
type input "[DATE]"
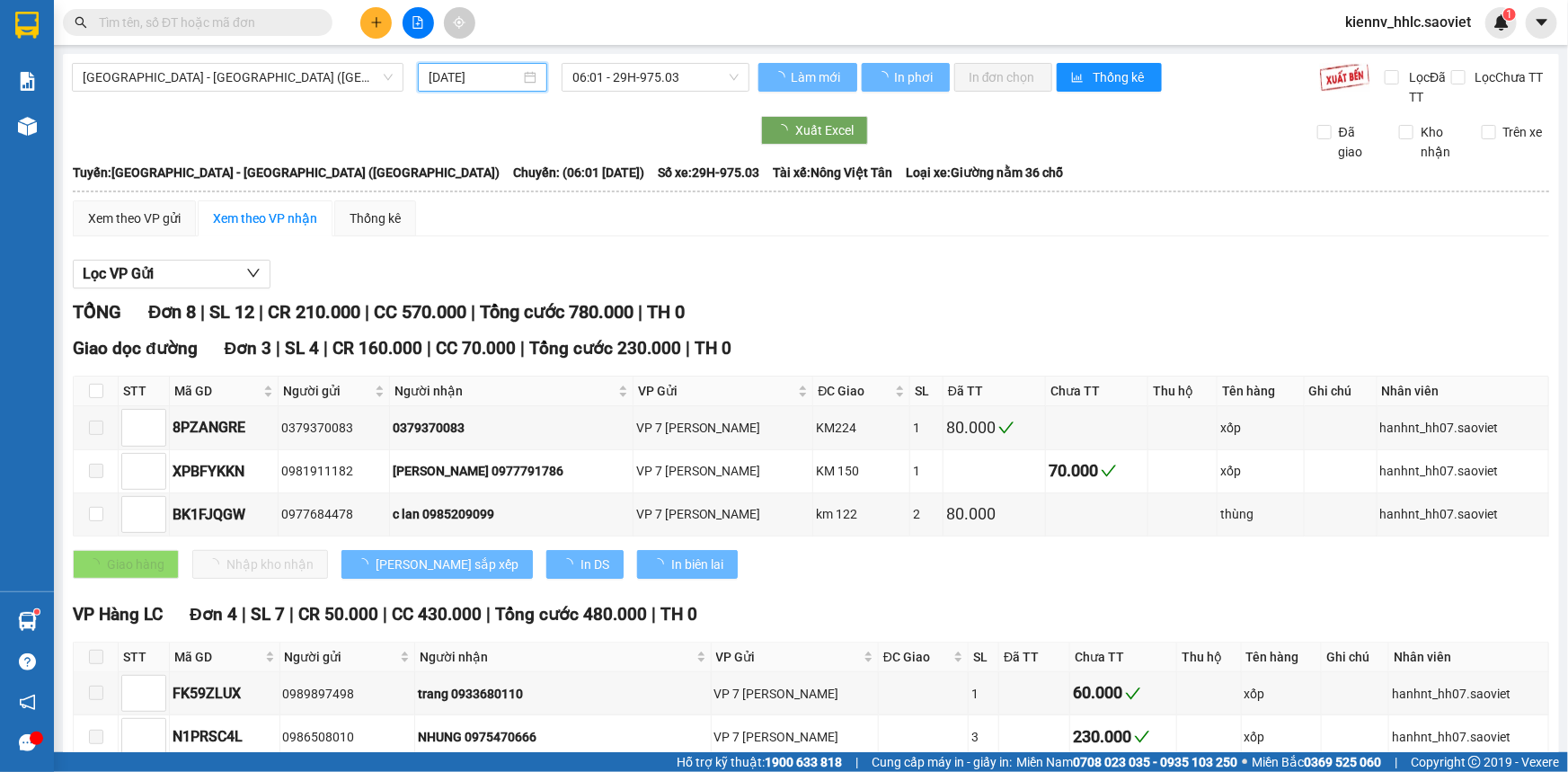
click at [678, 72] on span "06:01 - 29H-975.03" at bounding box center [655, 78] width 166 height 27
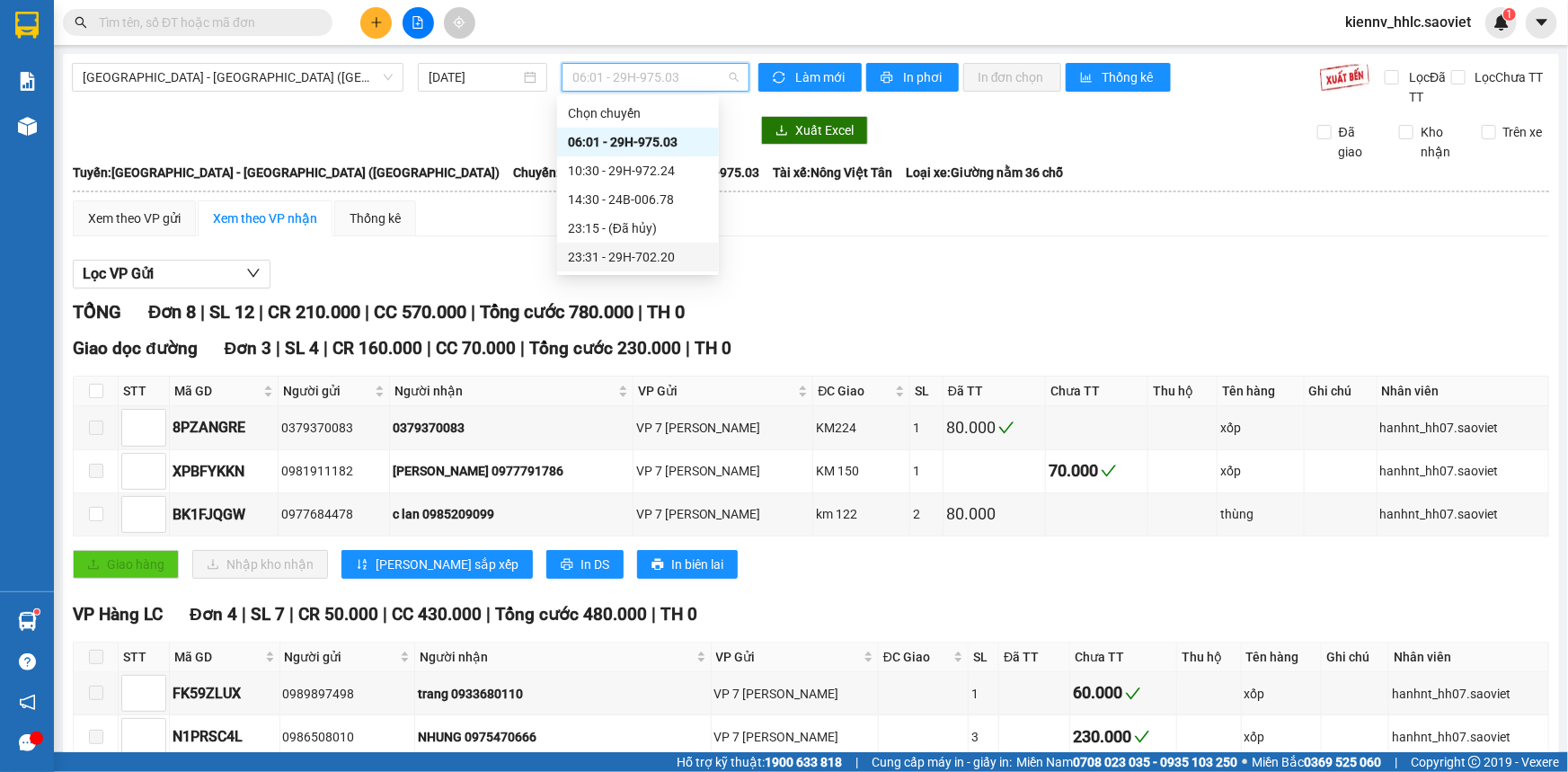
click at [673, 256] on div "23:31 - 29H-702.20" at bounding box center [637, 257] width 140 height 20
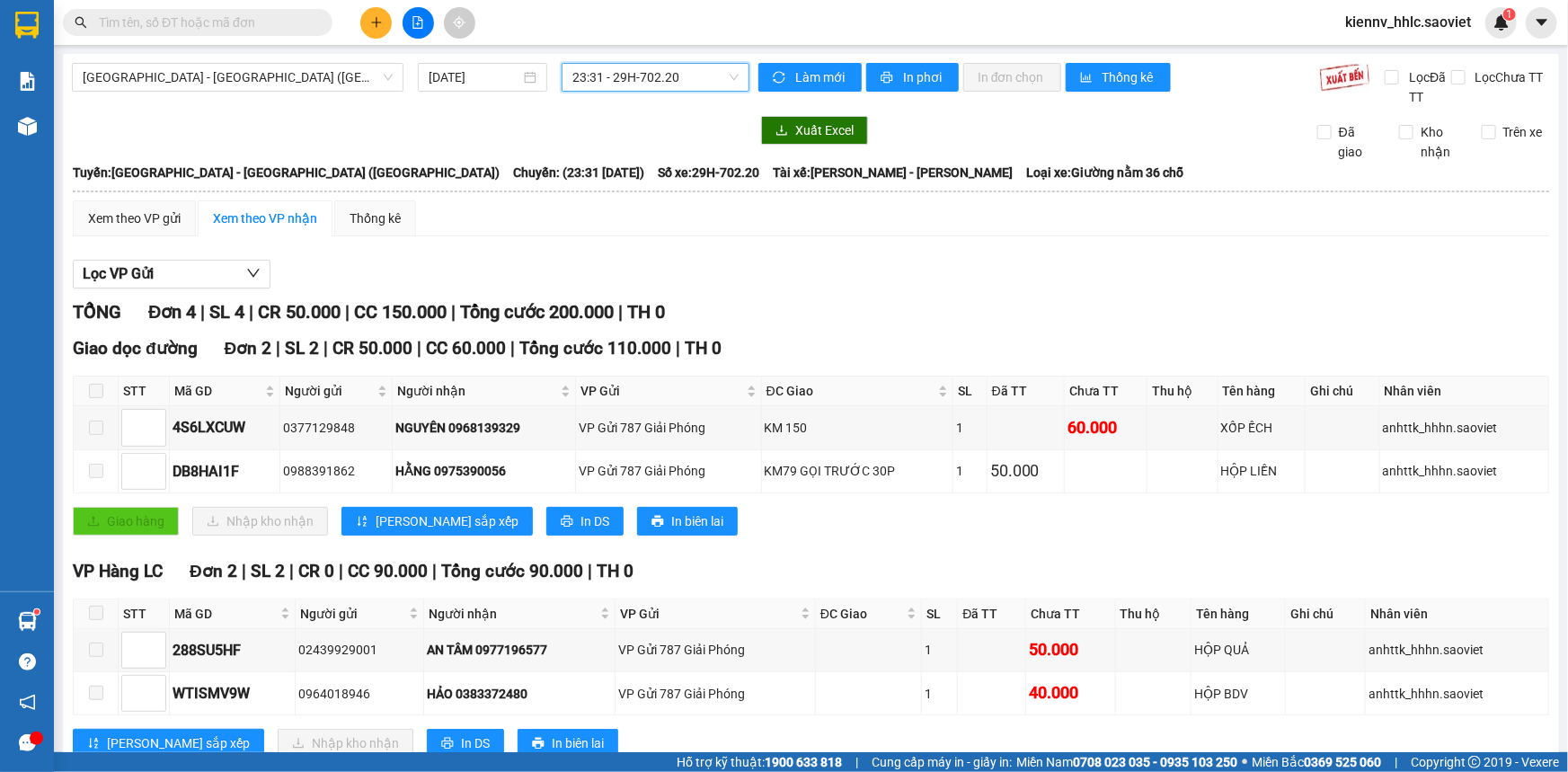
scroll to position [54, 0]
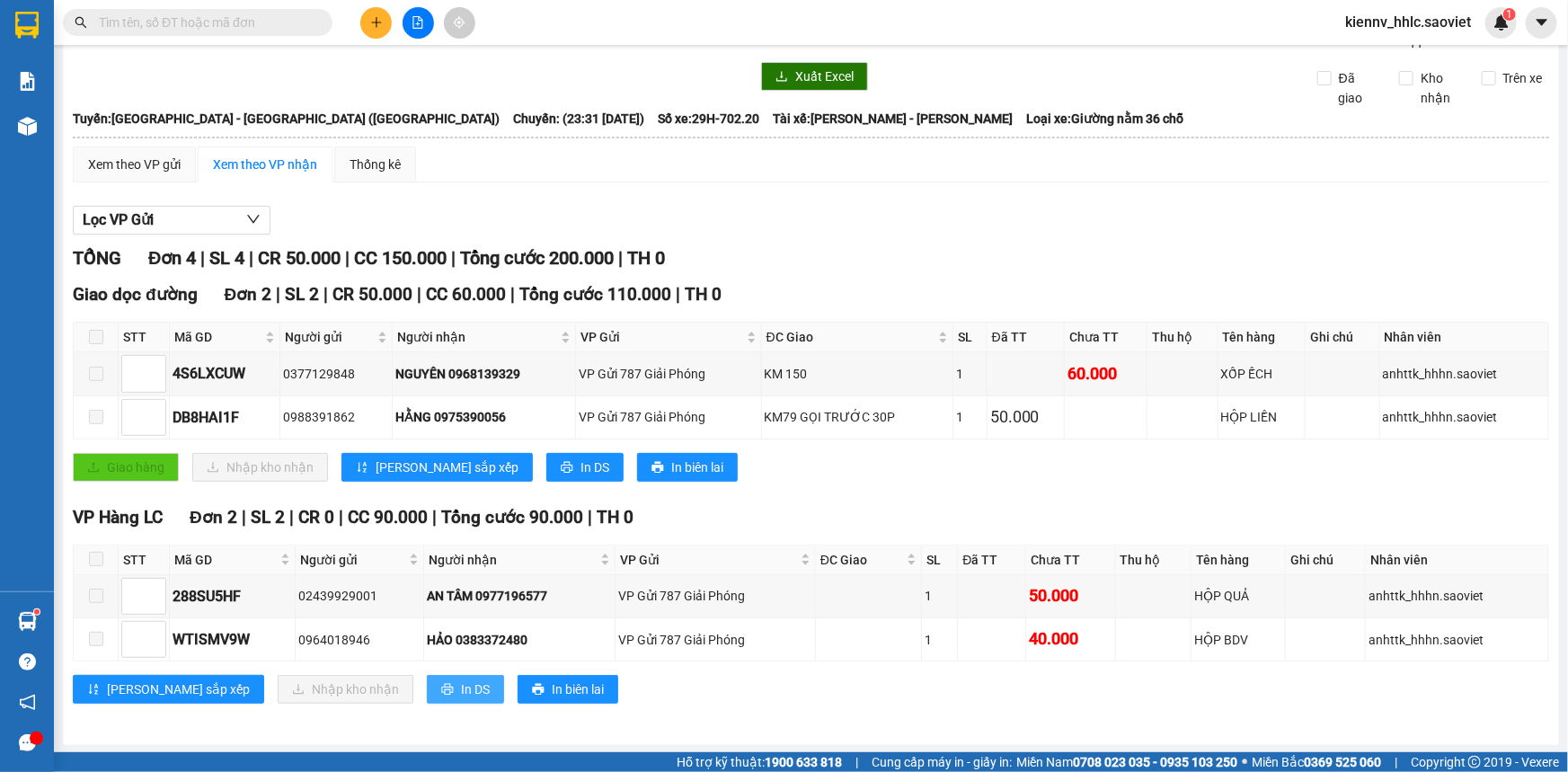
click at [461, 686] on span "In DS" at bounding box center [476, 689] width 29 height 20
click at [254, 25] on input "text" at bounding box center [204, 23] width 212 height 20
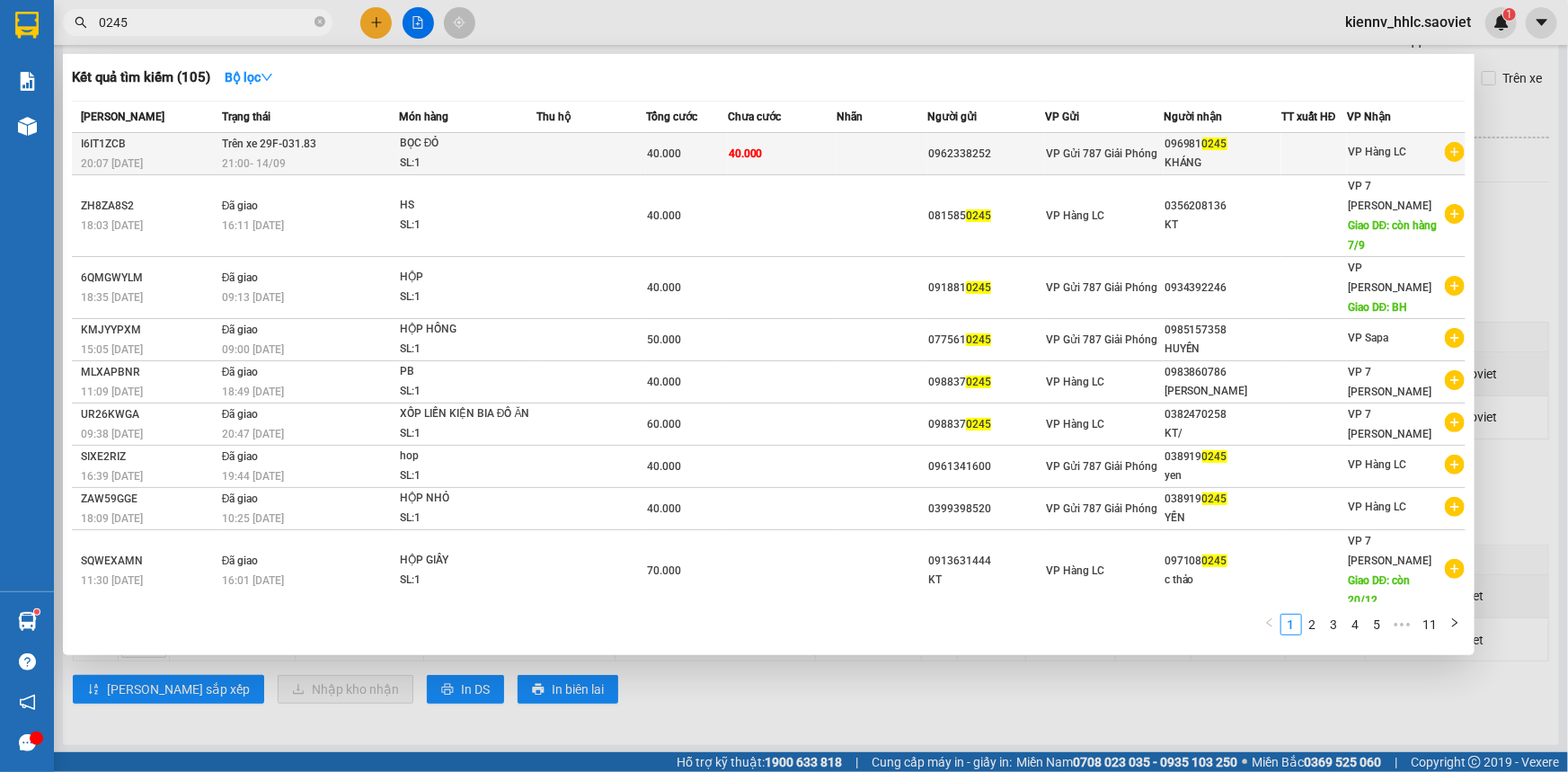
type input "0245"
click at [543, 160] on td at bounding box center [590, 153] width 108 height 42
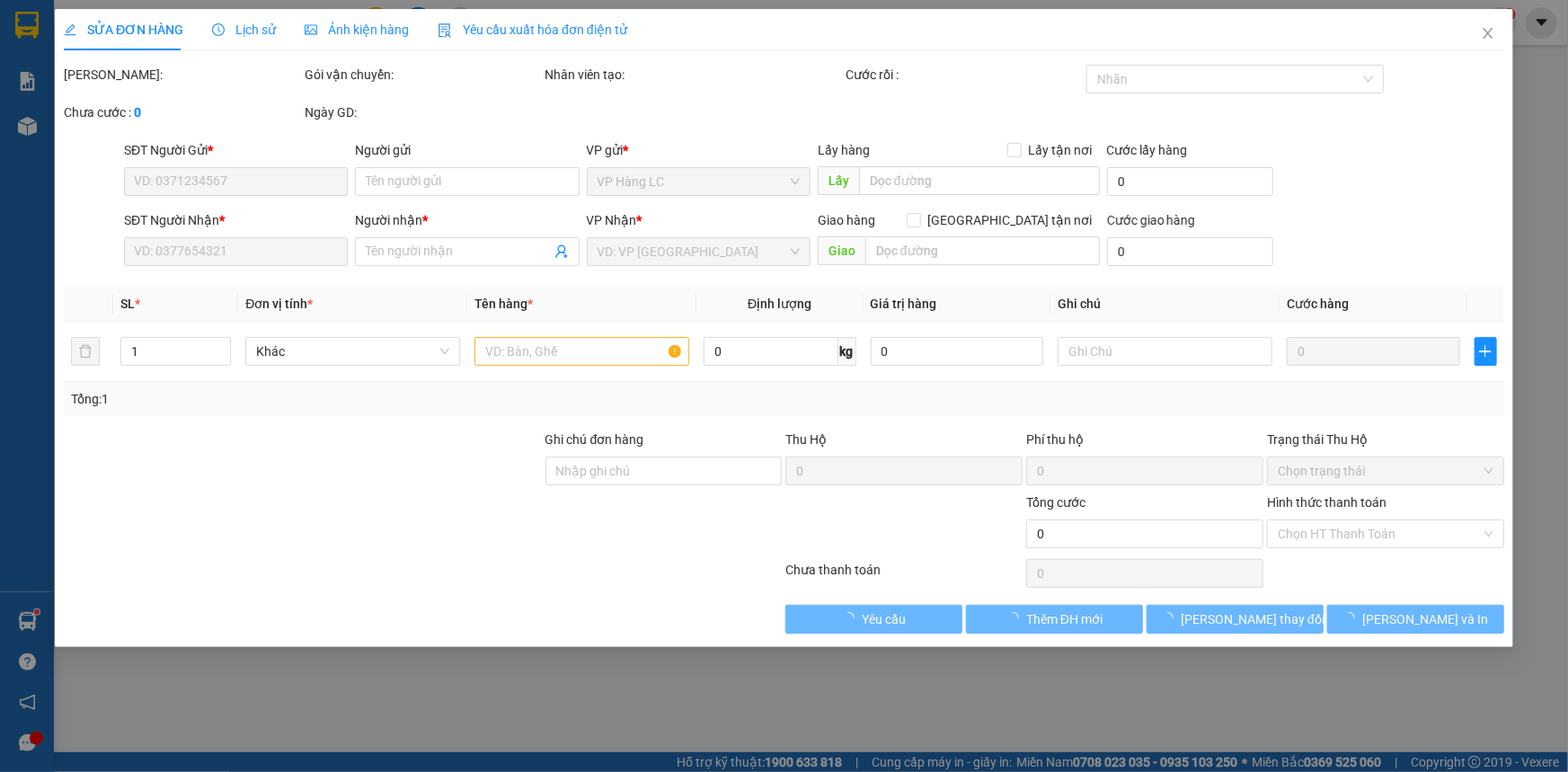
click at [943, 160] on div "Lấy hàng Lấy tận nơi" at bounding box center [959, 150] width 283 height 20
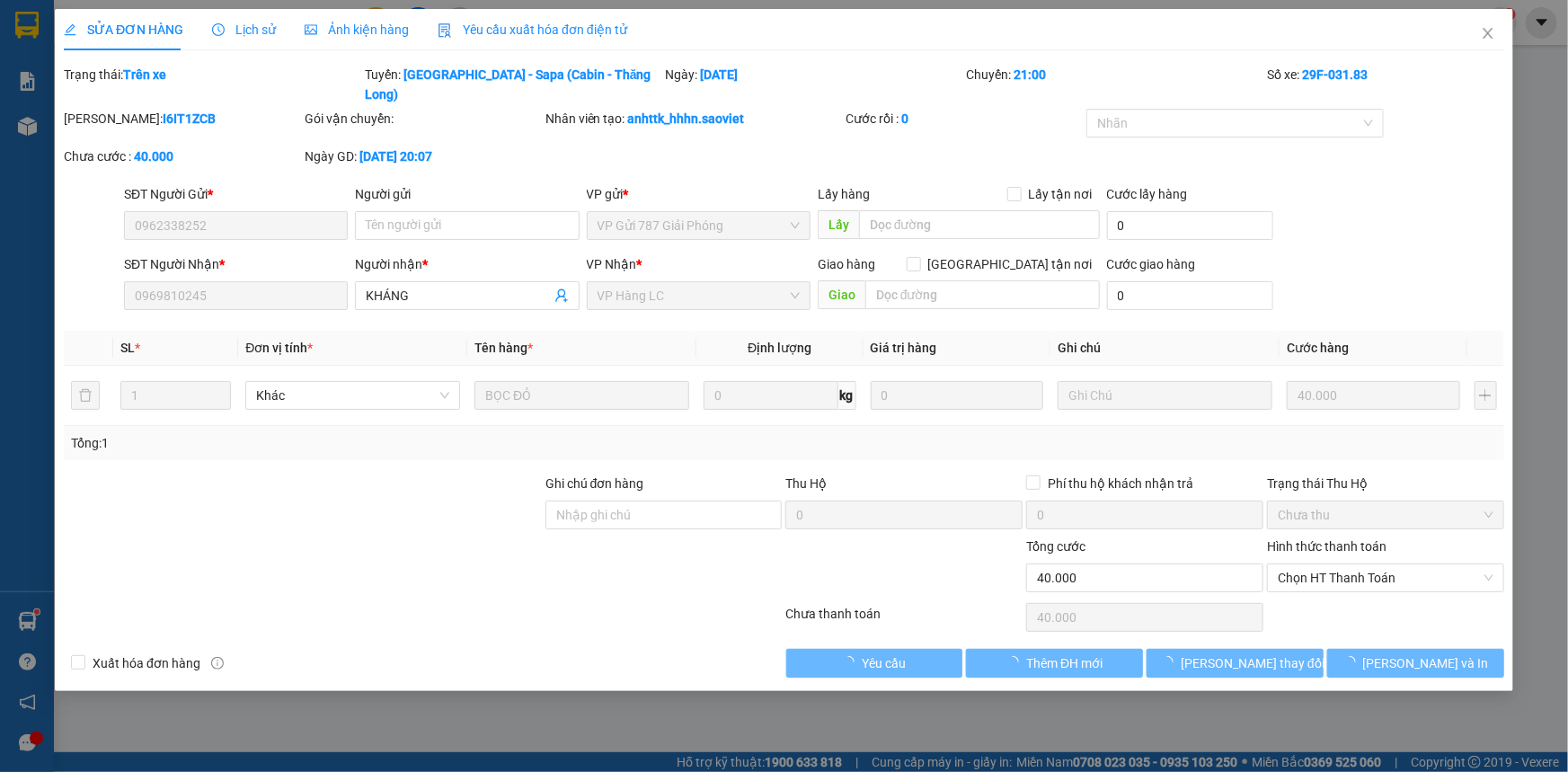
type input "0962338252"
type input "0969810245"
type input "KHÁNG"
type input "40.000"
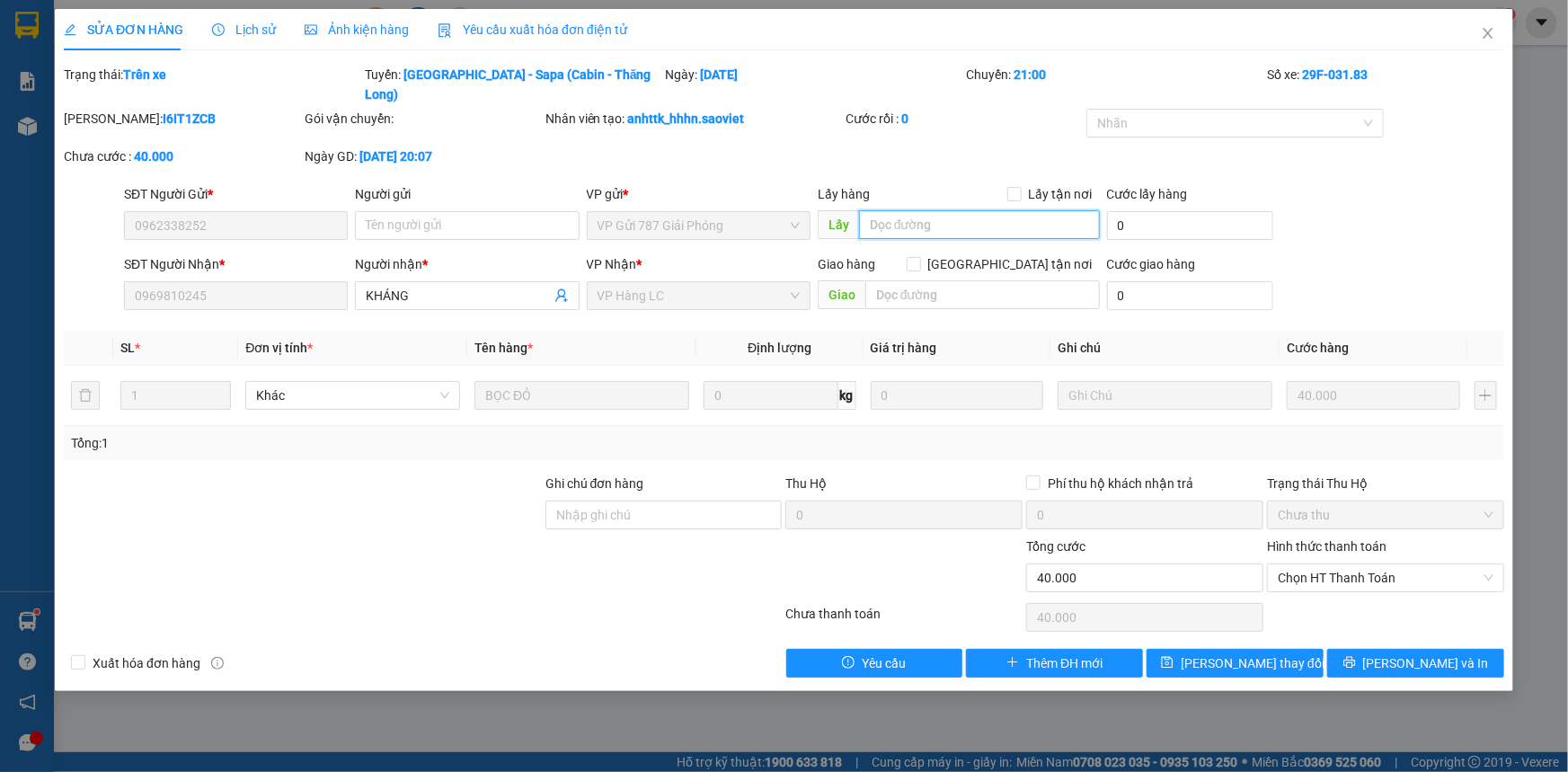
click at [947, 214] on input "text" at bounding box center [979, 225] width 241 height 29
type input "thiếu"
click at [1219, 655] on button "[PERSON_NAME] thay đổi" at bounding box center [1235, 664] width 177 height 29
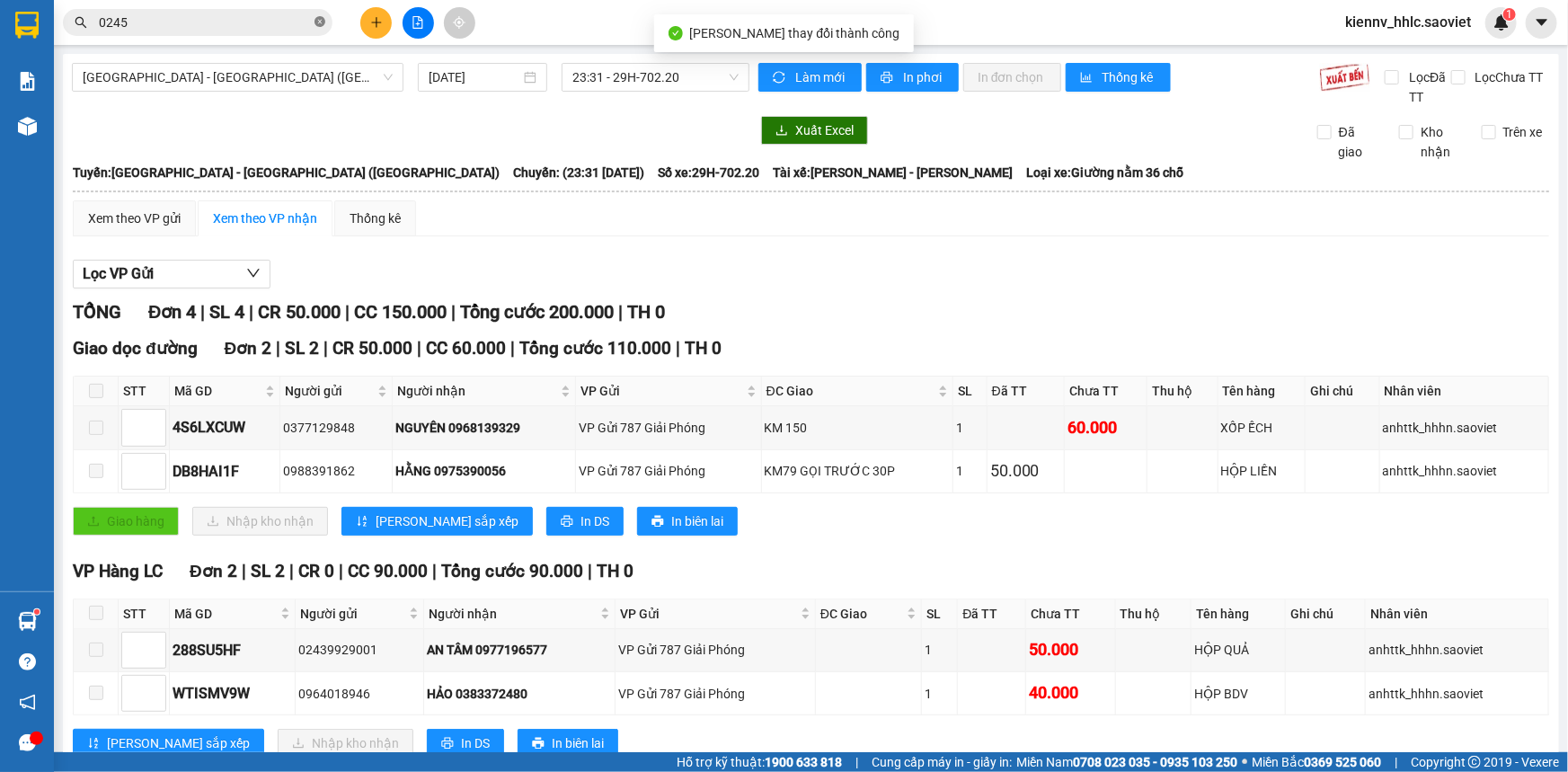
click at [317, 23] on icon "close-circle" at bounding box center [320, 22] width 11 height 11
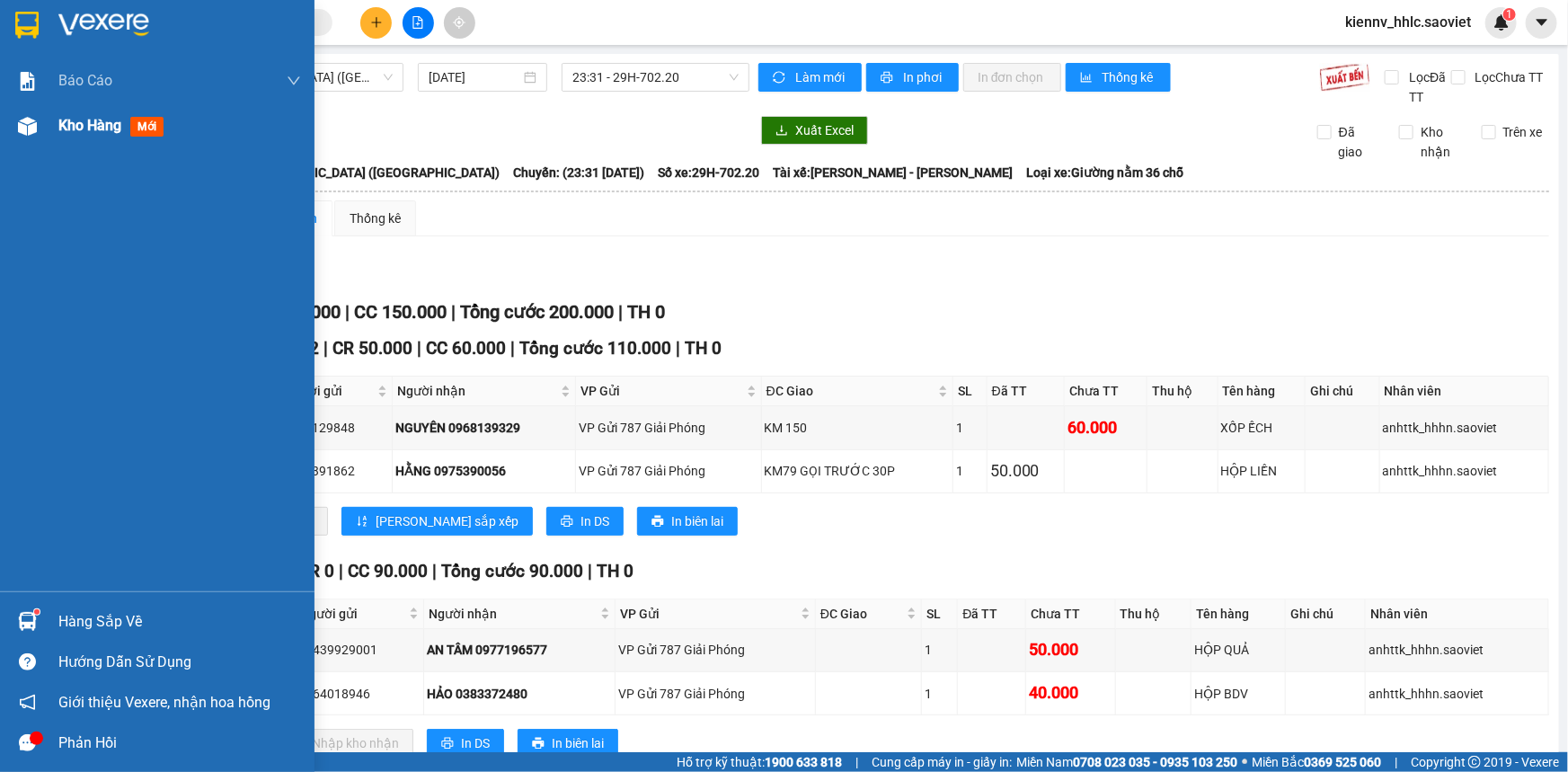
click at [74, 123] on span "Kho hàng" at bounding box center [90, 125] width 63 height 17
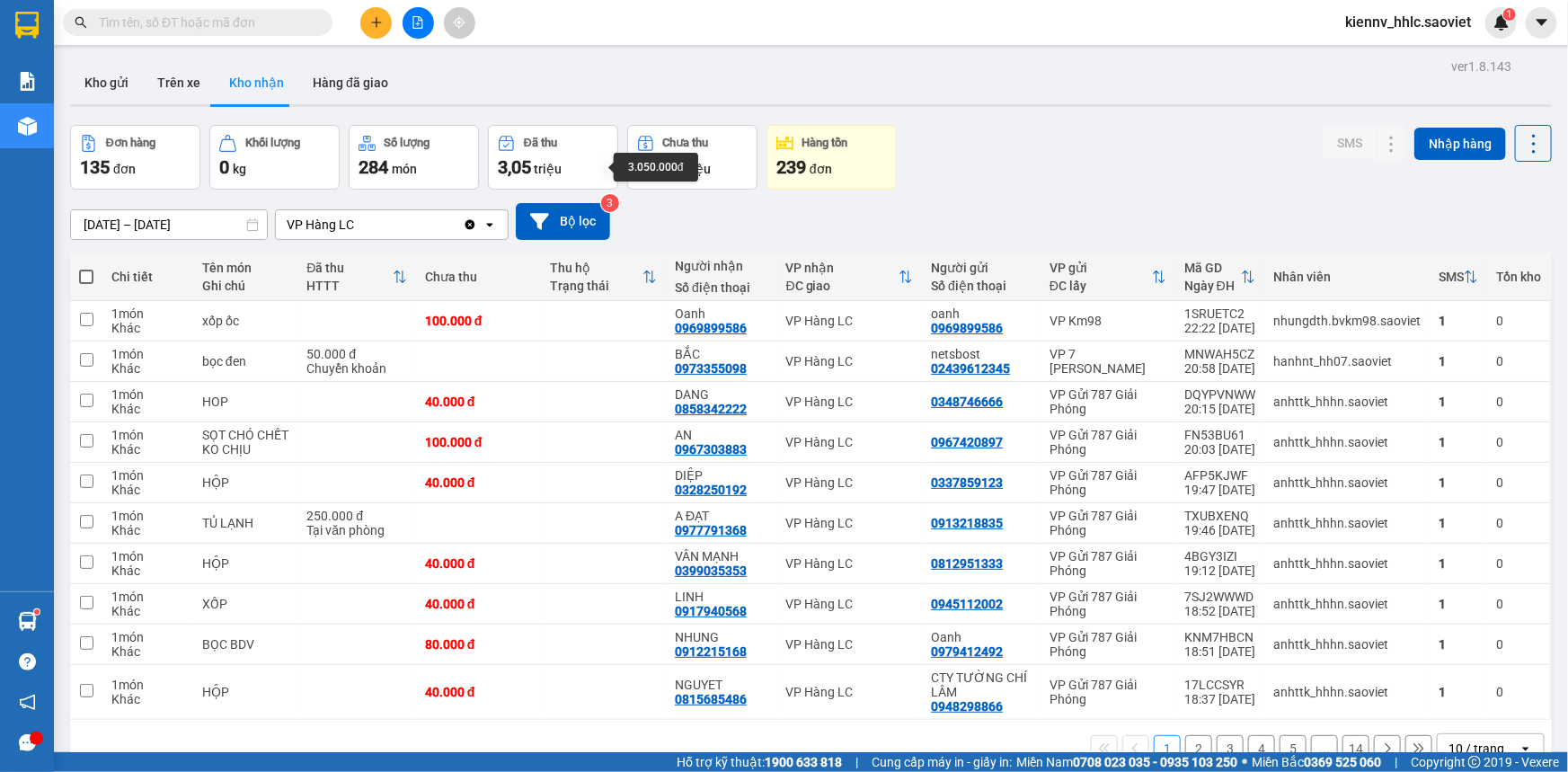
drag, startPoint x: 600, startPoint y: 169, endPoint x: 1174, endPoint y: 198, distance: 574.7
click at [1174, 198] on div "[DATE] – [DATE] Press the down arrow key to interact with the calendar and sele…" at bounding box center [811, 221] width 1481 height 64
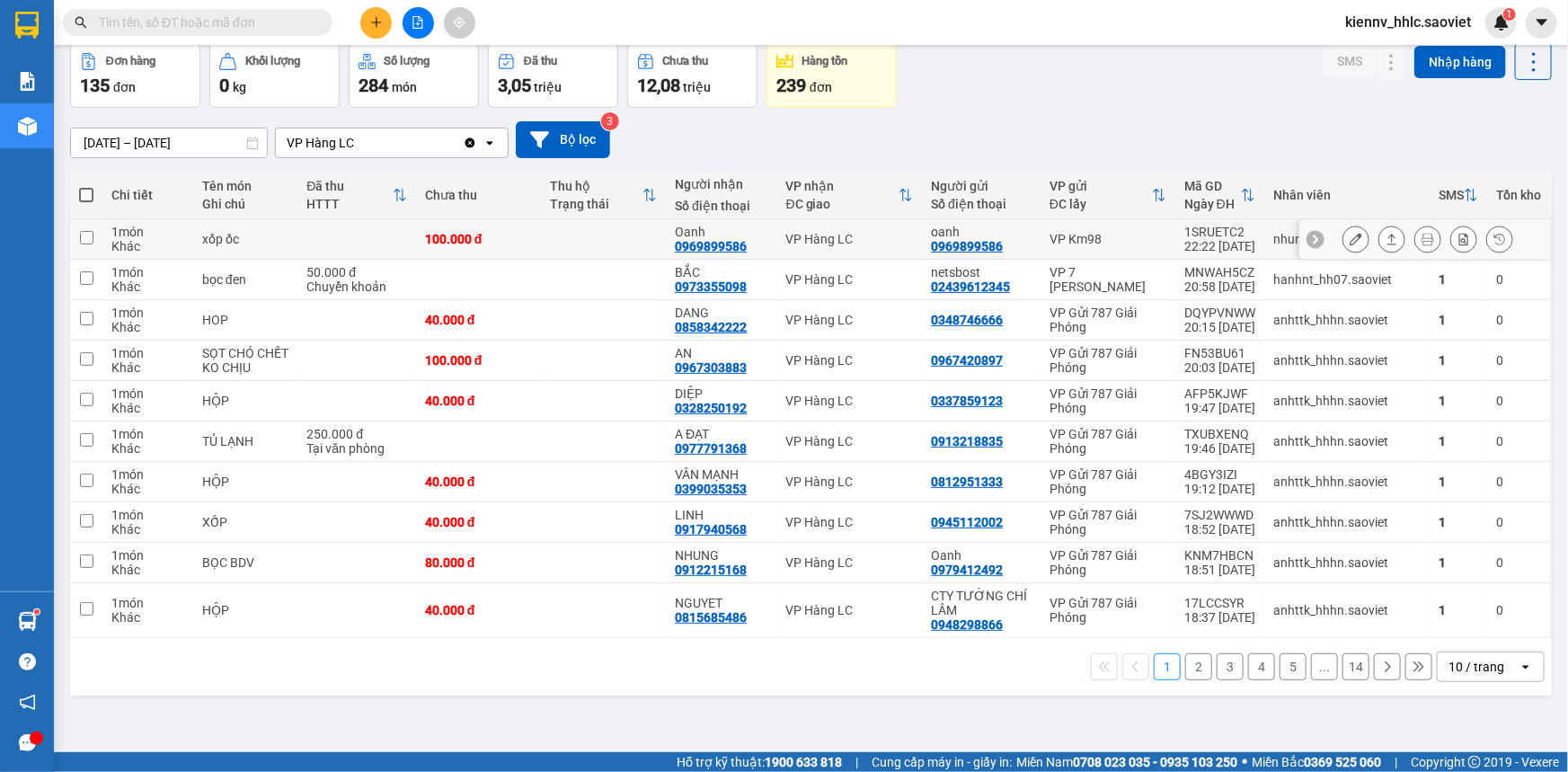
scroll to position [81, 0]
